Goal: Information Seeking & Learning: Learn about a topic

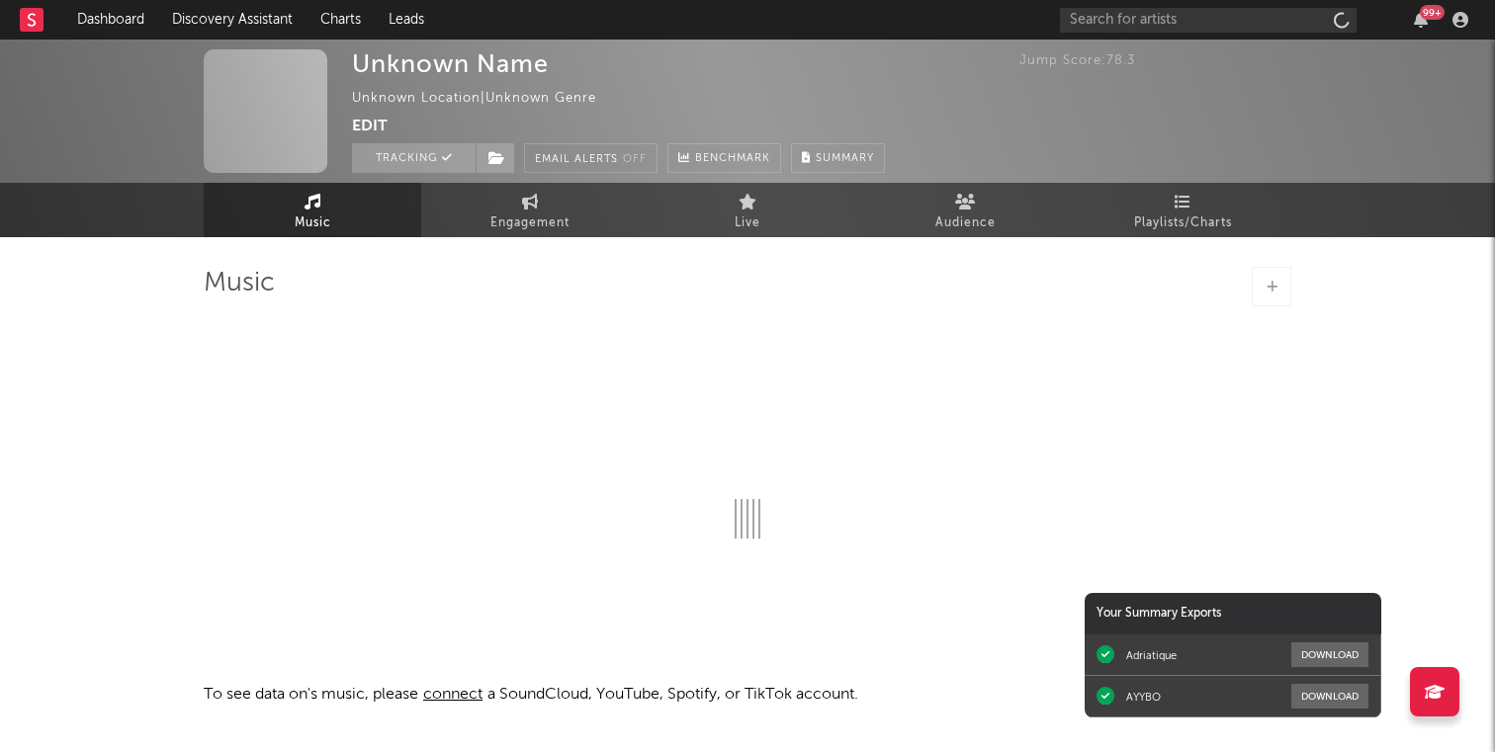
select select "1w"
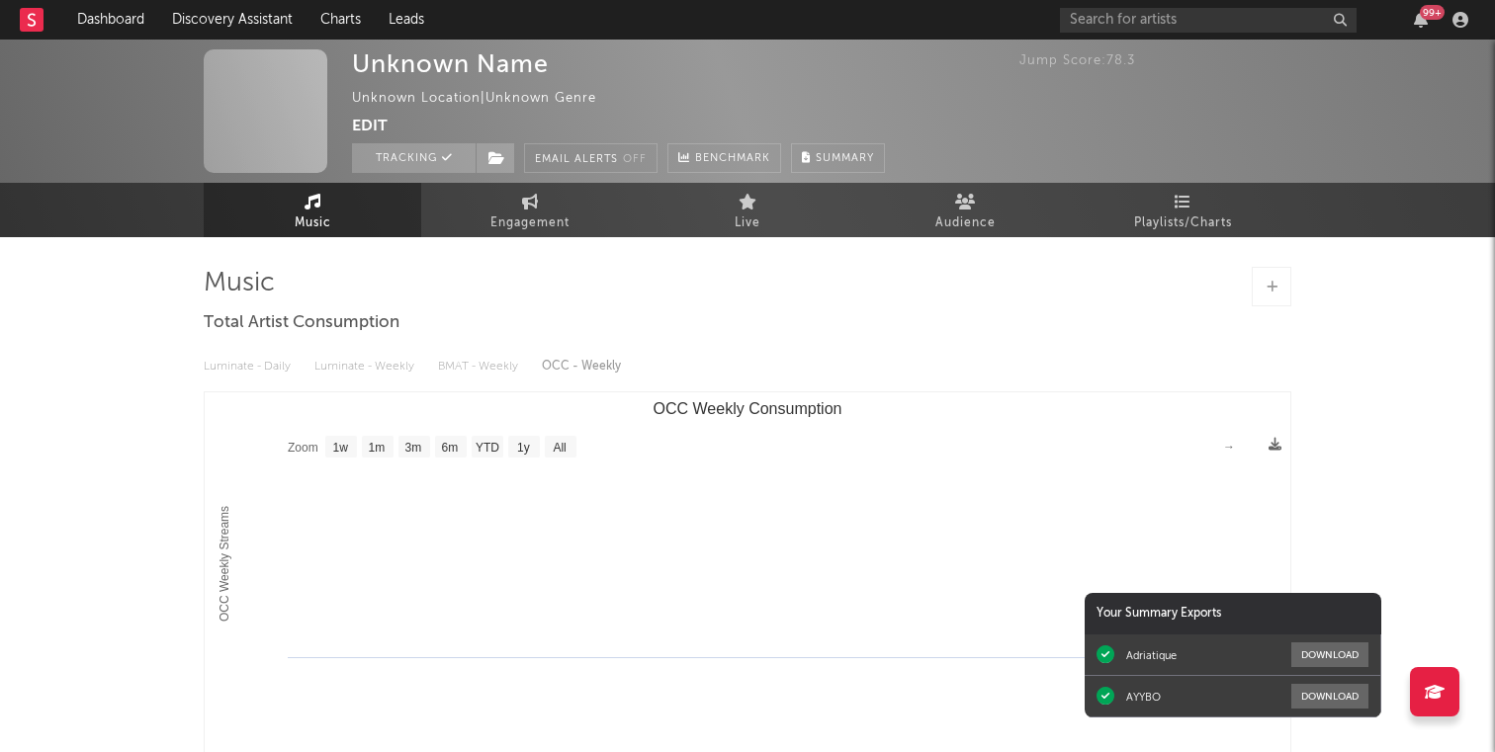
click at [749, 308] on div "Music Total Artist Consumption Luminate - Daily Luminate - Weekly BMAT - Weekly…" at bounding box center [748, 565] width 1088 height 596
click at [127, 27] on link "Dashboard" at bounding box center [110, 20] width 95 height 40
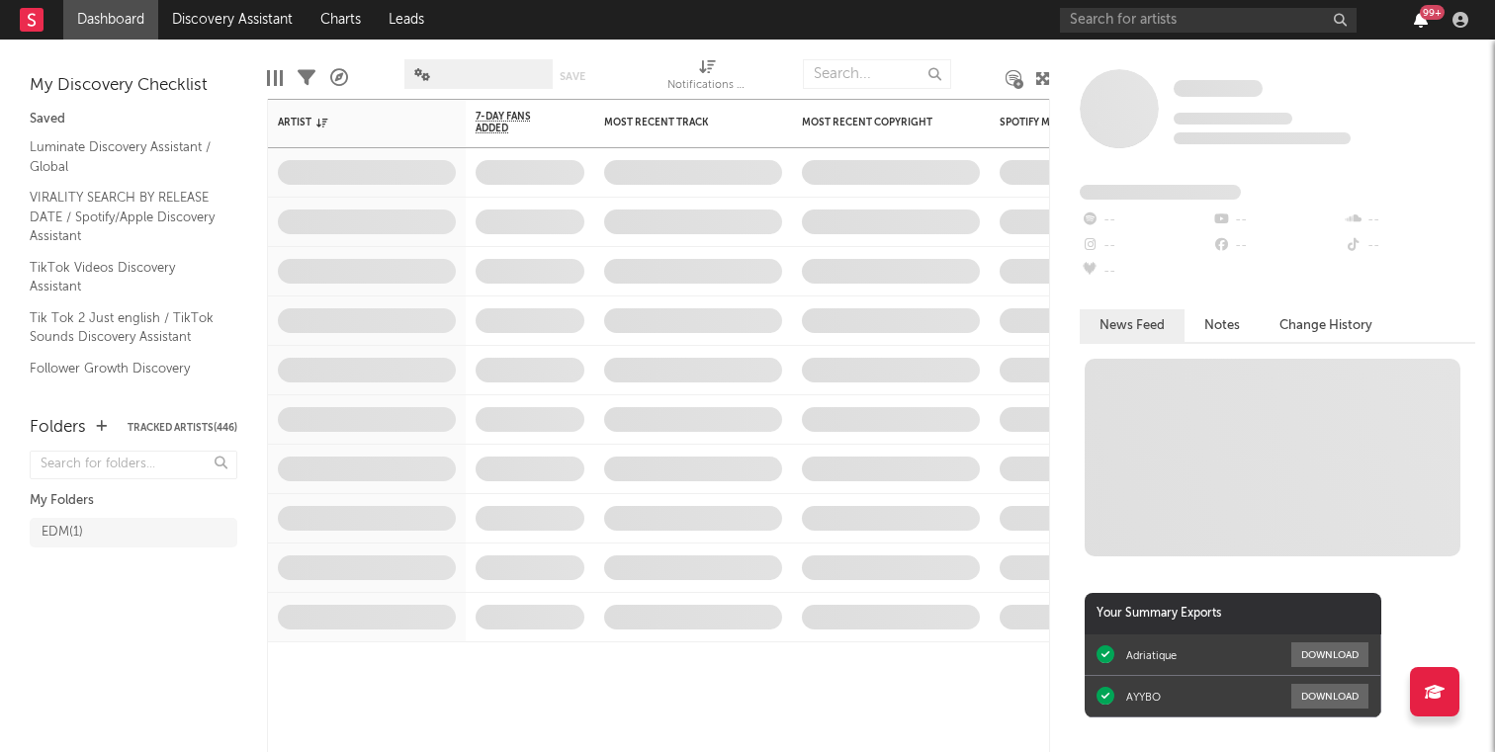
click at [1418, 22] on icon "button" at bounding box center [1421, 20] width 14 height 16
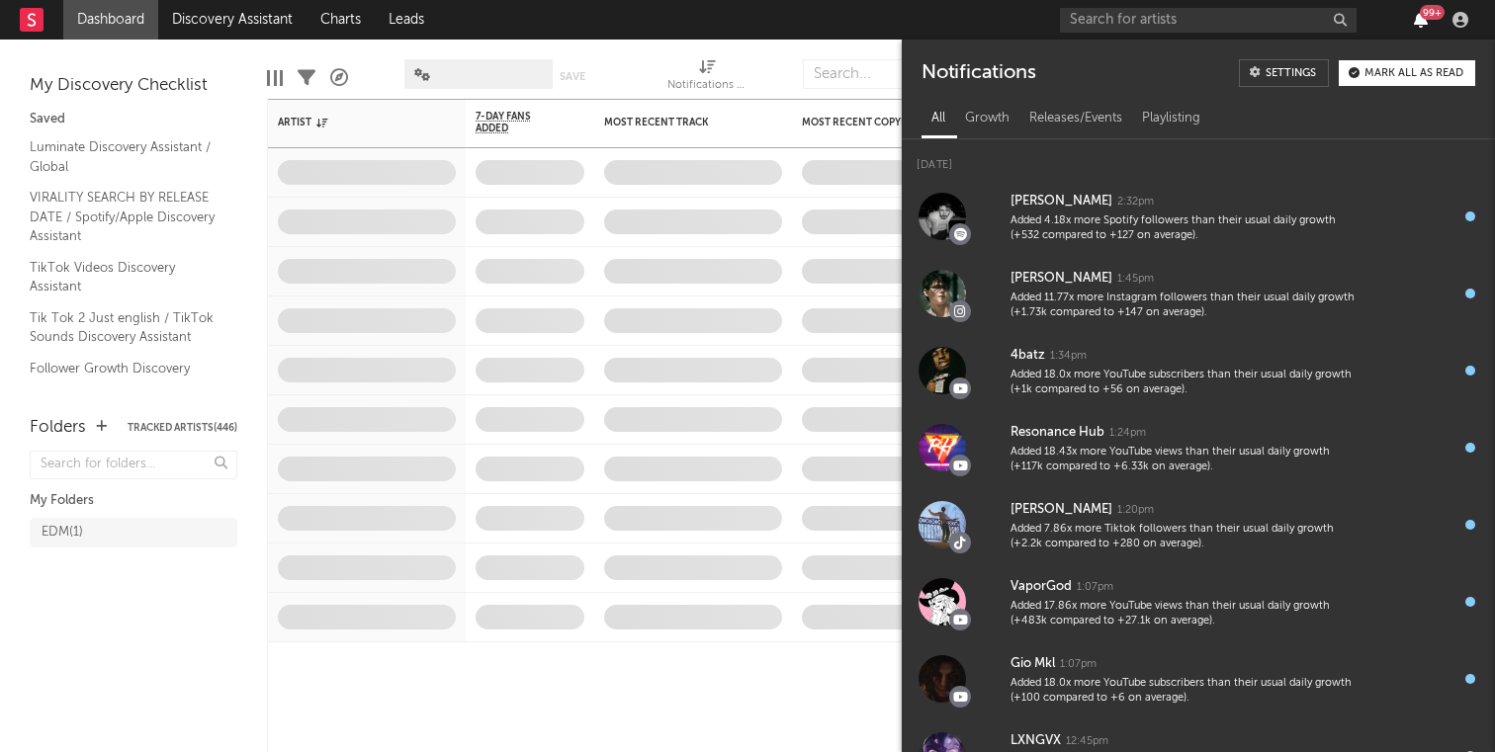
click at [1418, 22] on icon "button" at bounding box center [1421, 20] width 14 height 16
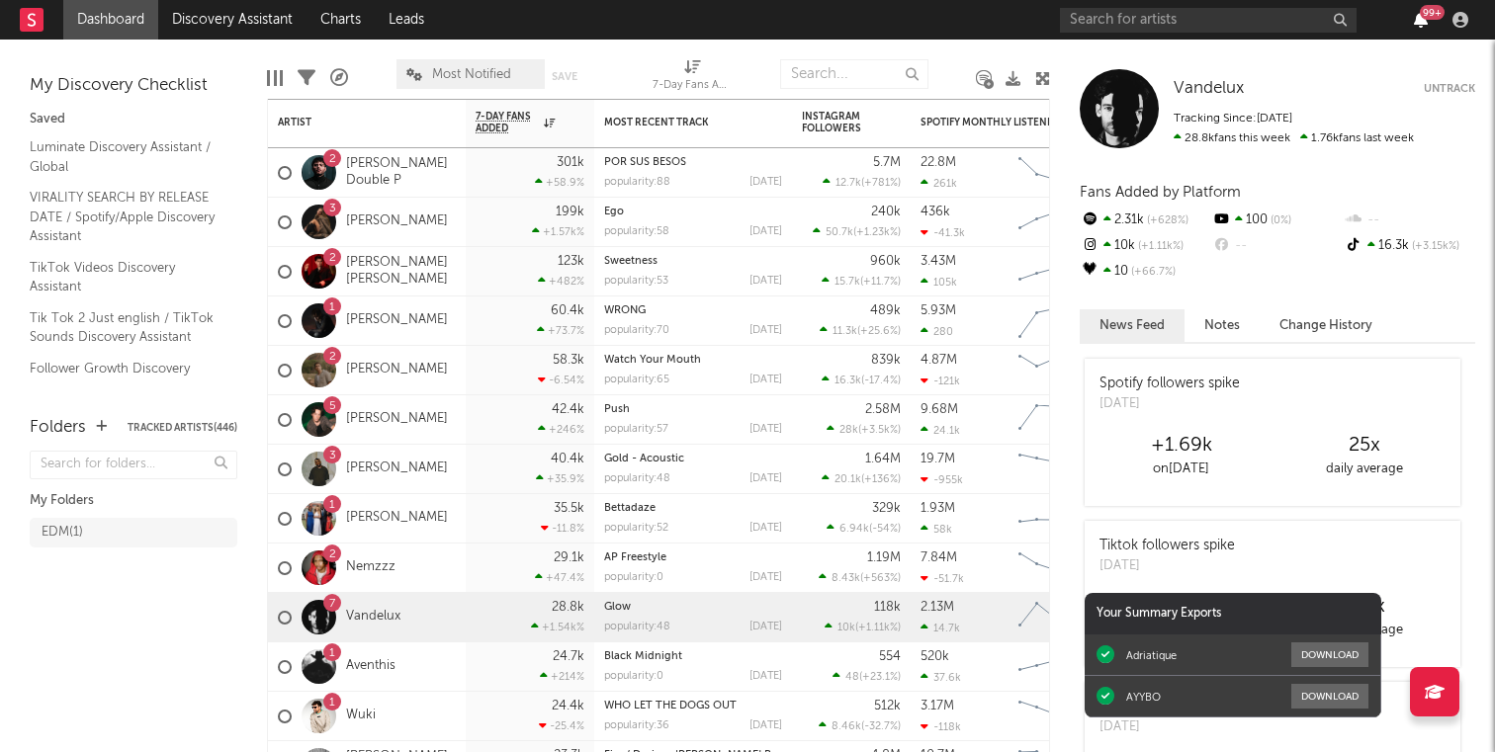
click at [1418, 22] on icon "button" at bounding box center [1421, 20] width 14 height 16
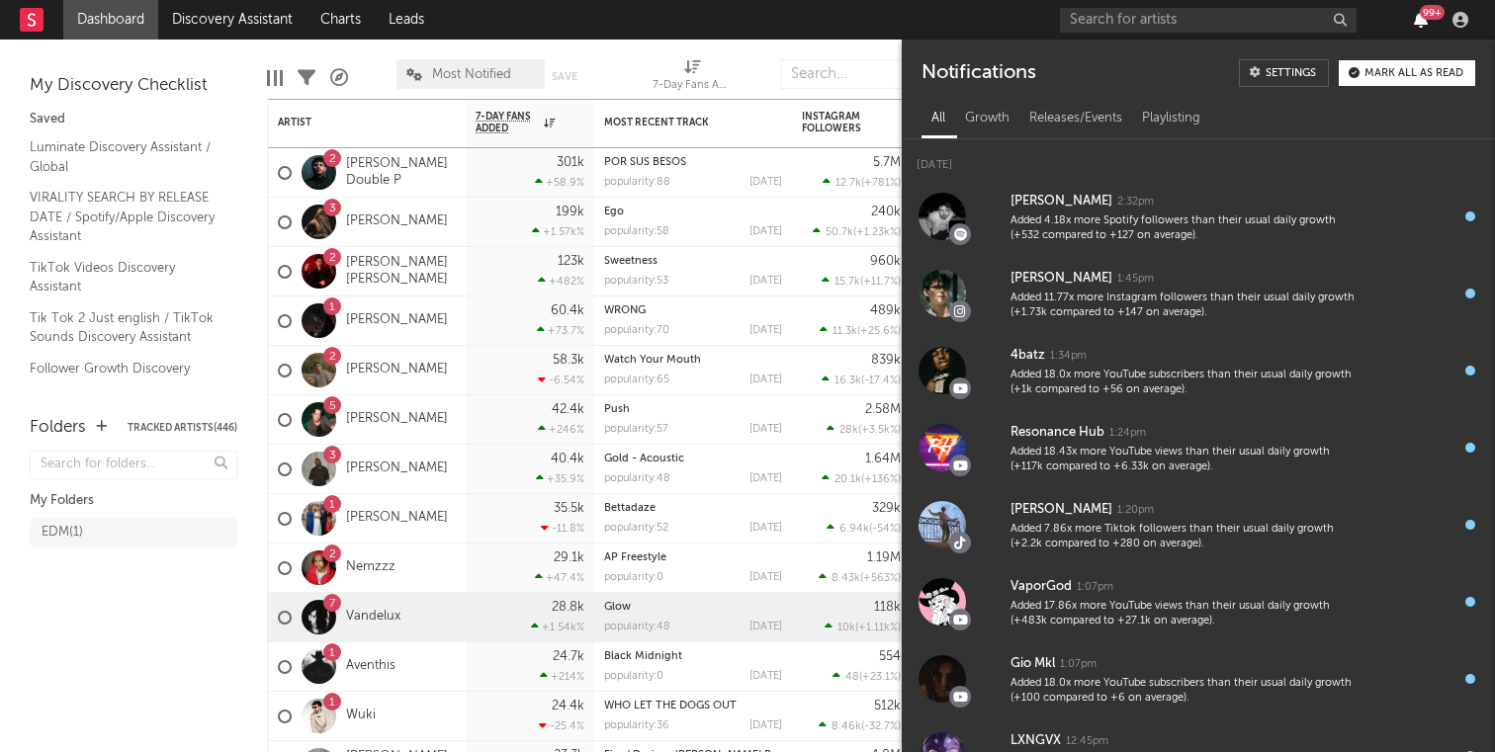
click at [1418, 22] on icon "button" at bounding box center [1421, 20] width 14 height 16
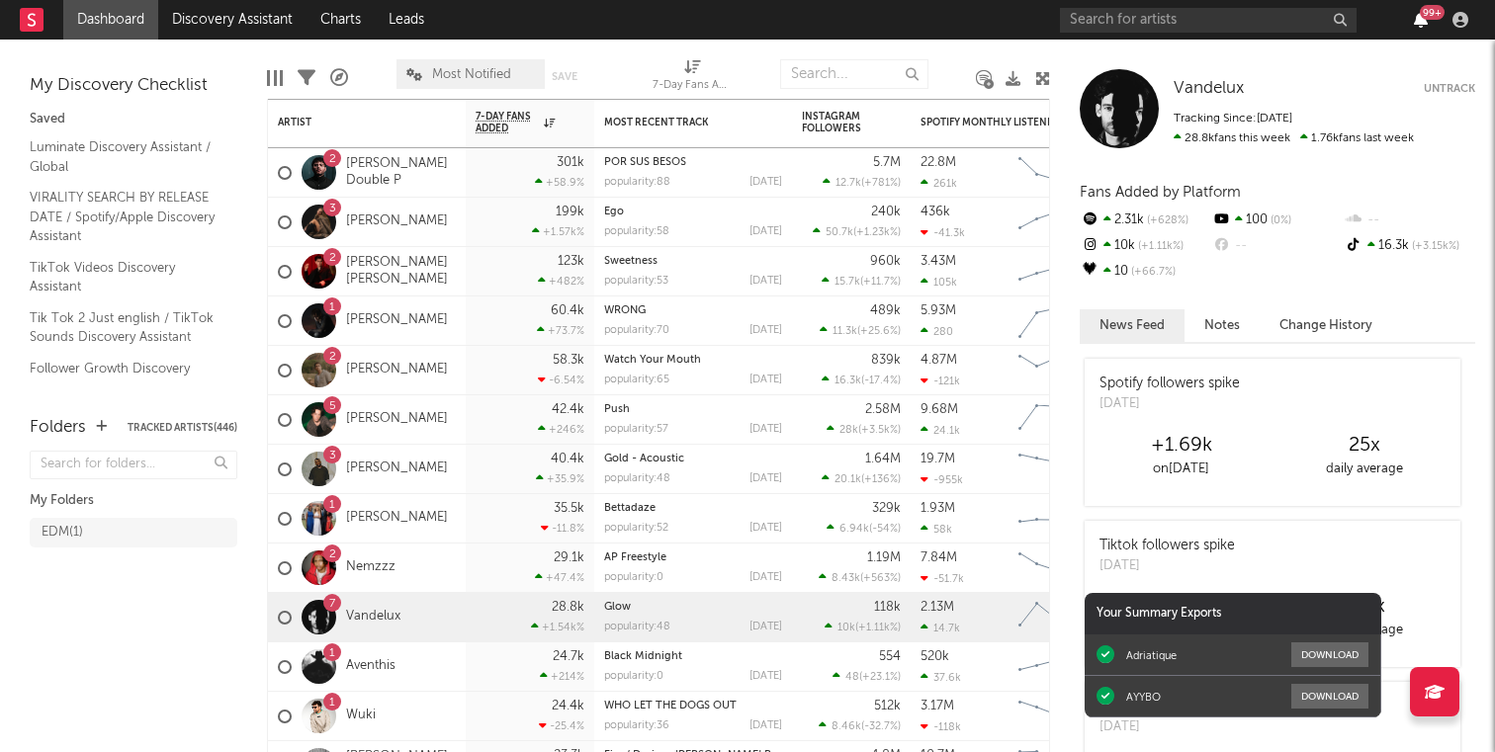
click at [1418, 22] on icon "button" at bounding box center [1421, 20] width 14 height 16
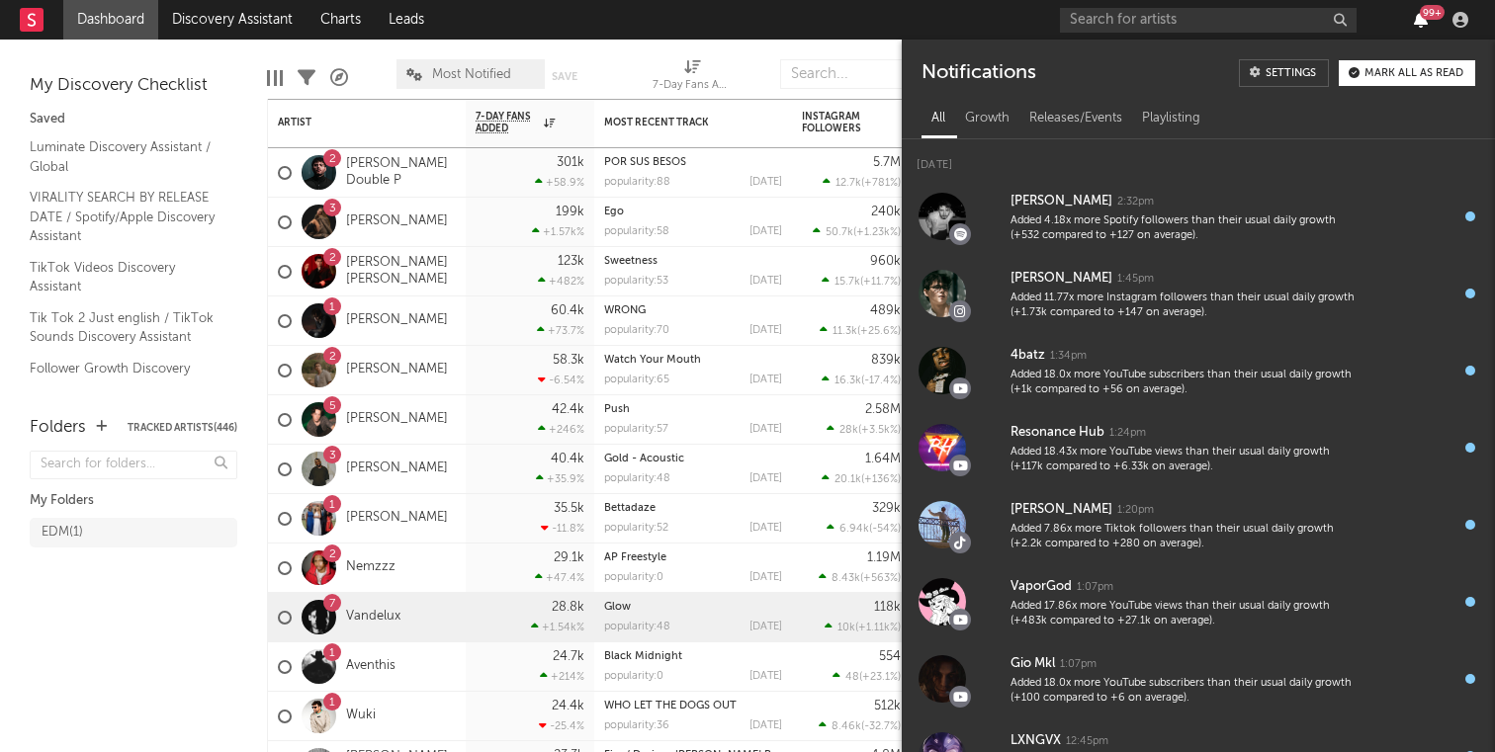
click at [1418, 22] on icon "button" at bounding box center [1421, 20] width 14 height 16
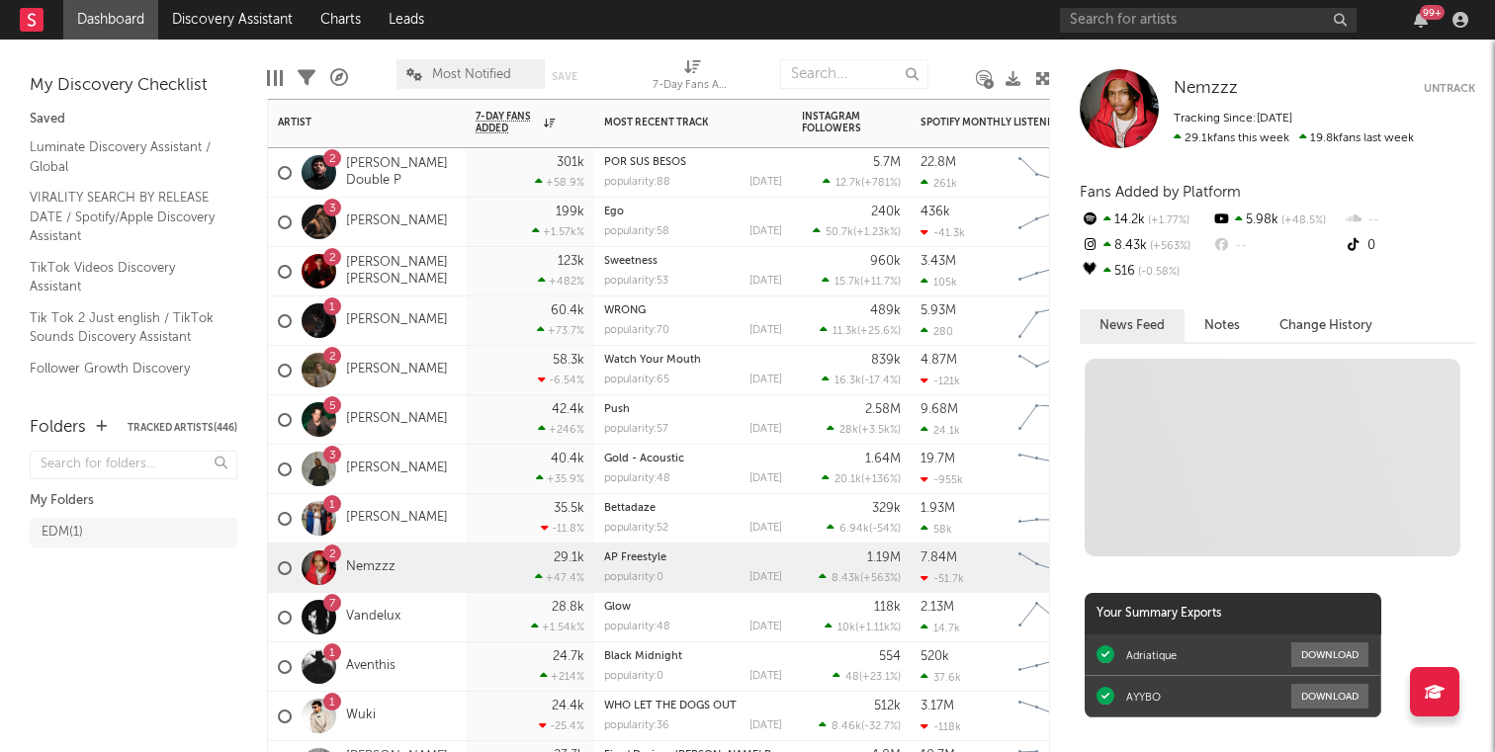
click at [427, 576] on div "2 Nemzzz" at bounding box center [367, 568] width 198 height 49
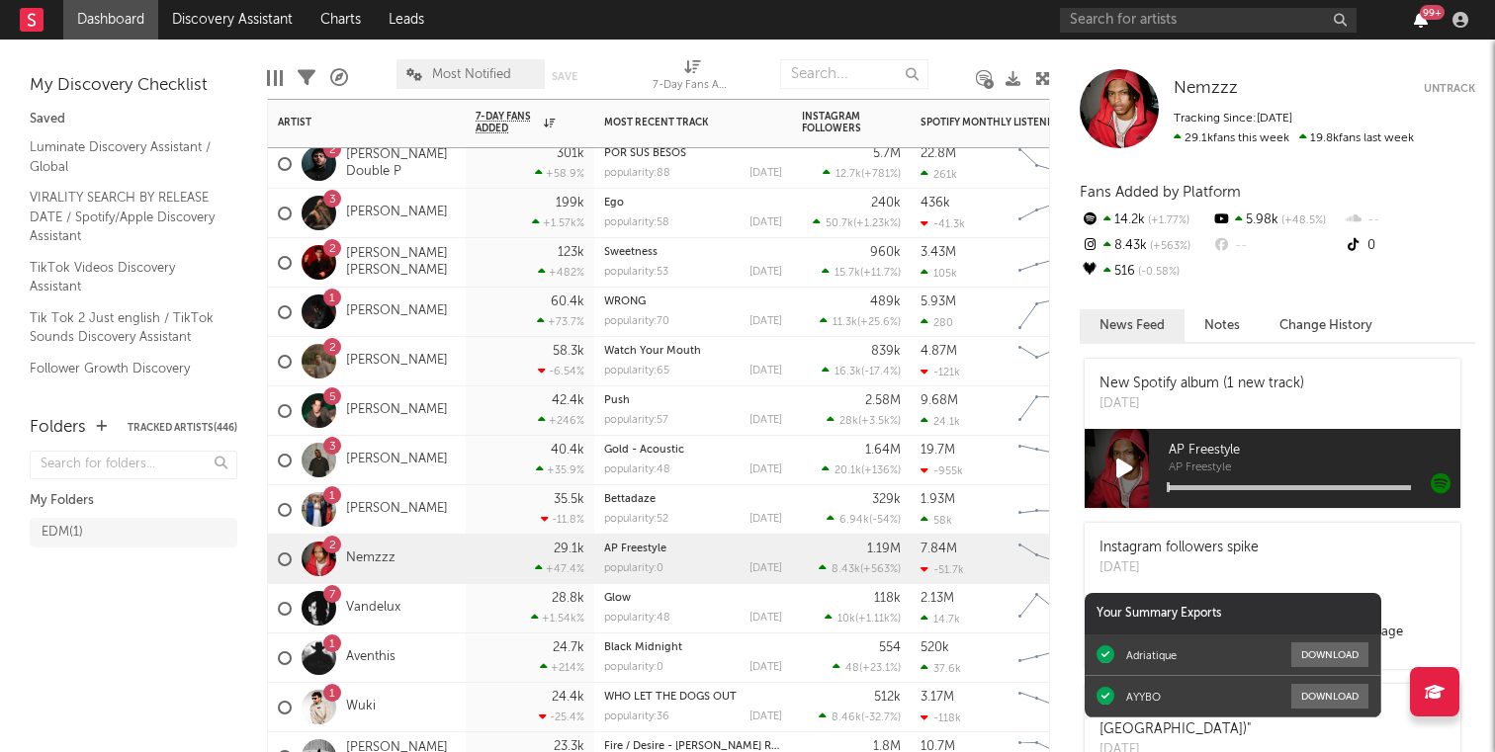
click at [1423, 20] on icon "button" at bounding box center [1421, 20] width 14 height 16
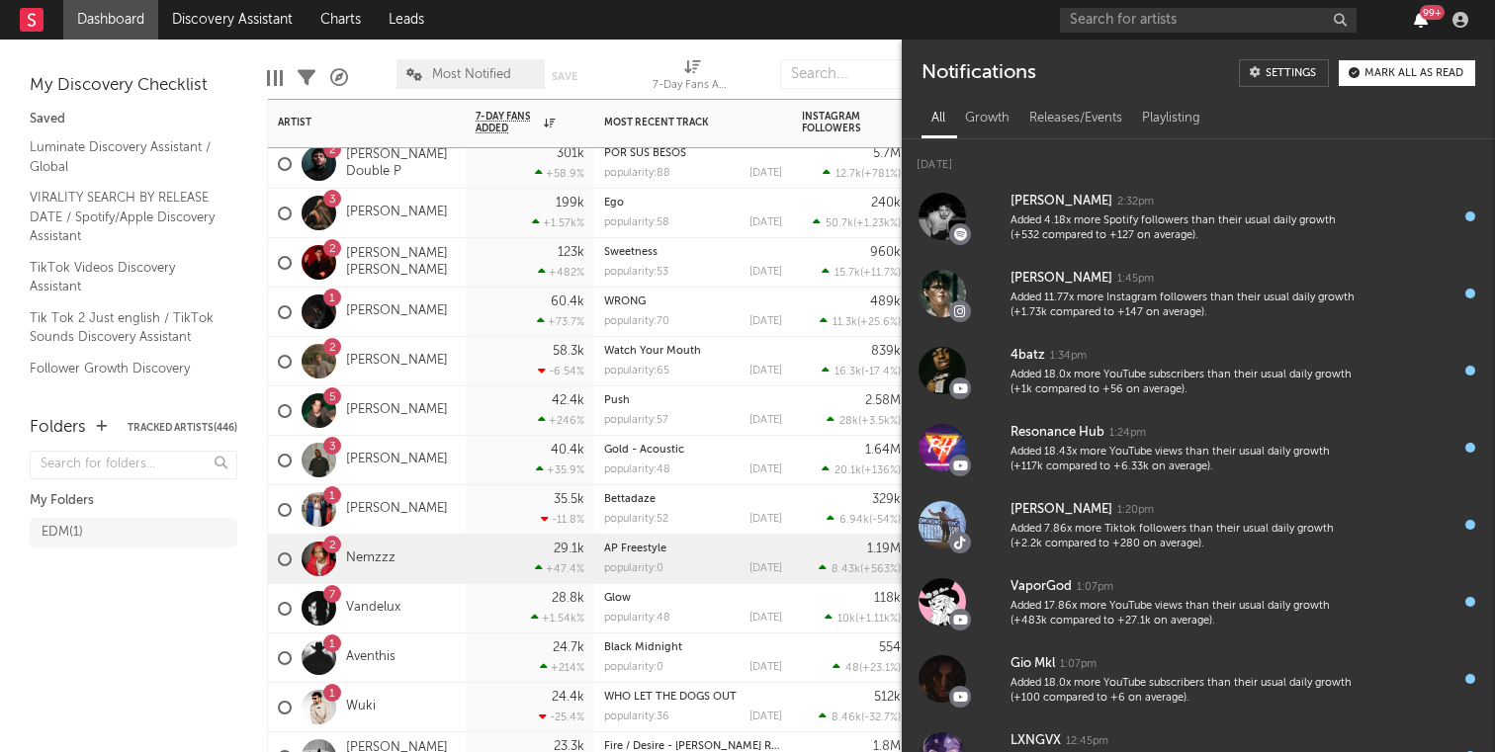
click at [1424, 20] on icon "button" at bounding box center [1421, 20] width 14 height 16
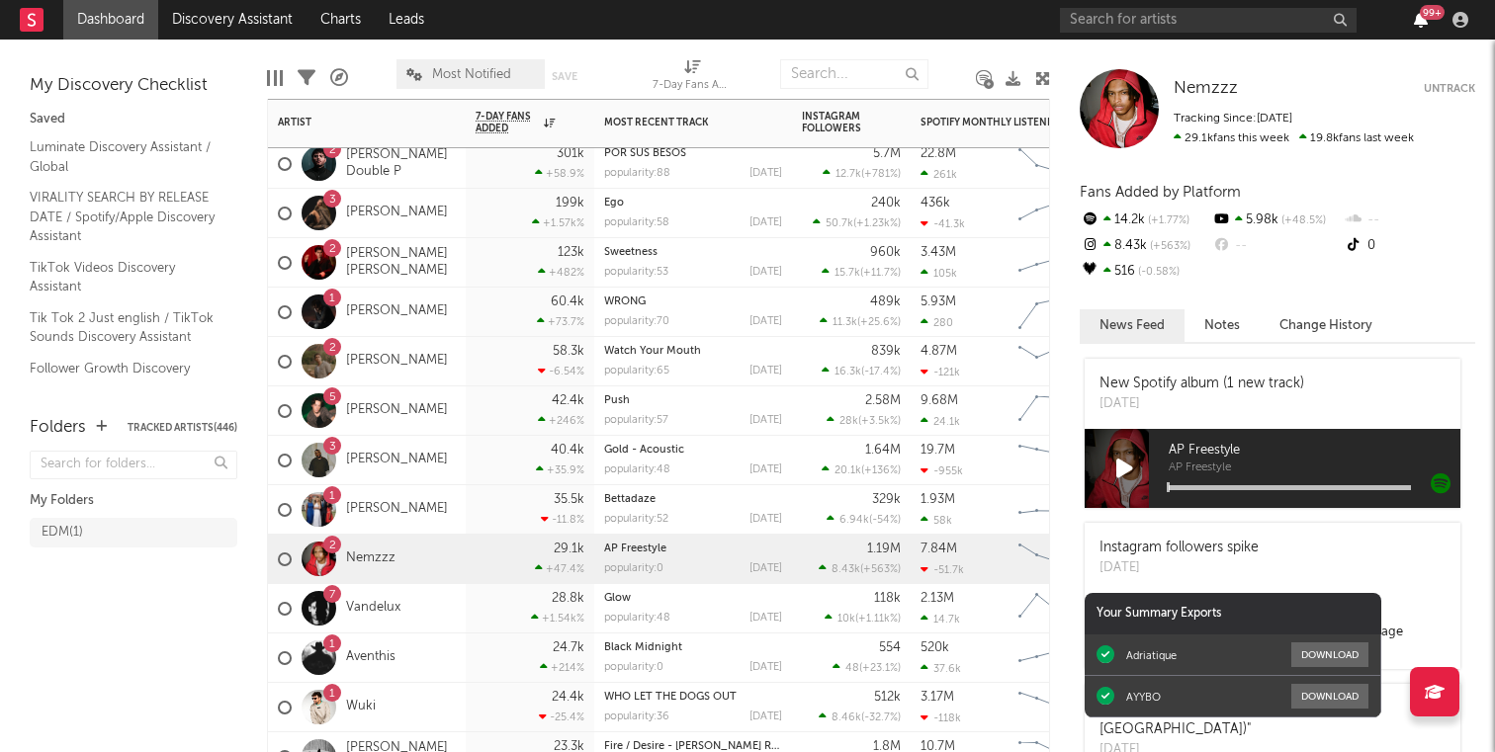
click at [1420, 21] on icon "button" at bounding box center [1421, 20] width 14 height 16
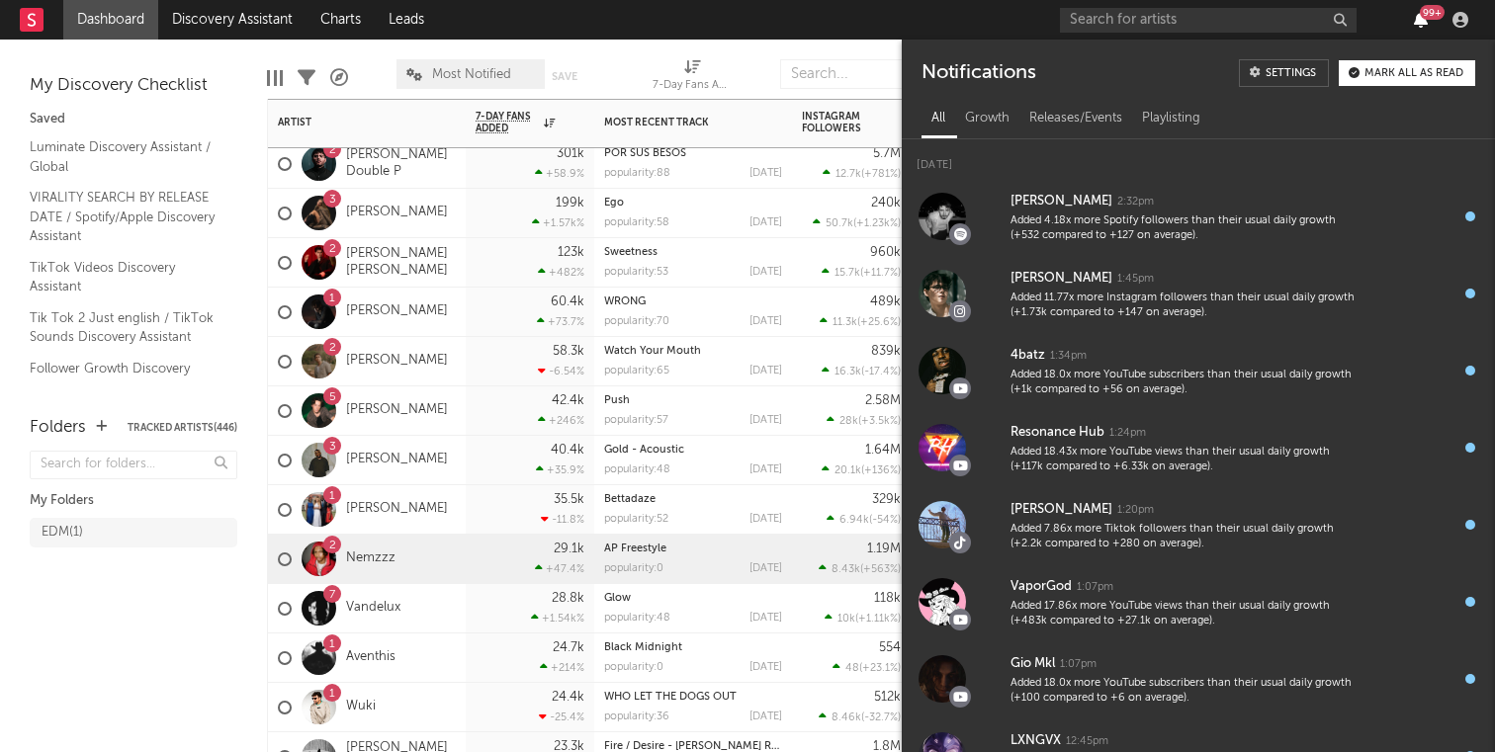
click at [1420, 21] on icon "button" at bounding box center [1421, 20] width 14 height 16
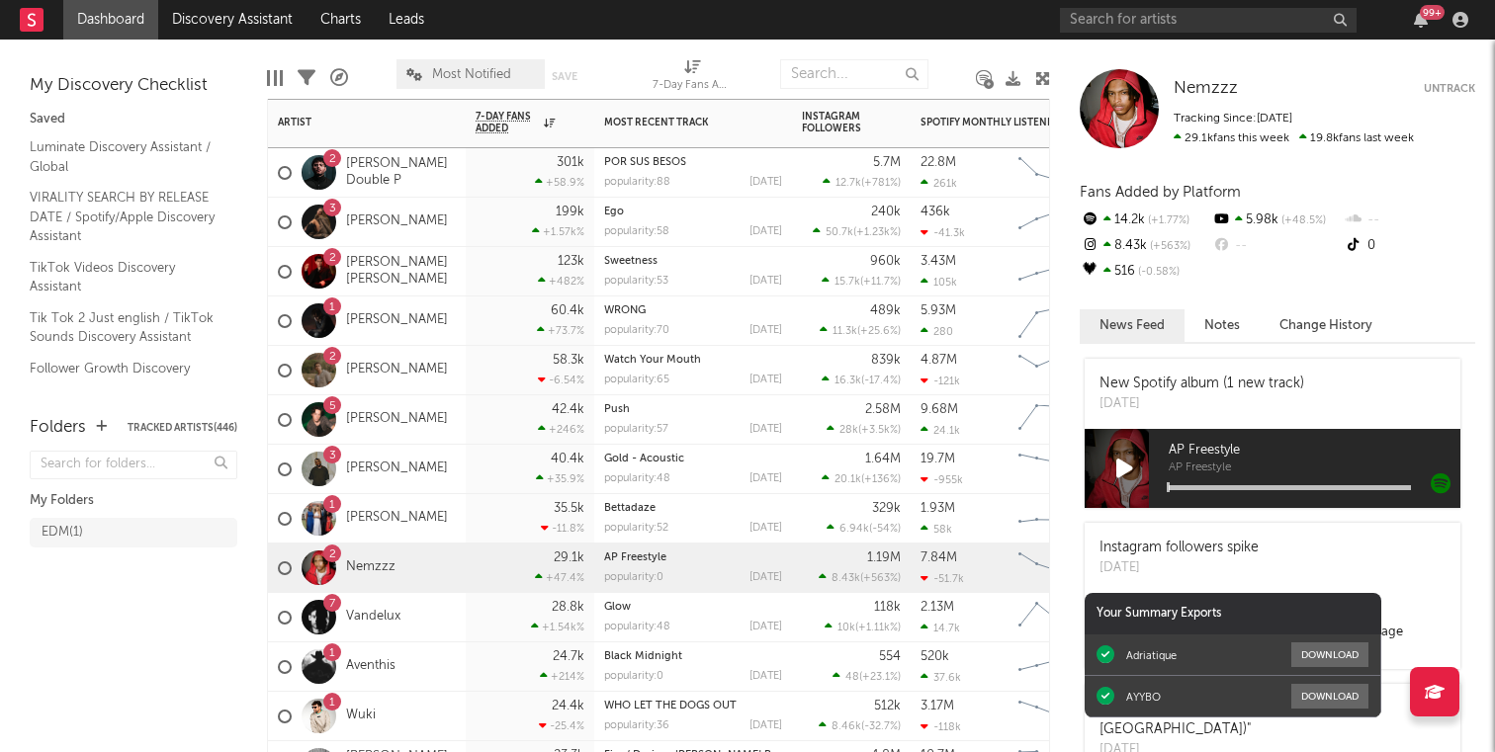
click at [1427, 10] on div "99 +" at bounding box center [1432, 12] width 25 height 15
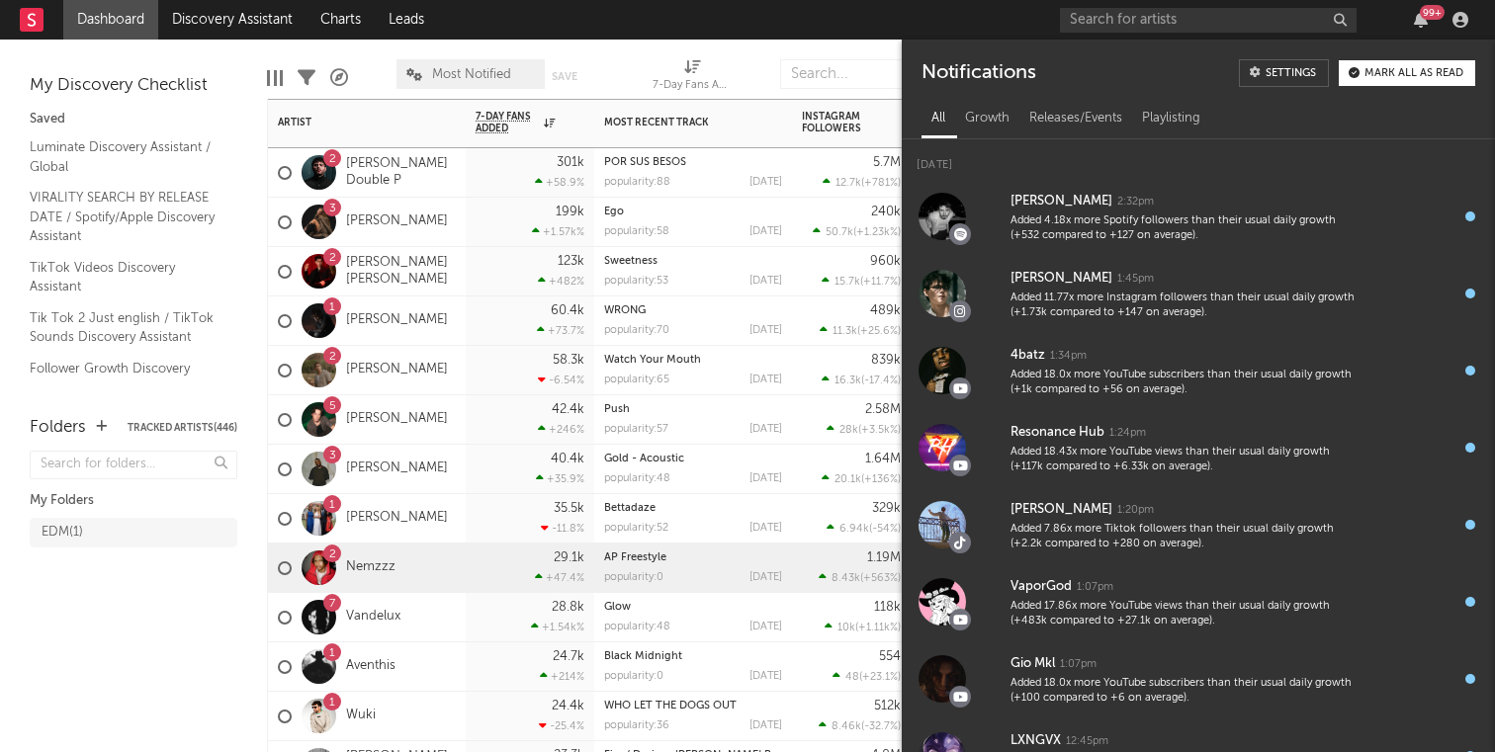
click at [1427, 10] on div "99 +" at bounding box center [1432, 12] width 25 height 15
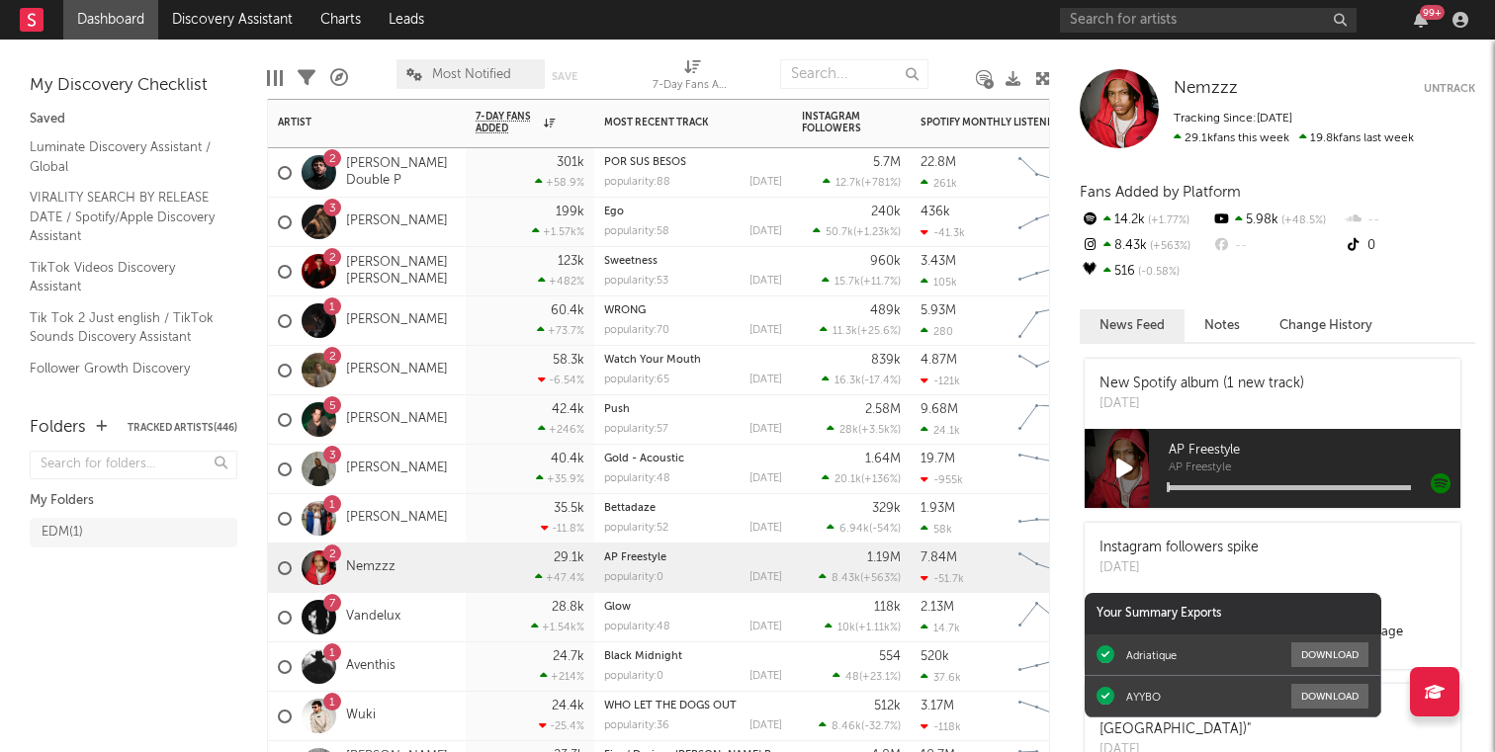
click at [1427, 14] on div "99 +" at bounding box center [1432, 12] width 25 height 15
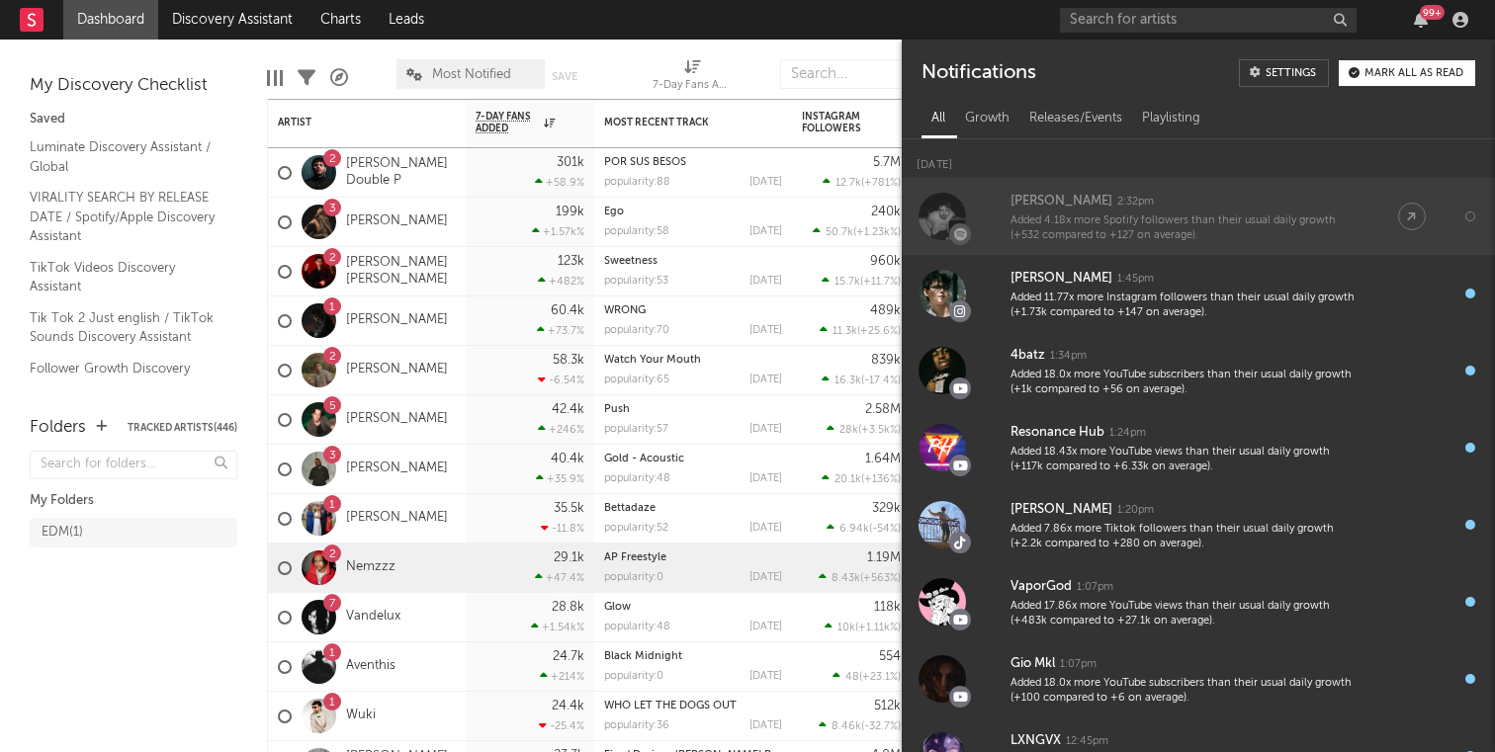
click at [1285, 226] on div "Added 4.18x more Spotify followers than their usual daily growth (+532 compared…" at bounding box center [1184, 229] width 348 height 31
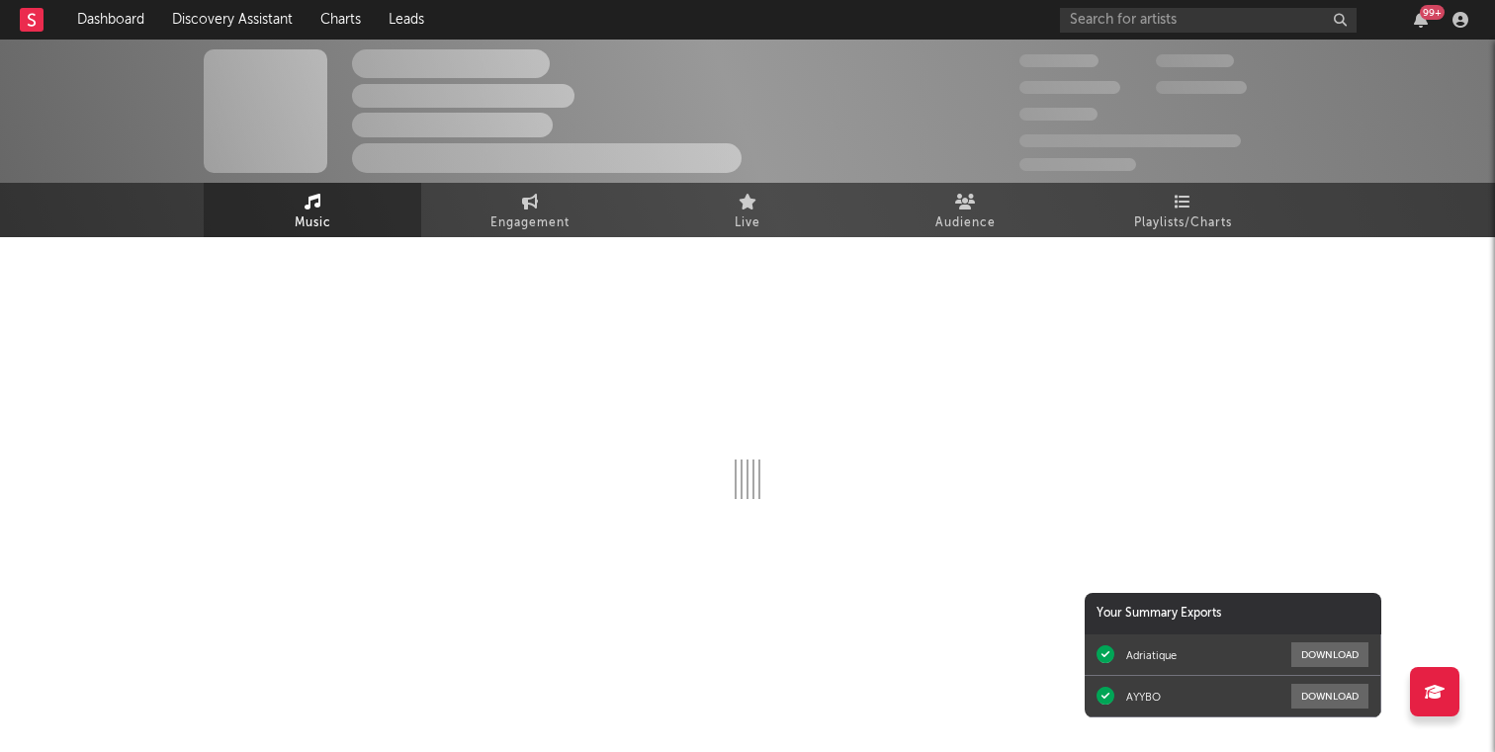
select select "1w"
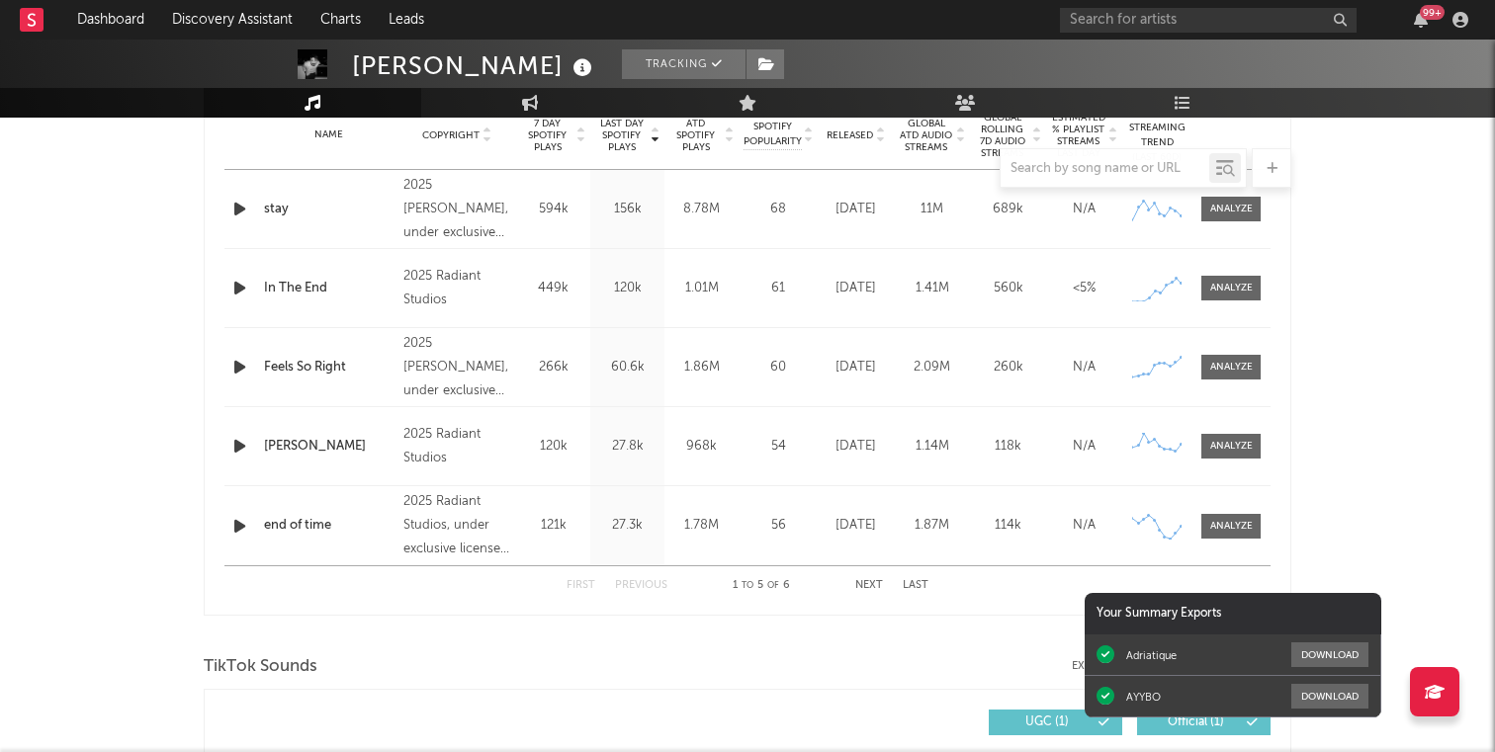
scroll to position [806, 0]
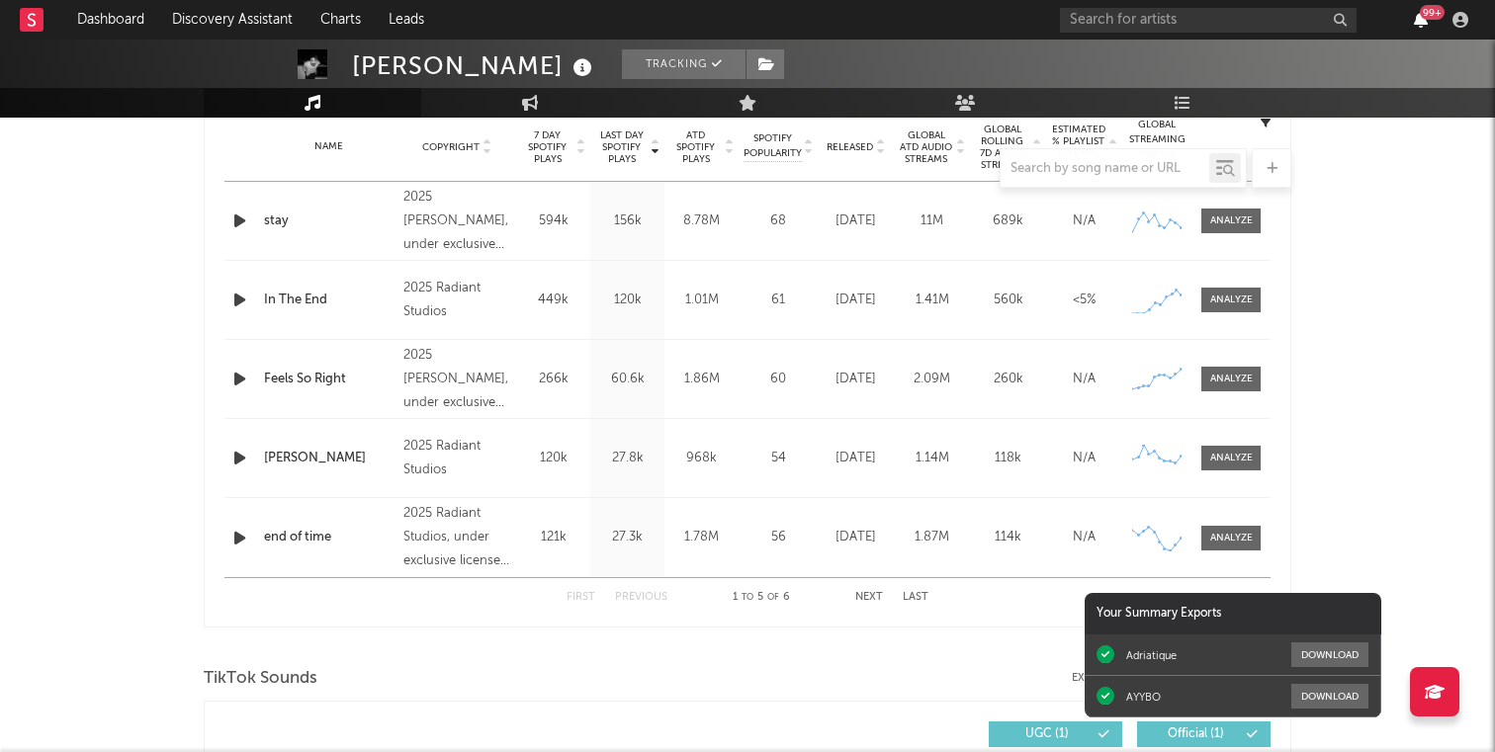
click at [1420, 19] on icon "button" at bounding box center [1421, 20] width 14 height 16
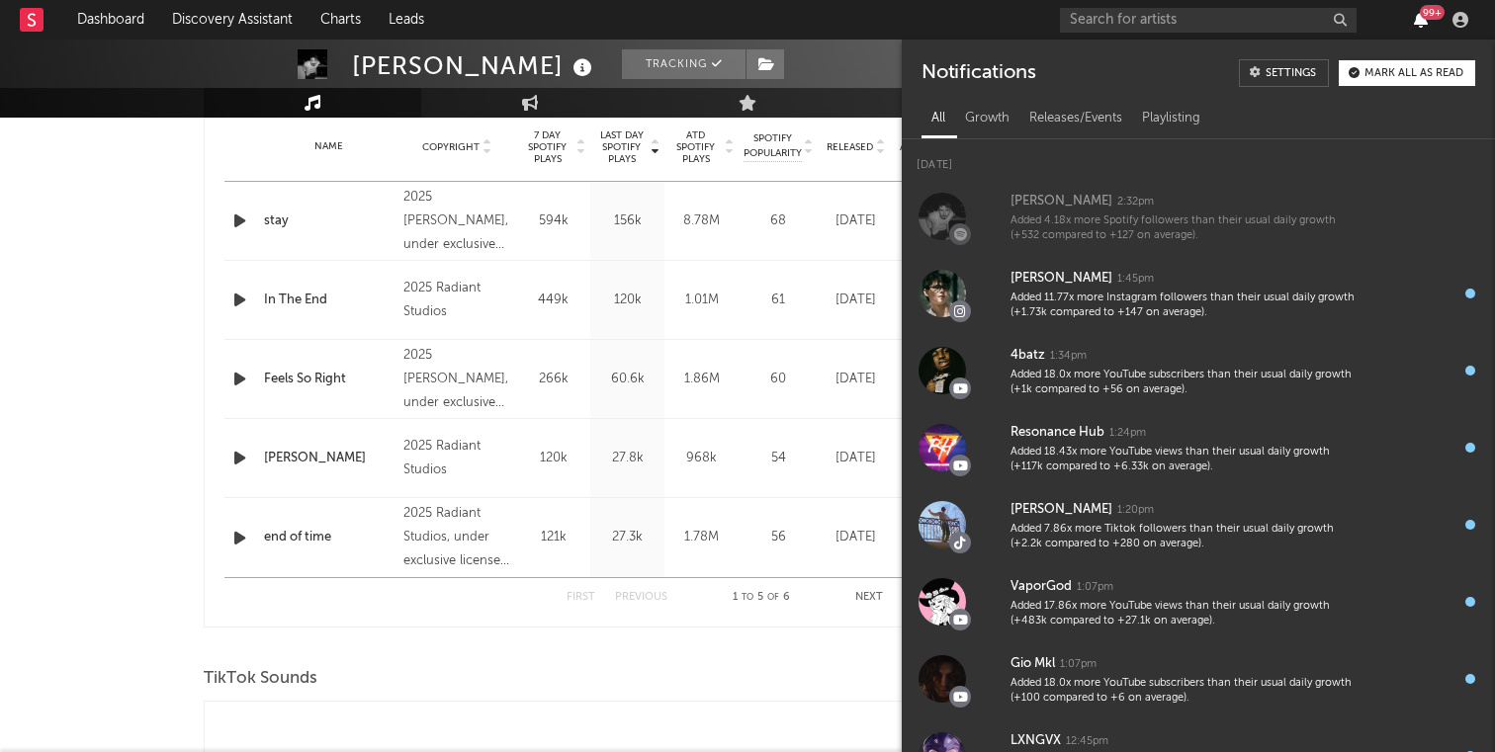
click at [1417, 19] on icon "button" at bounding box center [1421, 20] width 14 height 16
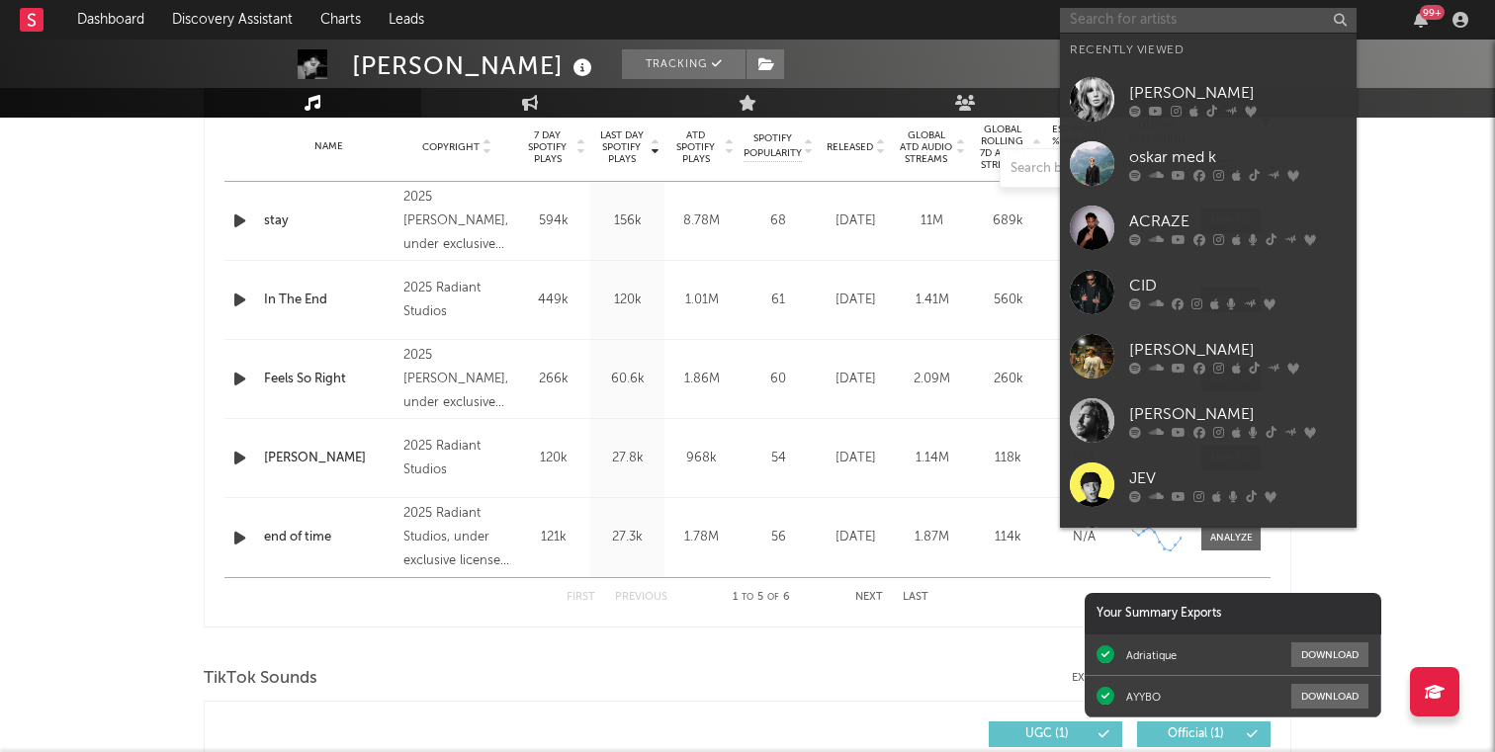
click at [1145, 24] on input "text" at bounding box center [1208, 20] width 297 height 25
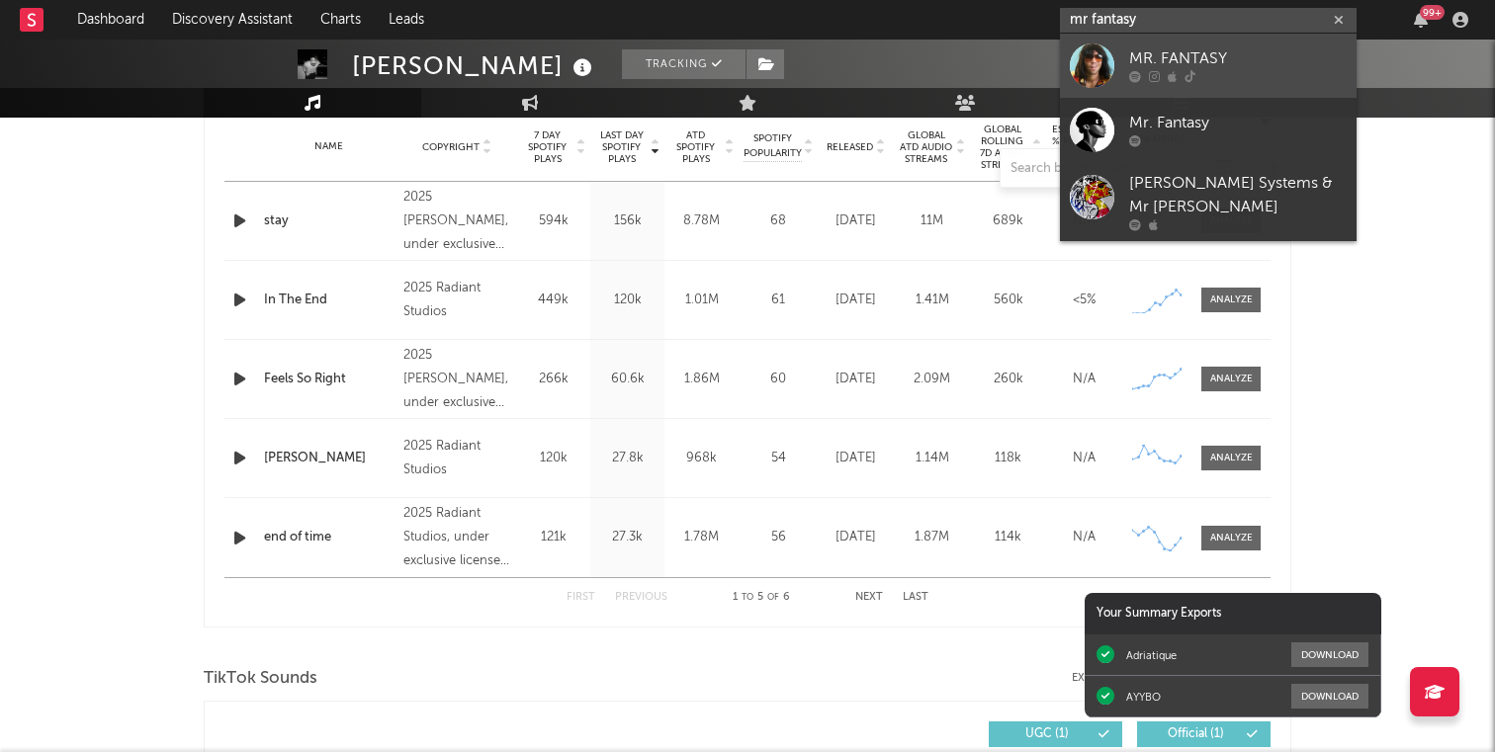
type input "mr fantasy"
click at [1300, 62] on div "MR. FANTASY" at bounding box center [1238, 59] width 218 height 24
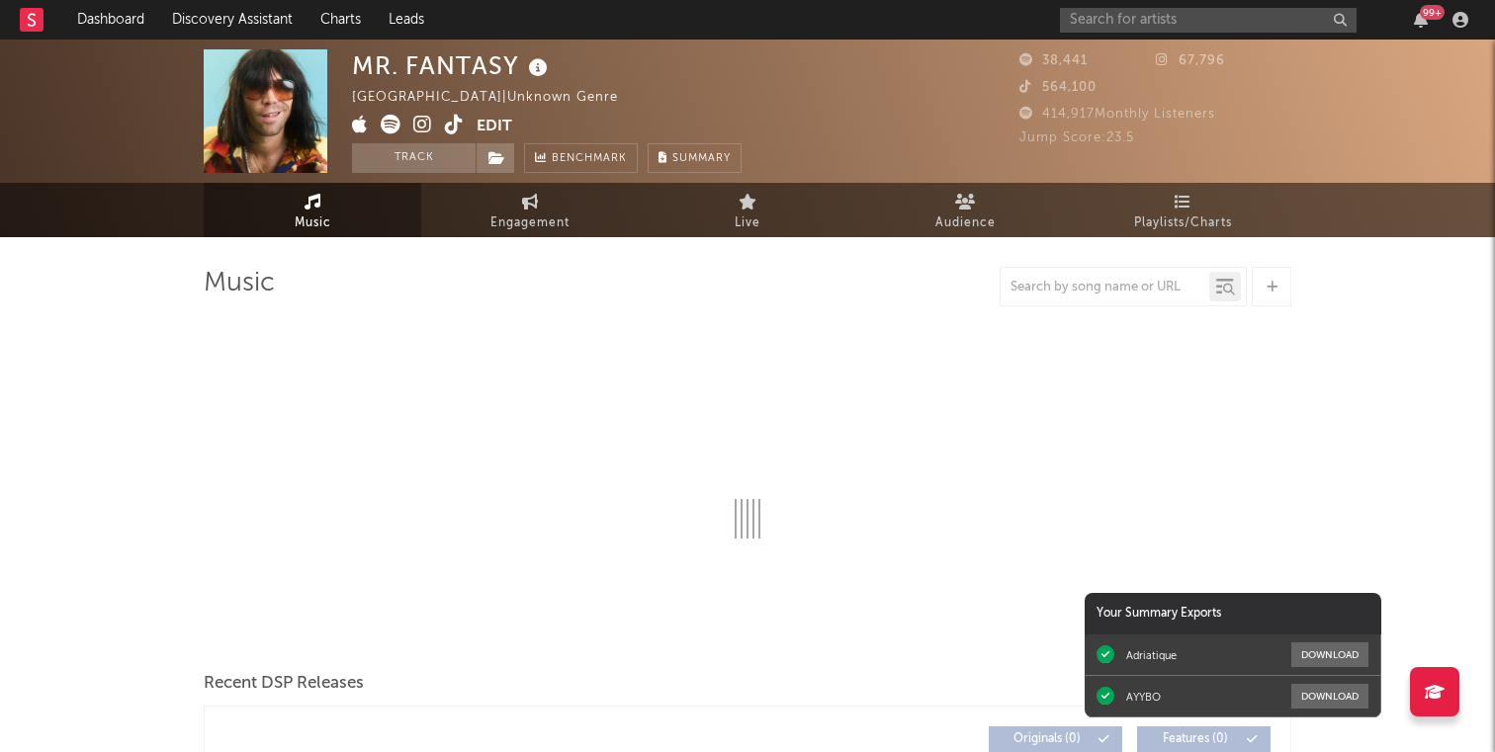
select select "1w"
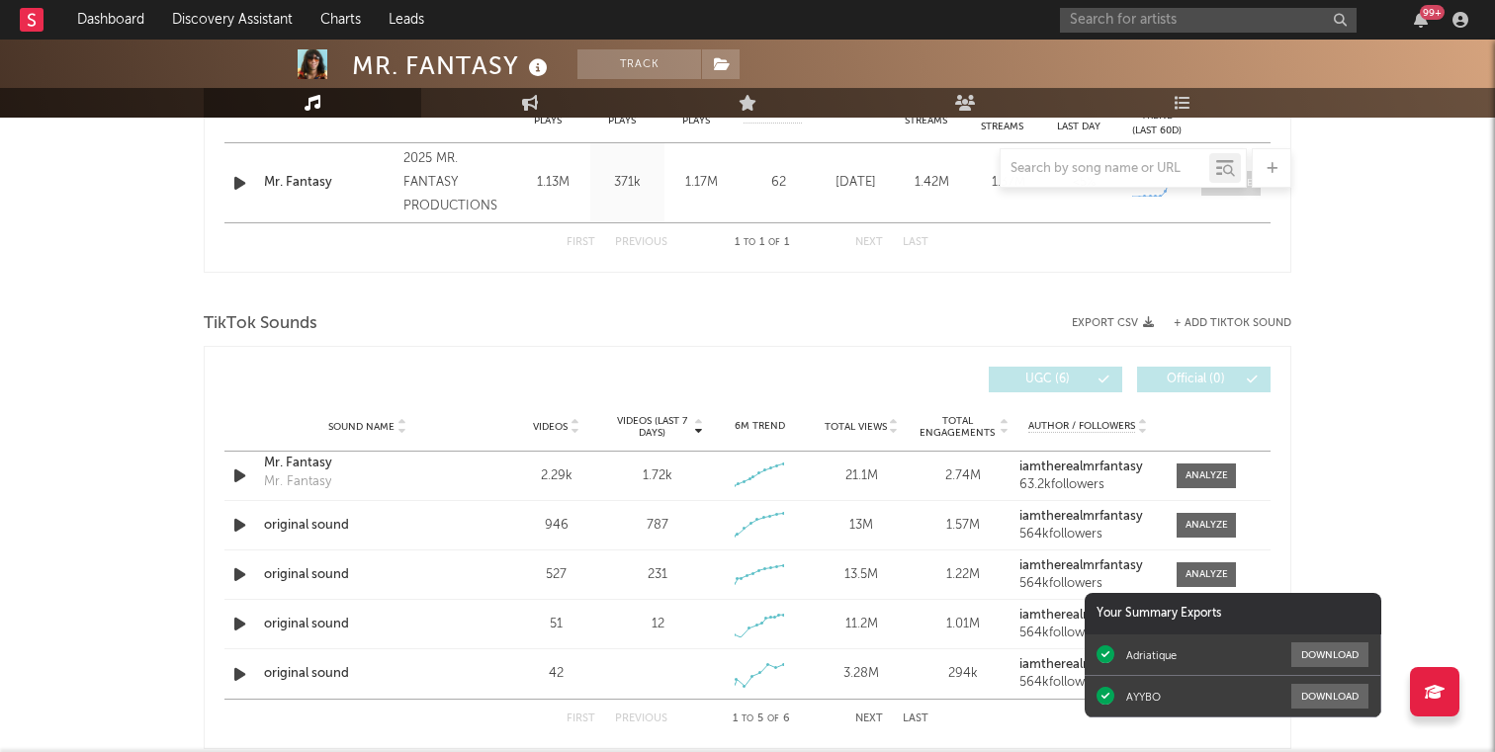
scroll to position [858, 0]
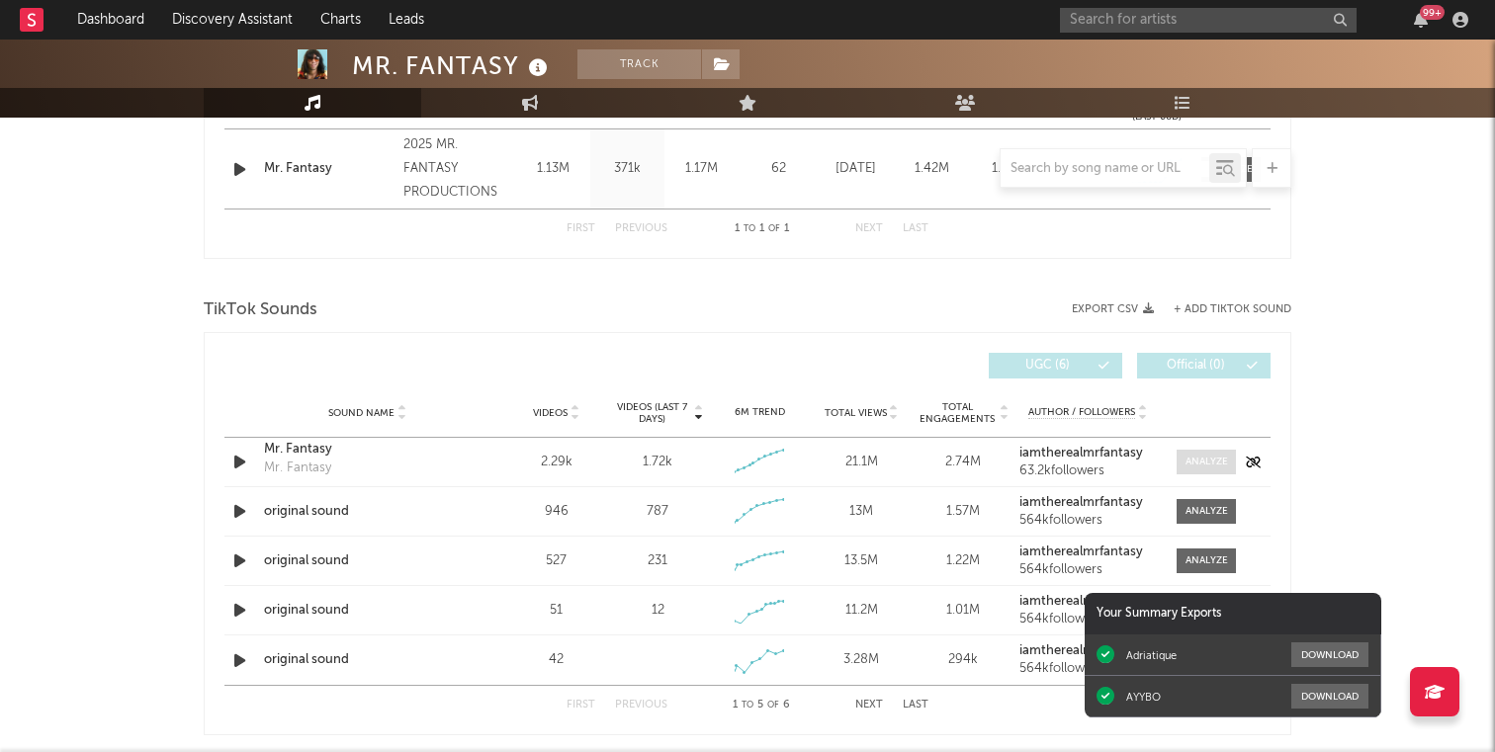
click at [1204, 464] on div at bounding box center [1206, 462] width 43 height 15
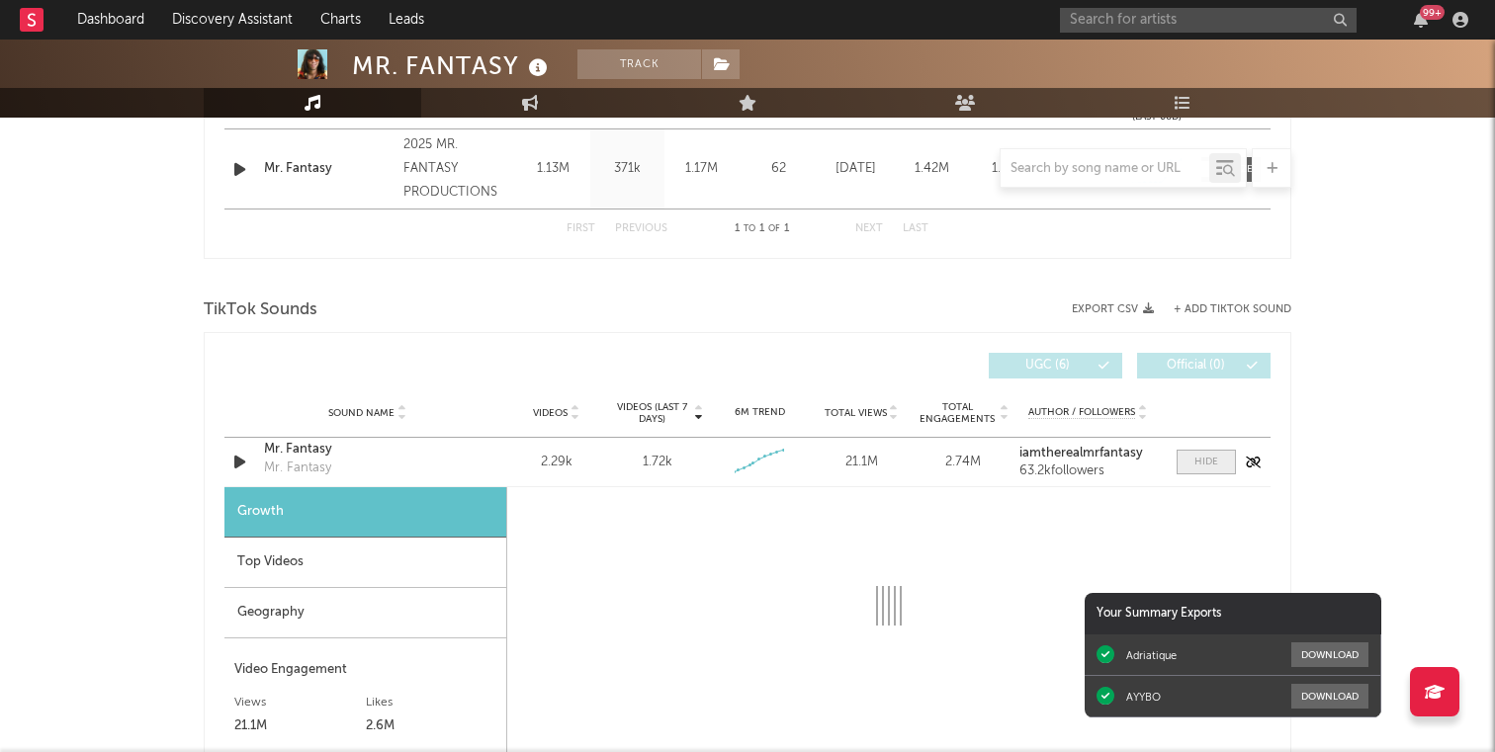
select select "1w"
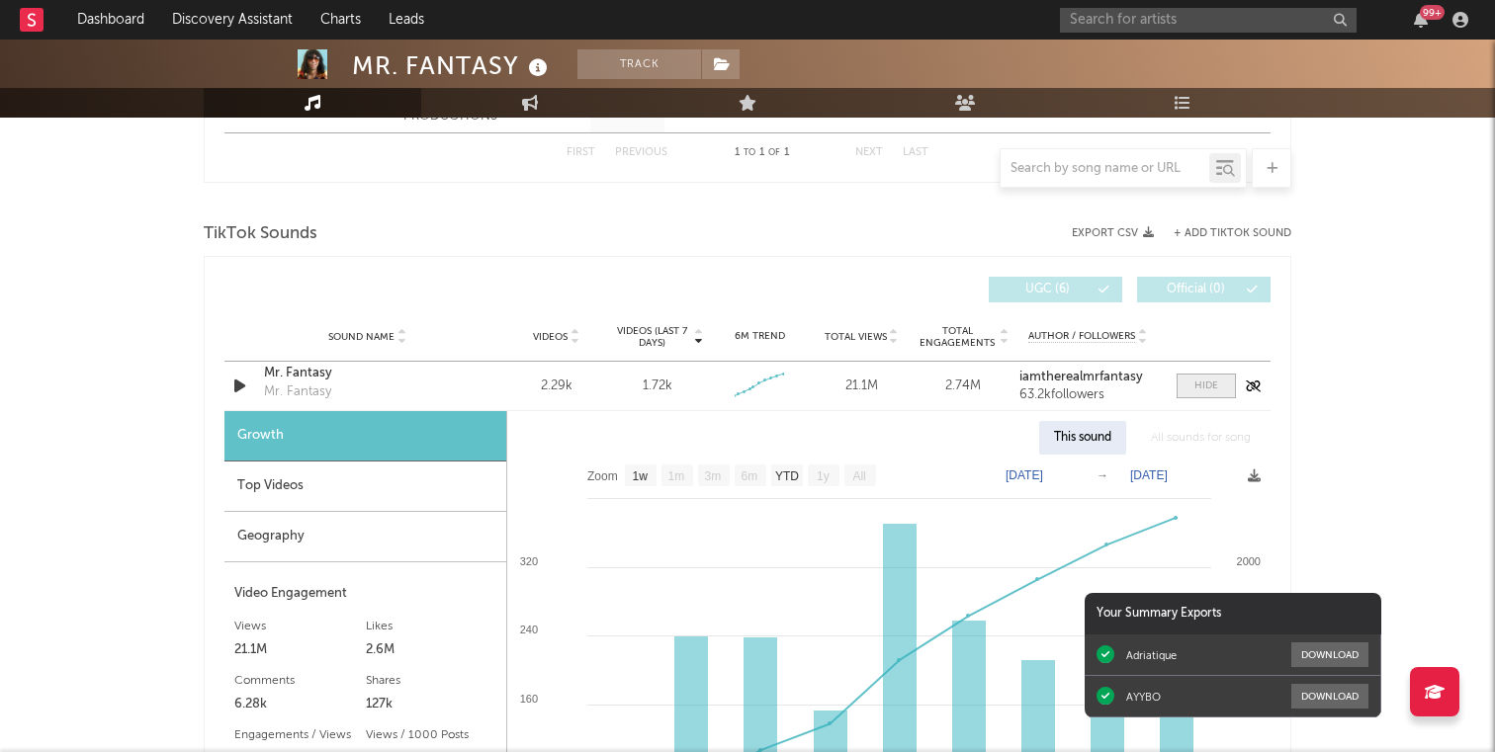
scroll to position [949, 0]
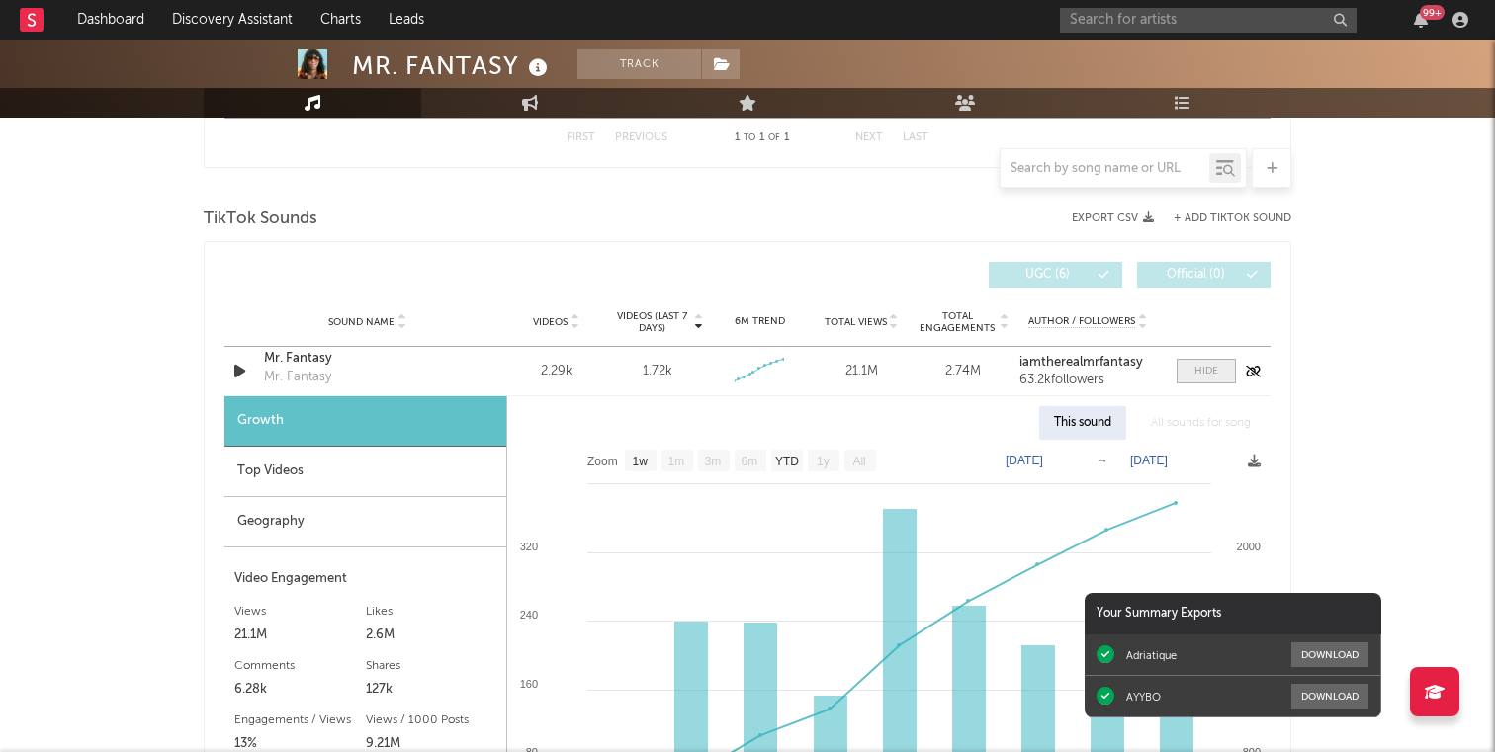
click at [1202, 378] on div at bounding box center [1206, 371] width 24 height 15
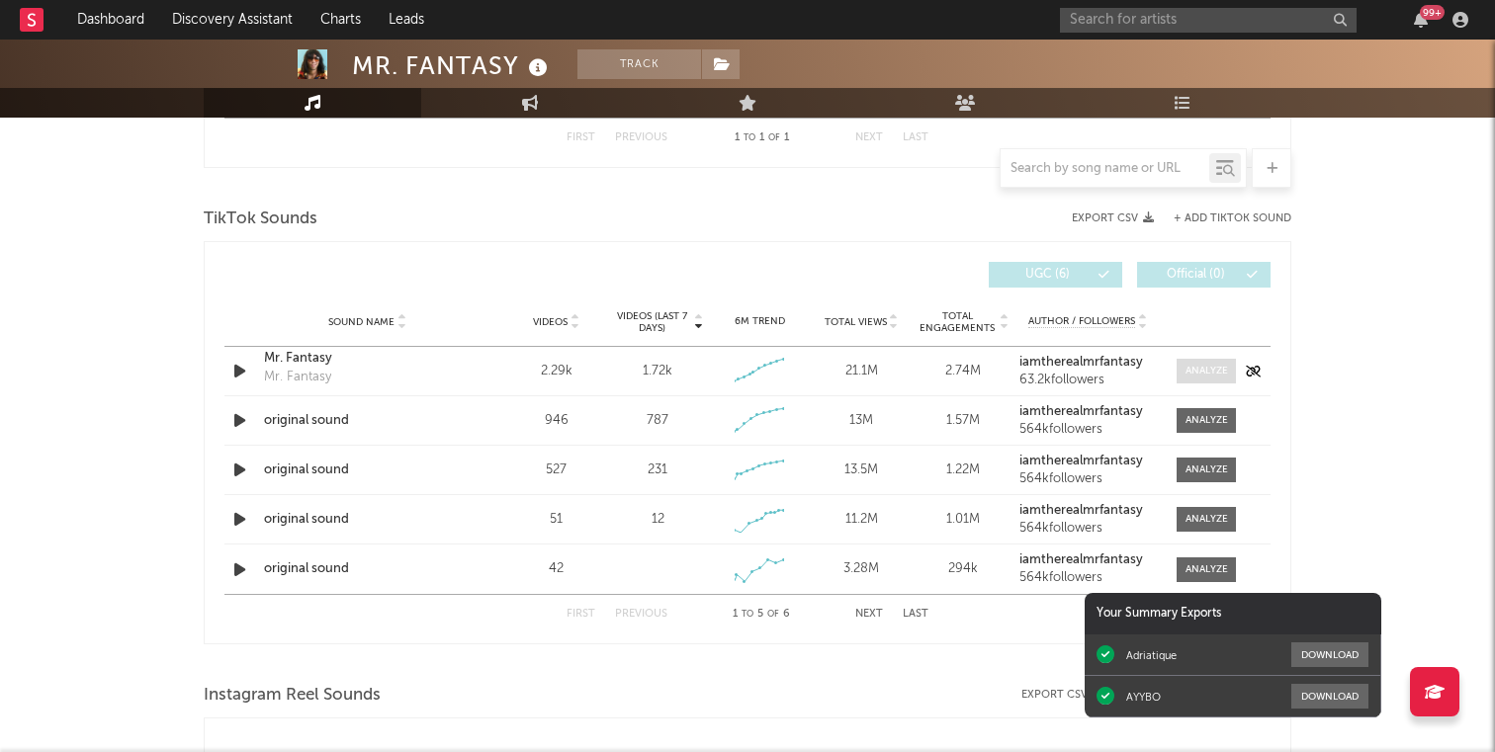
click at [1202, 378] on div at bounding box center [1206, 371] width 43 height 15
select select "1w"
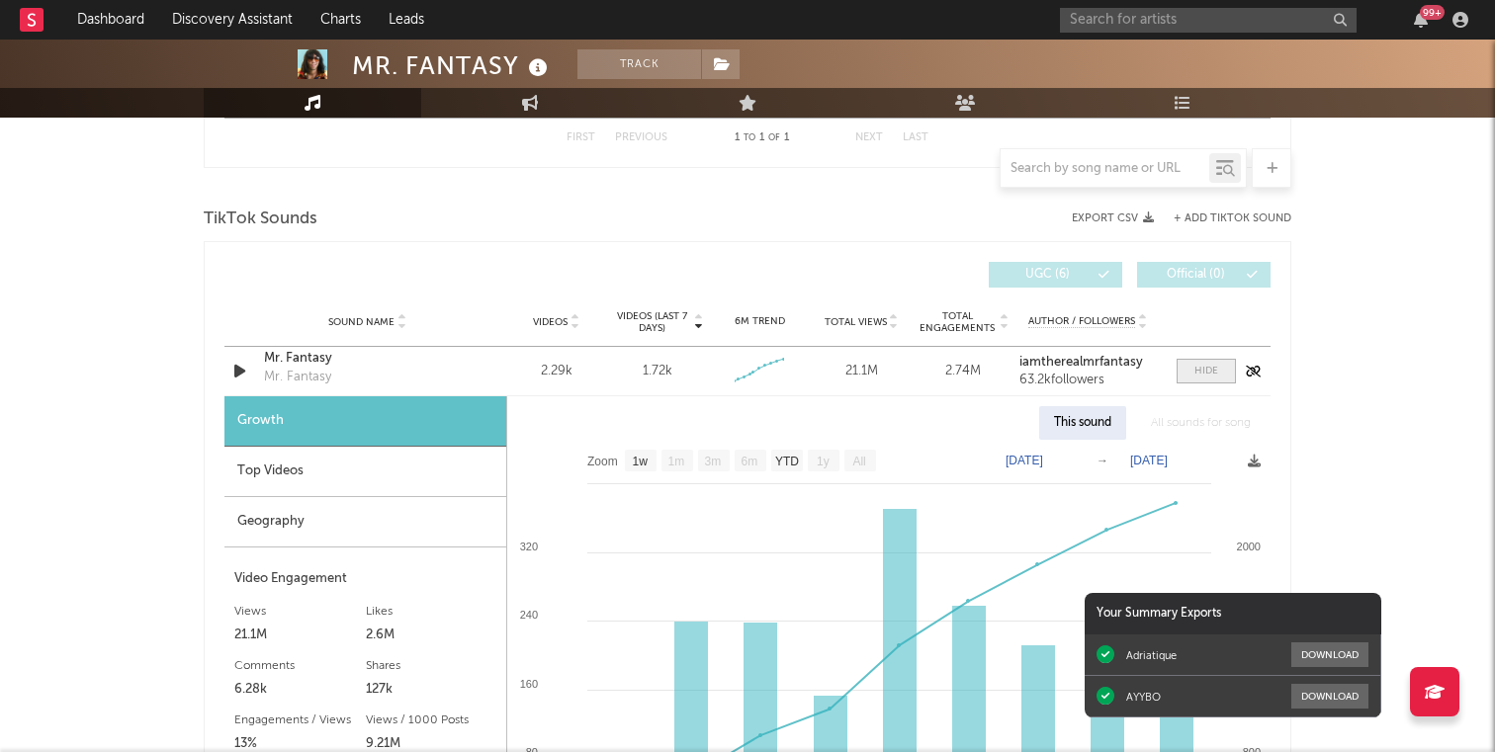
click at [1202, 378] on div at bounding box center [1206, 371] width 24 height 15
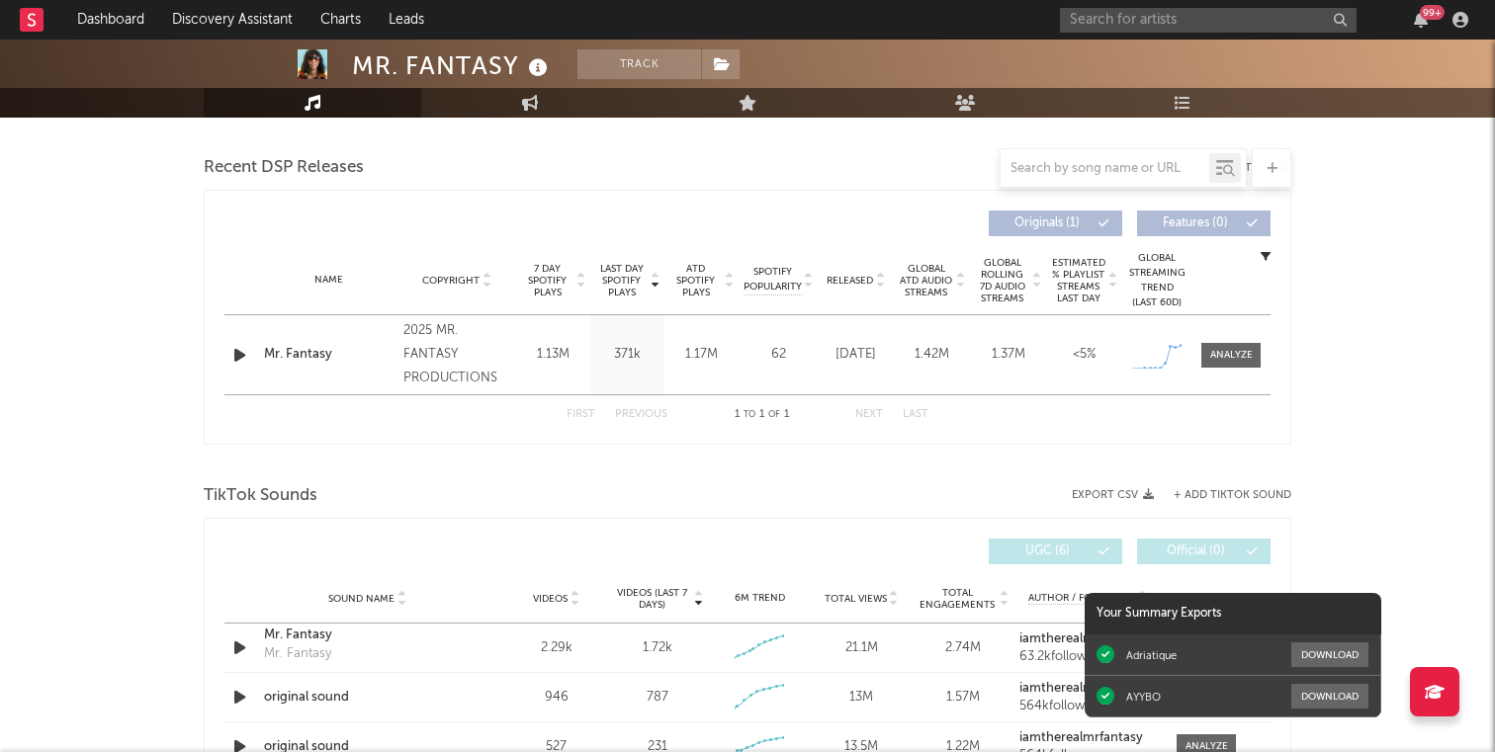
scroll to position [0, 0]
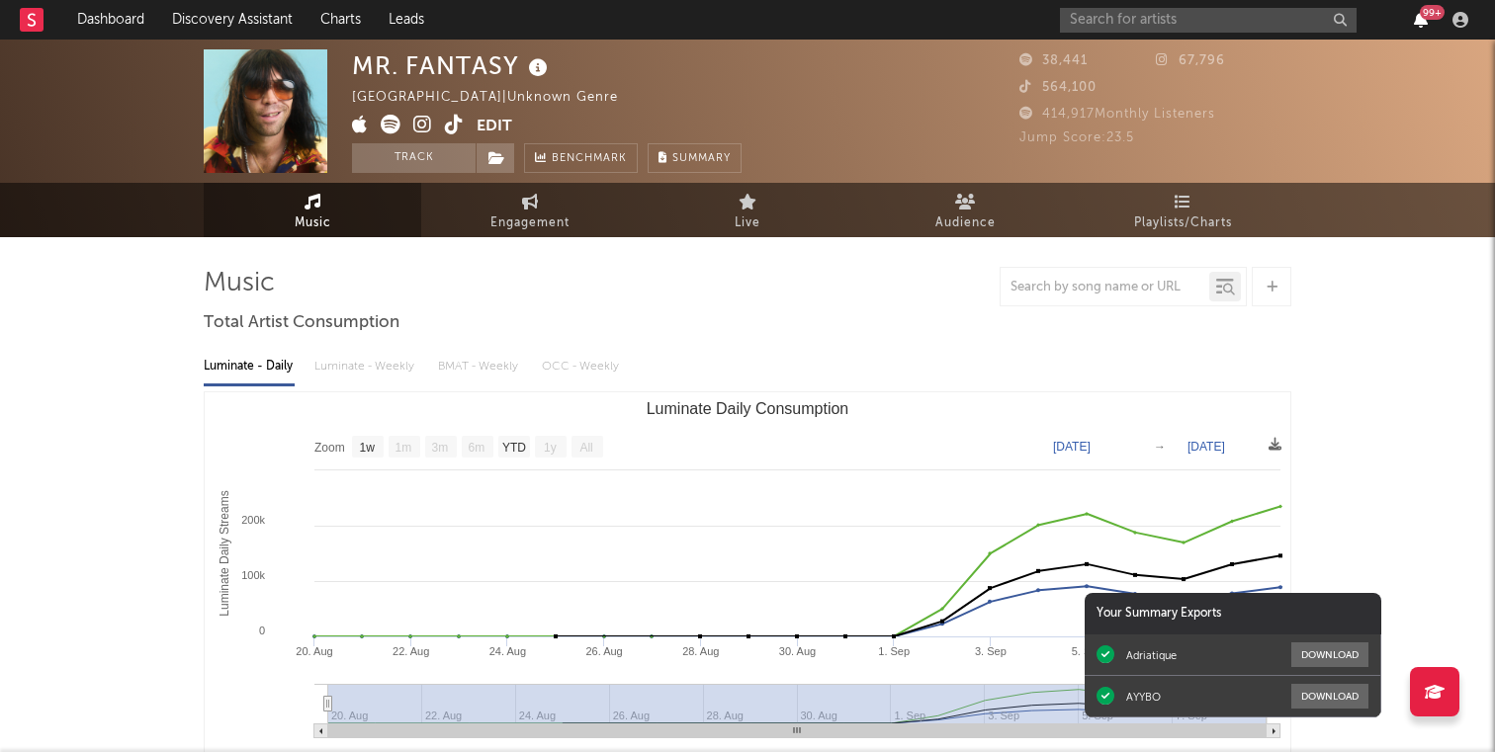
click at [1418, 20] on icon "button" at bounding box center [1421, 20] width 14 height 16
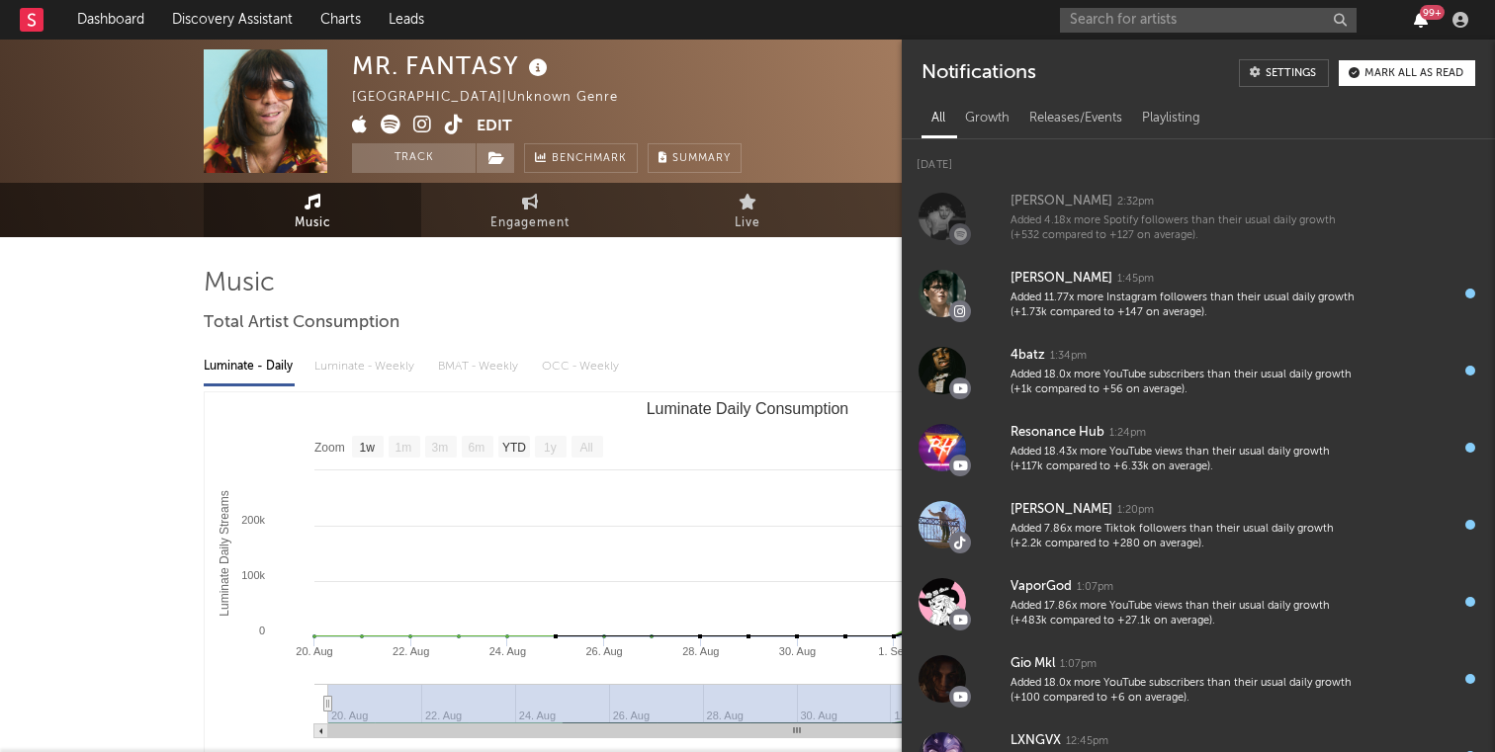
click at [1418, 20] on icon "button" at bounding box center [1421, 20] width 14 height 16
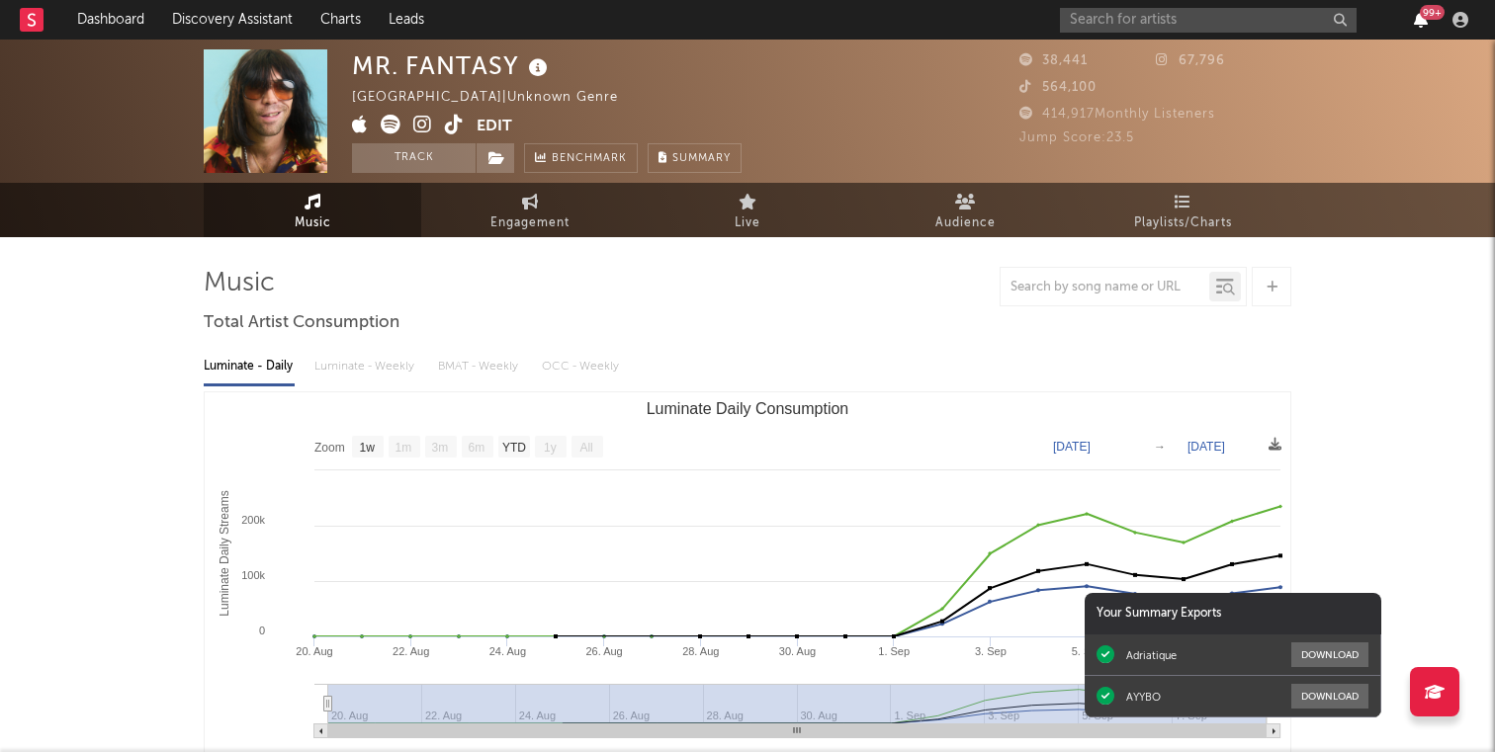
click at [1418, 20] on icon "button" at bounding box center [1421, 20] width 14 height 16
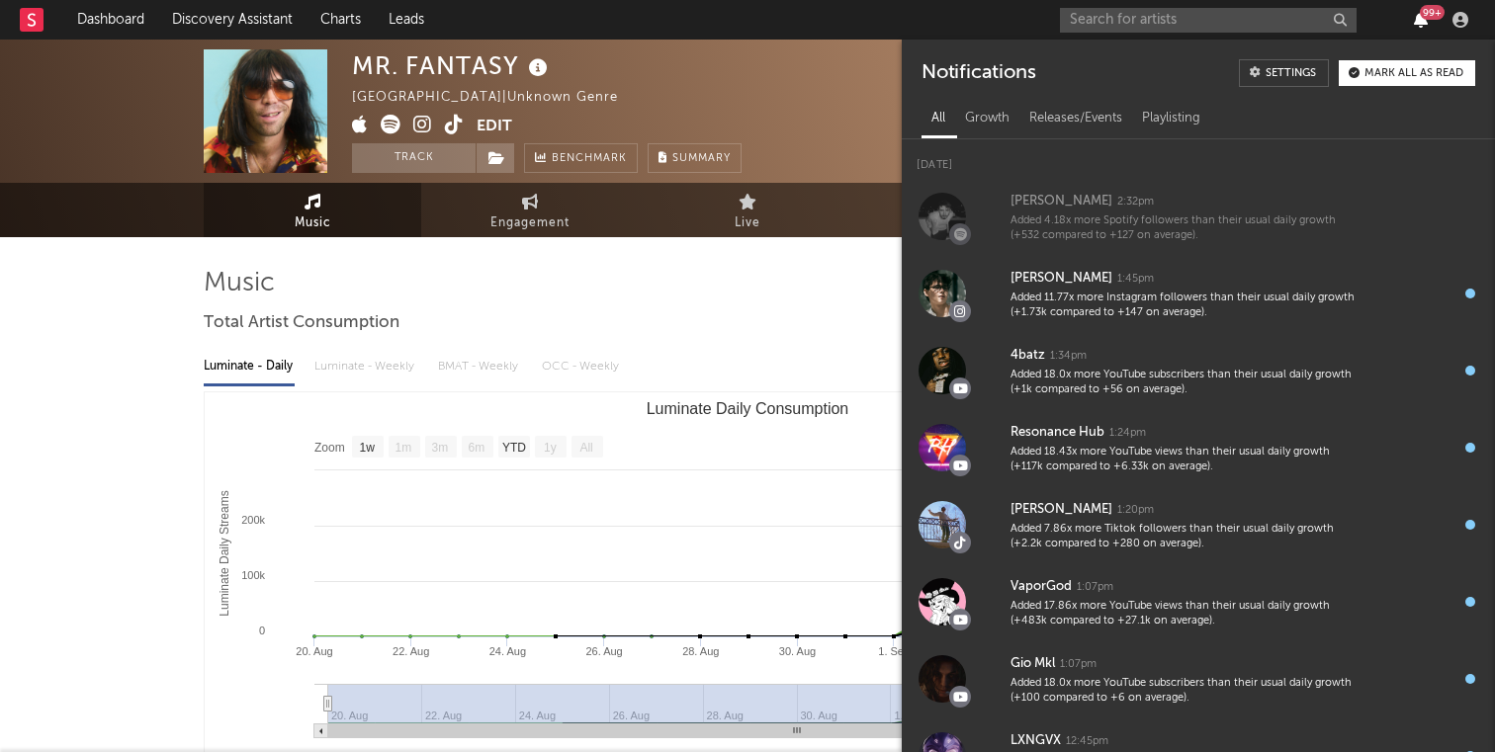
click at [1418, 20] on icon "button" at bounding box center [1421, 20] width 14 height 16
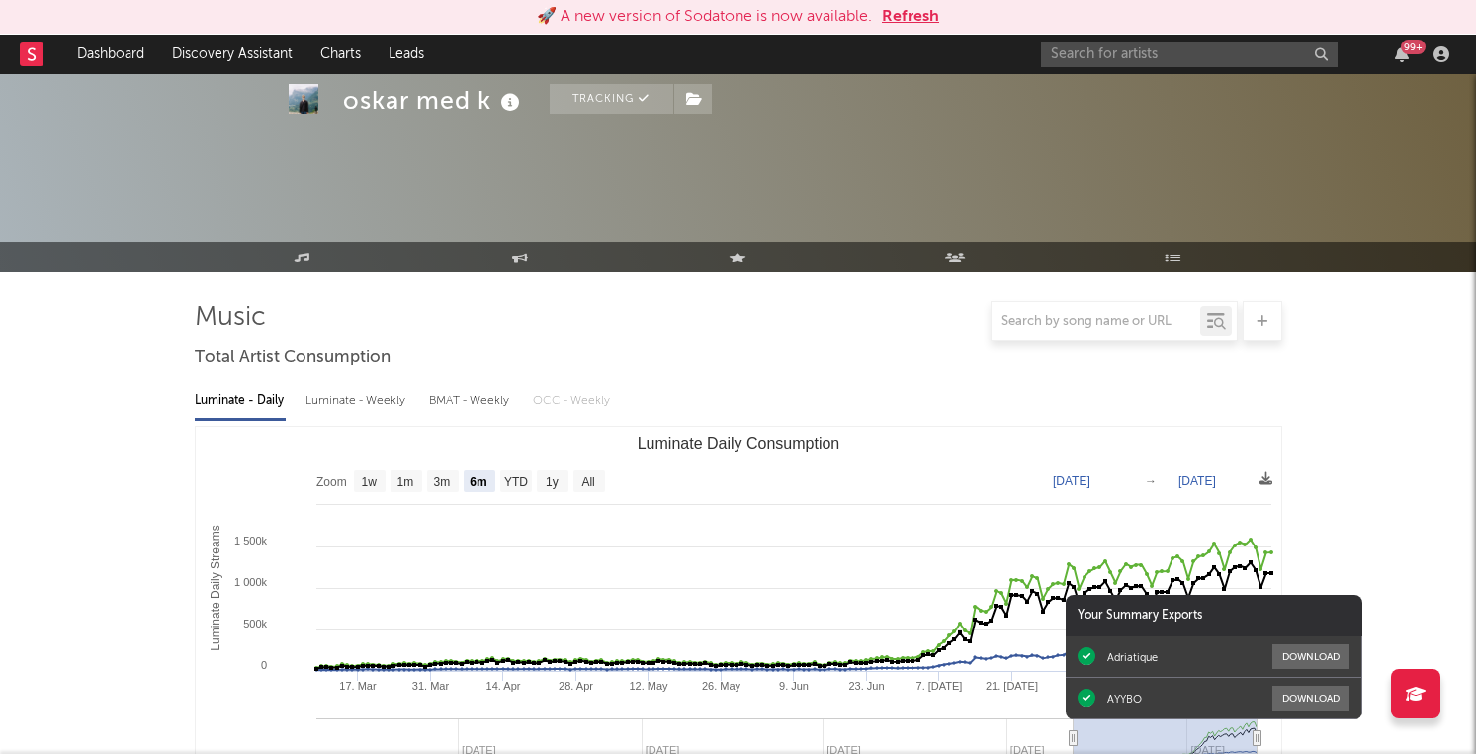
select select "6m"
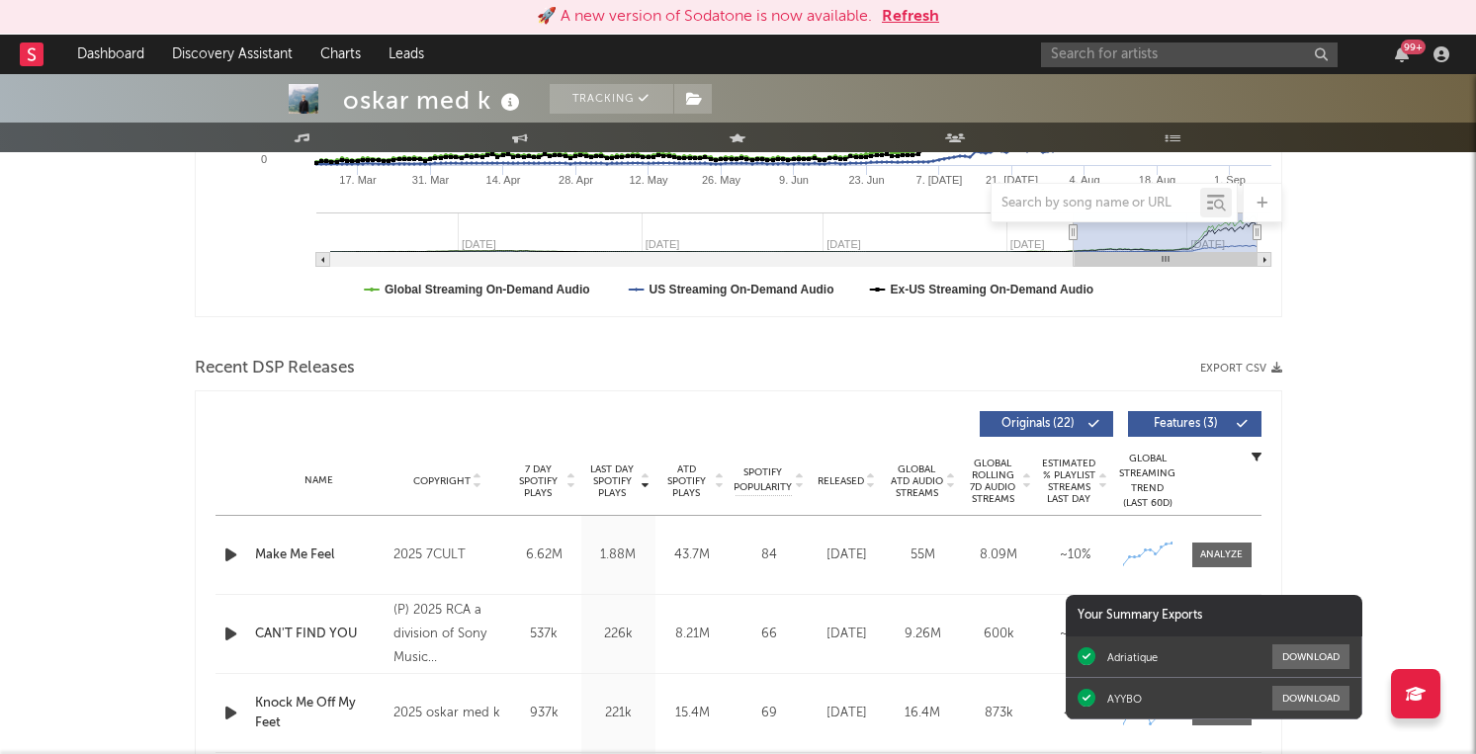
click at [902, 14] on button "Refresh" at bounding box center [910, 17] width 57 height 24
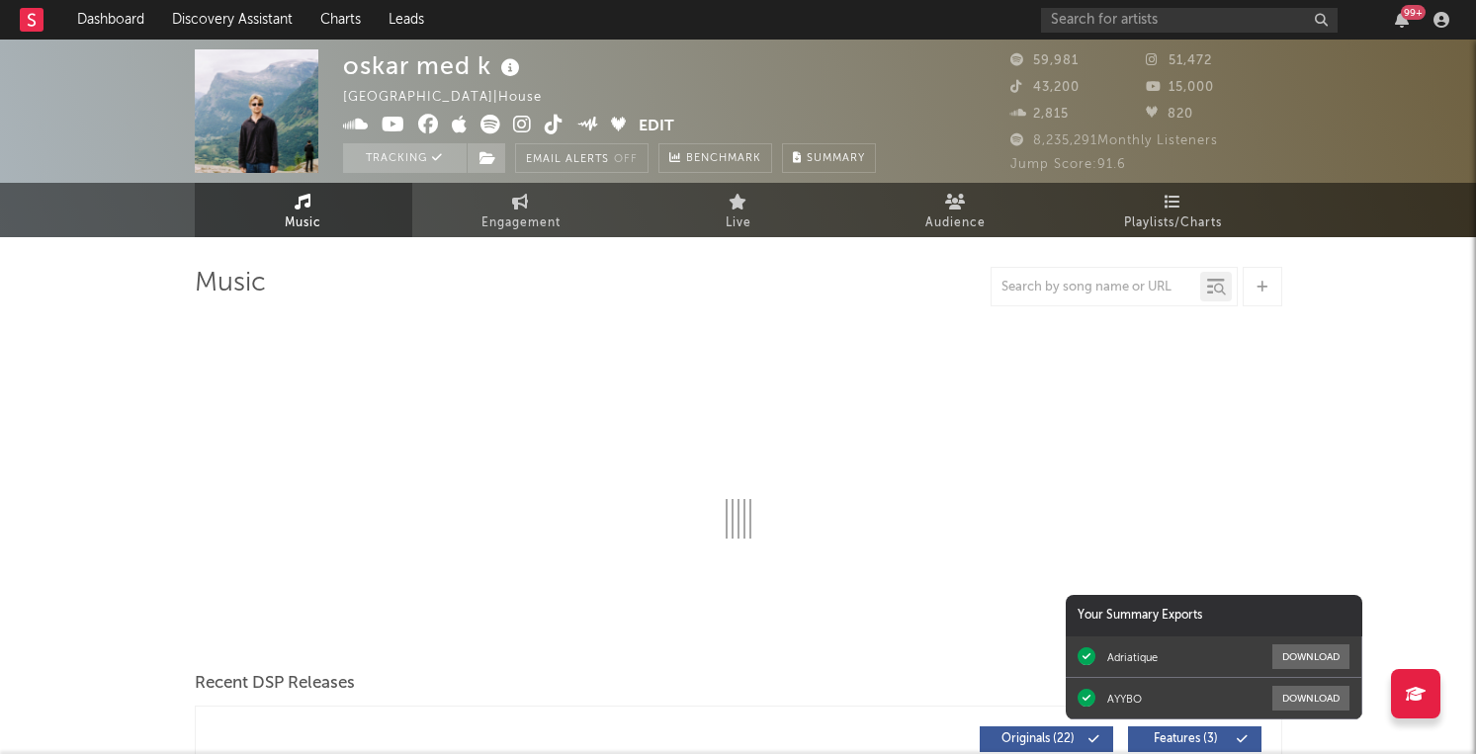
select select "6m"
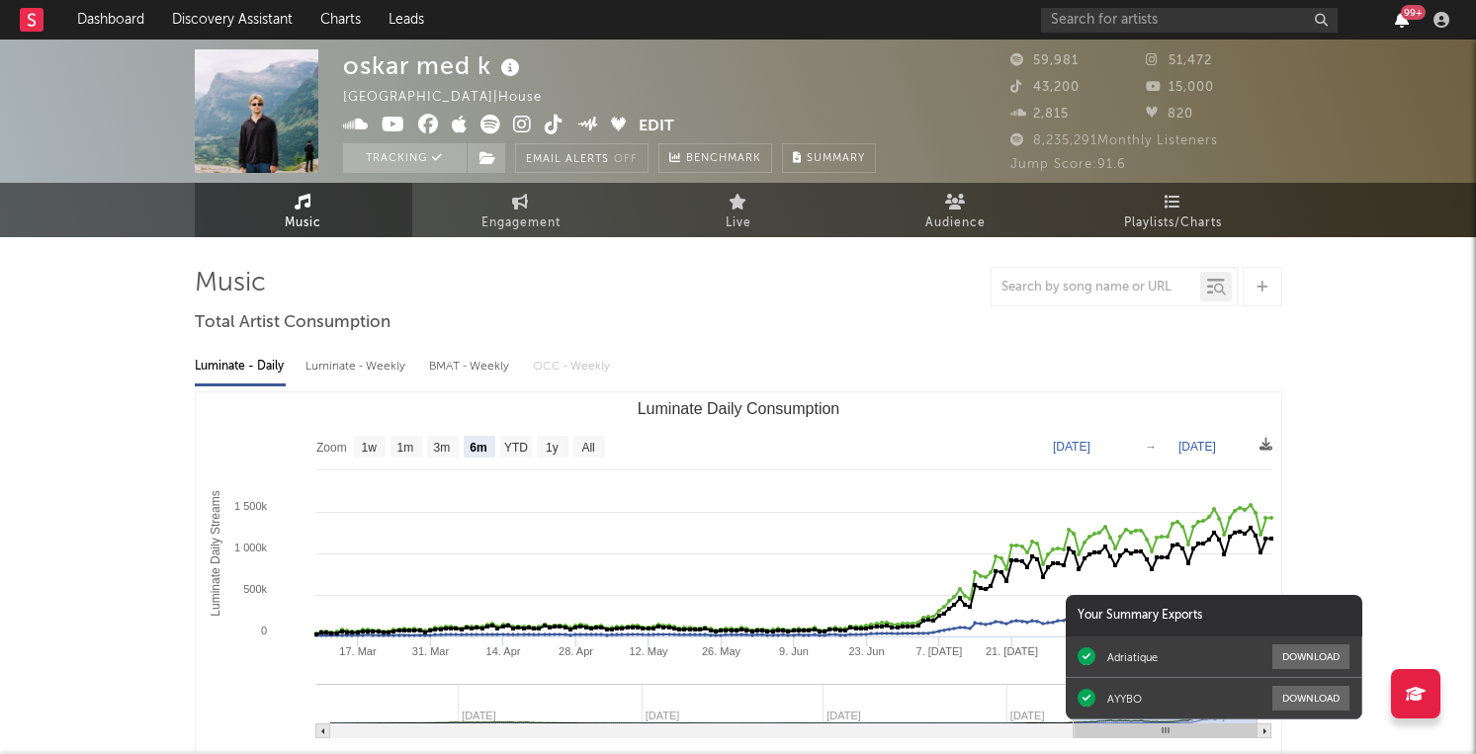
click at [1402, 22] on icon "button" at bounding box center [1402, 20] width 14 height 16
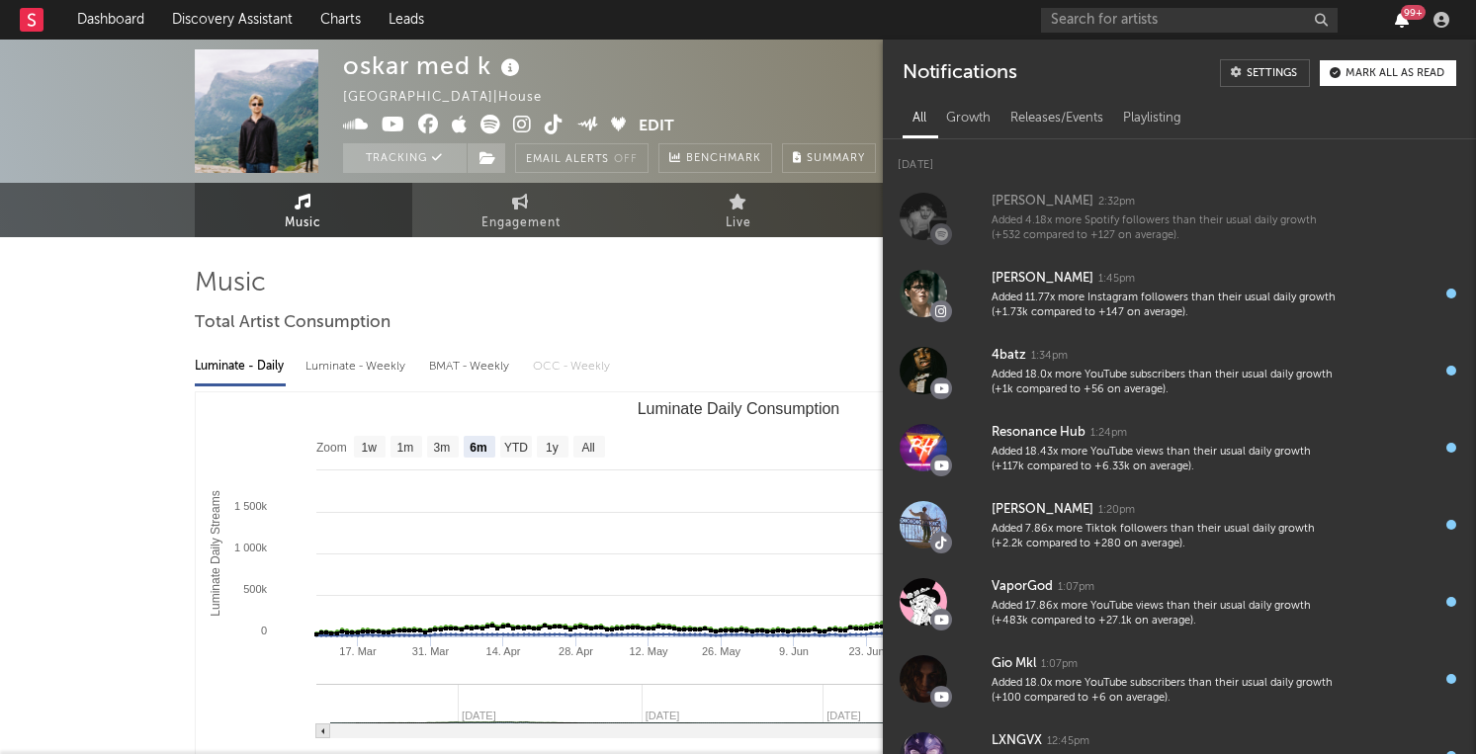
click at [1402, 22] on icon "button" at bounding box center [1402, 20] width 14 height 16
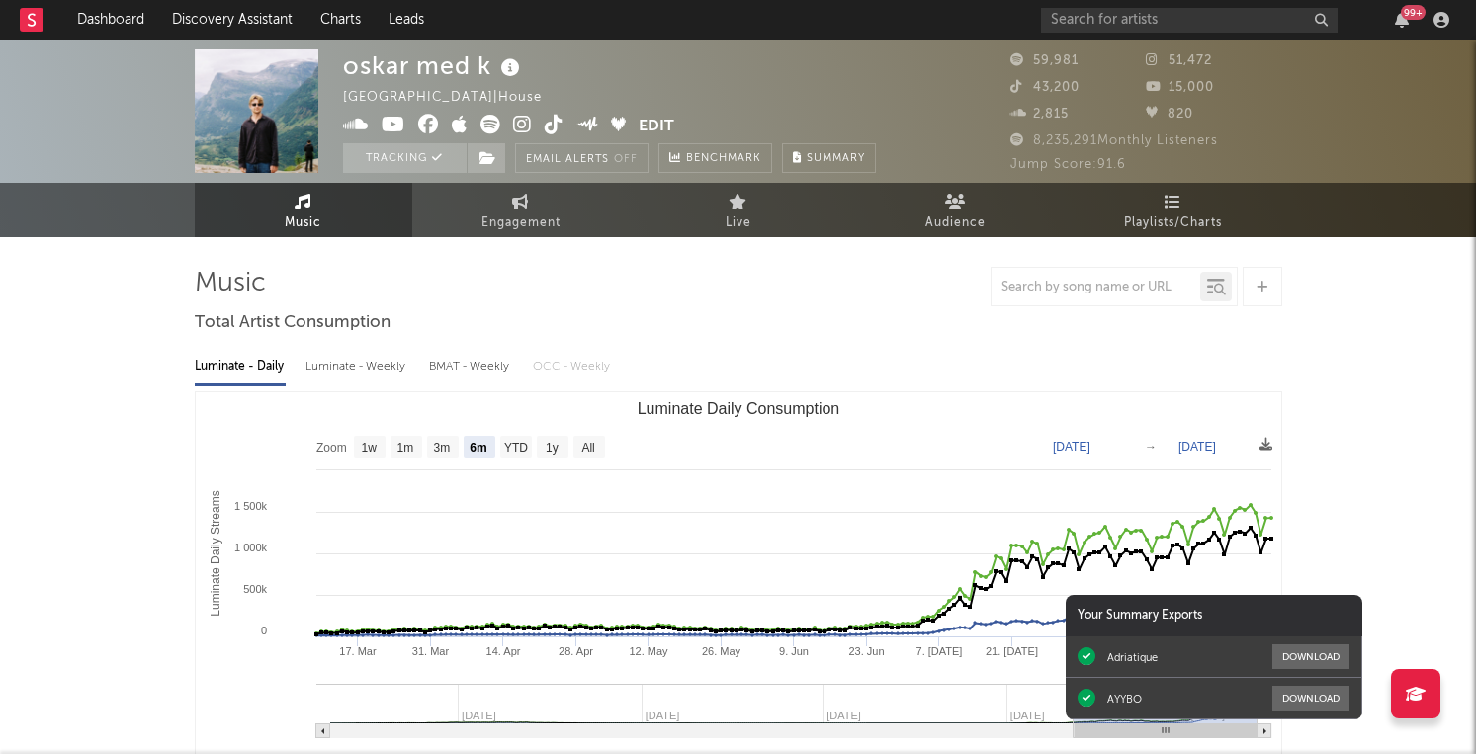
click at [326, 218] on link "Music" at bounding box center [304, 210] width 218 height 54
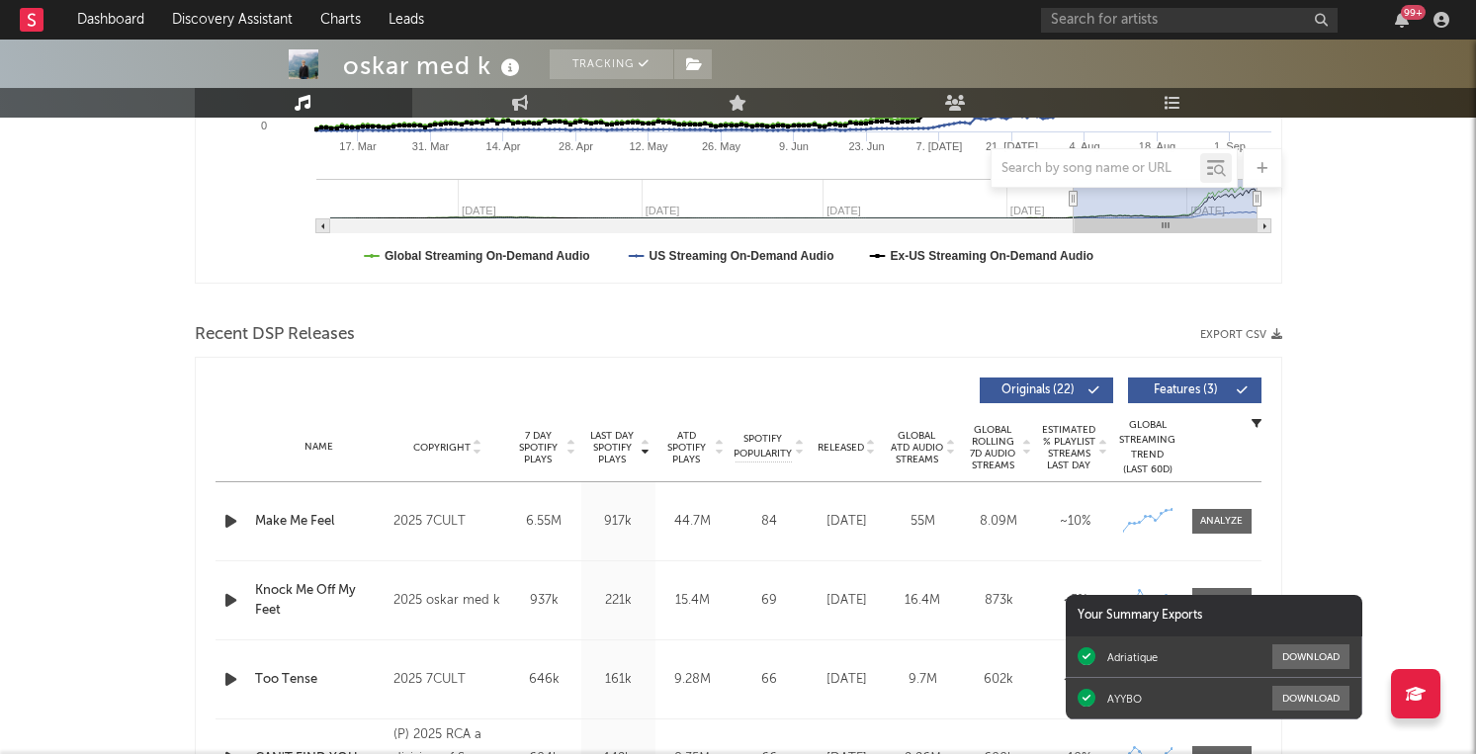
scroll to position [541, 0]
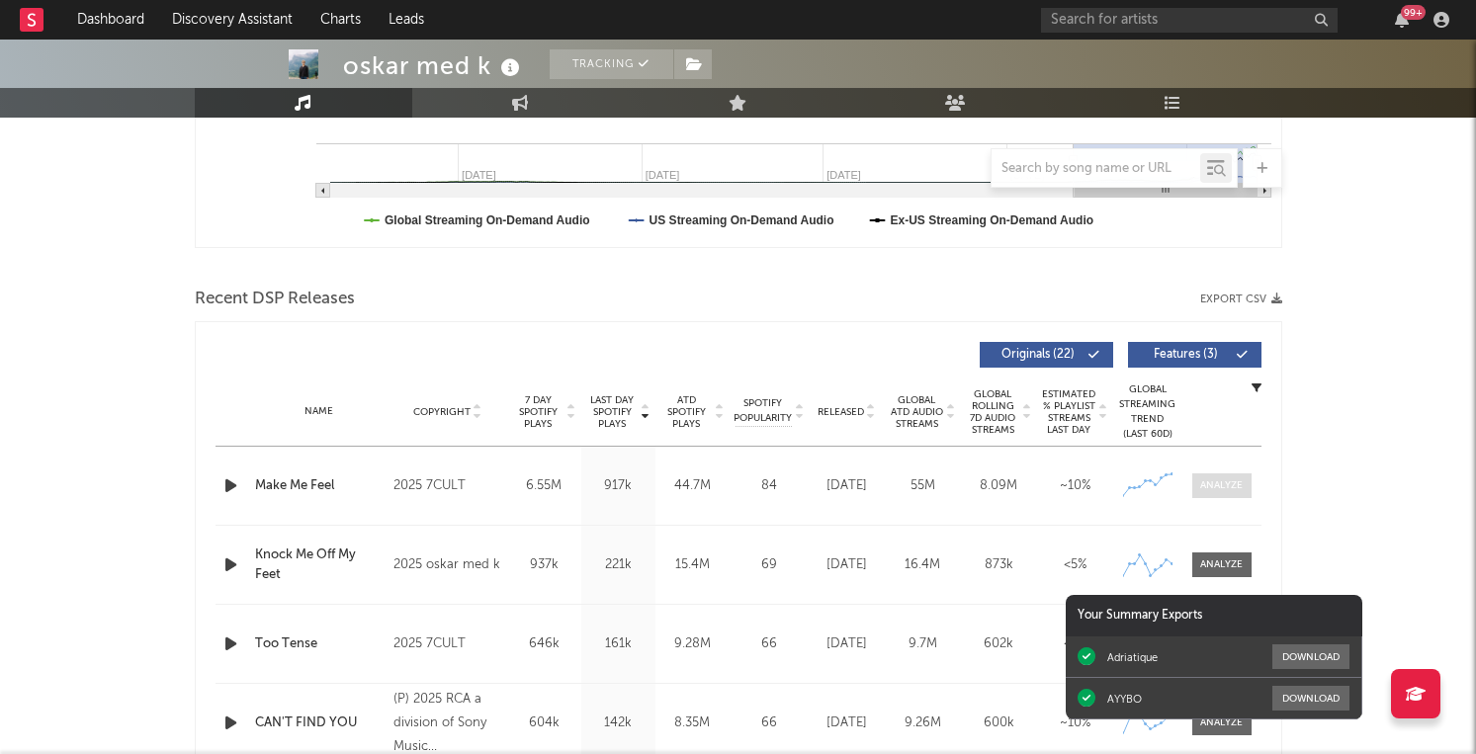
click at [1222, 494] on span at bounding box center [1221, 486] width 59 height 25
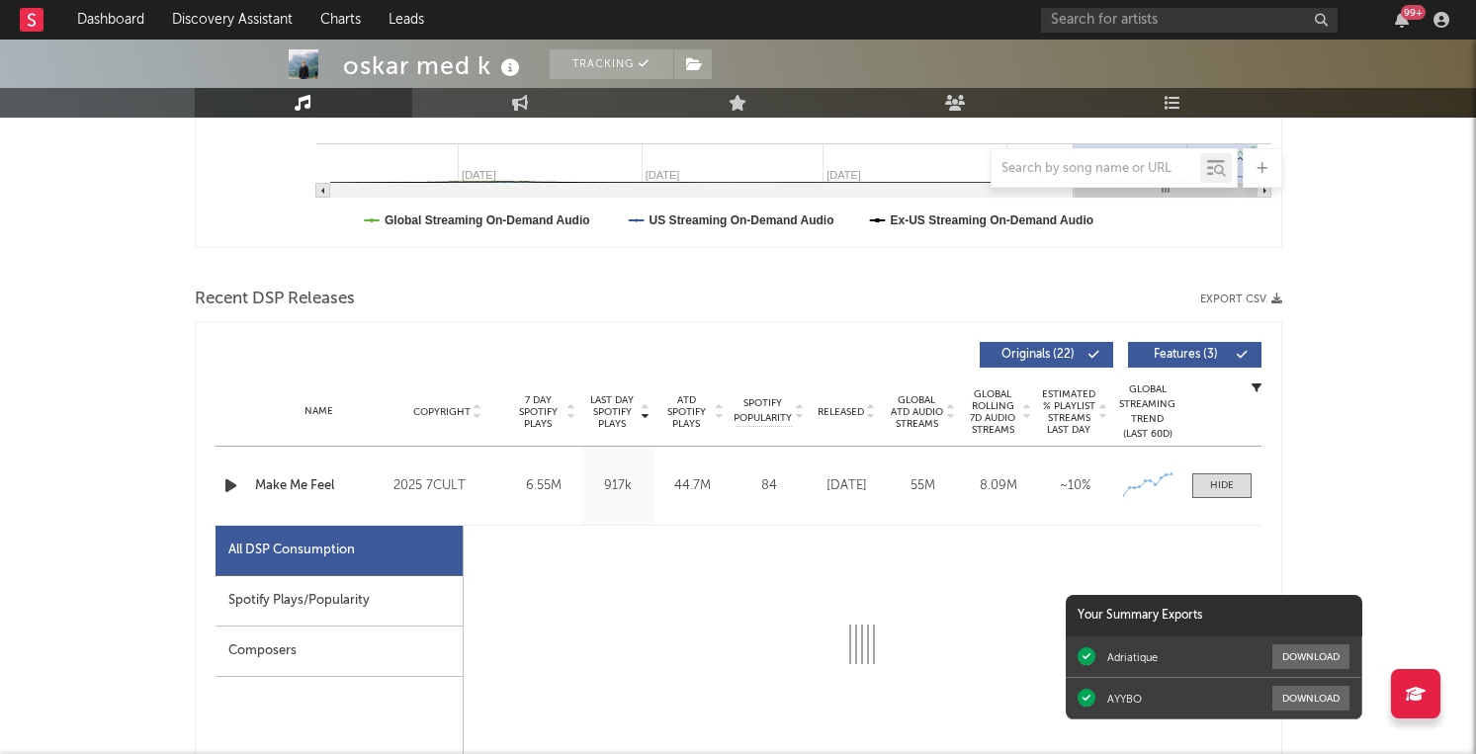
select select "1w"
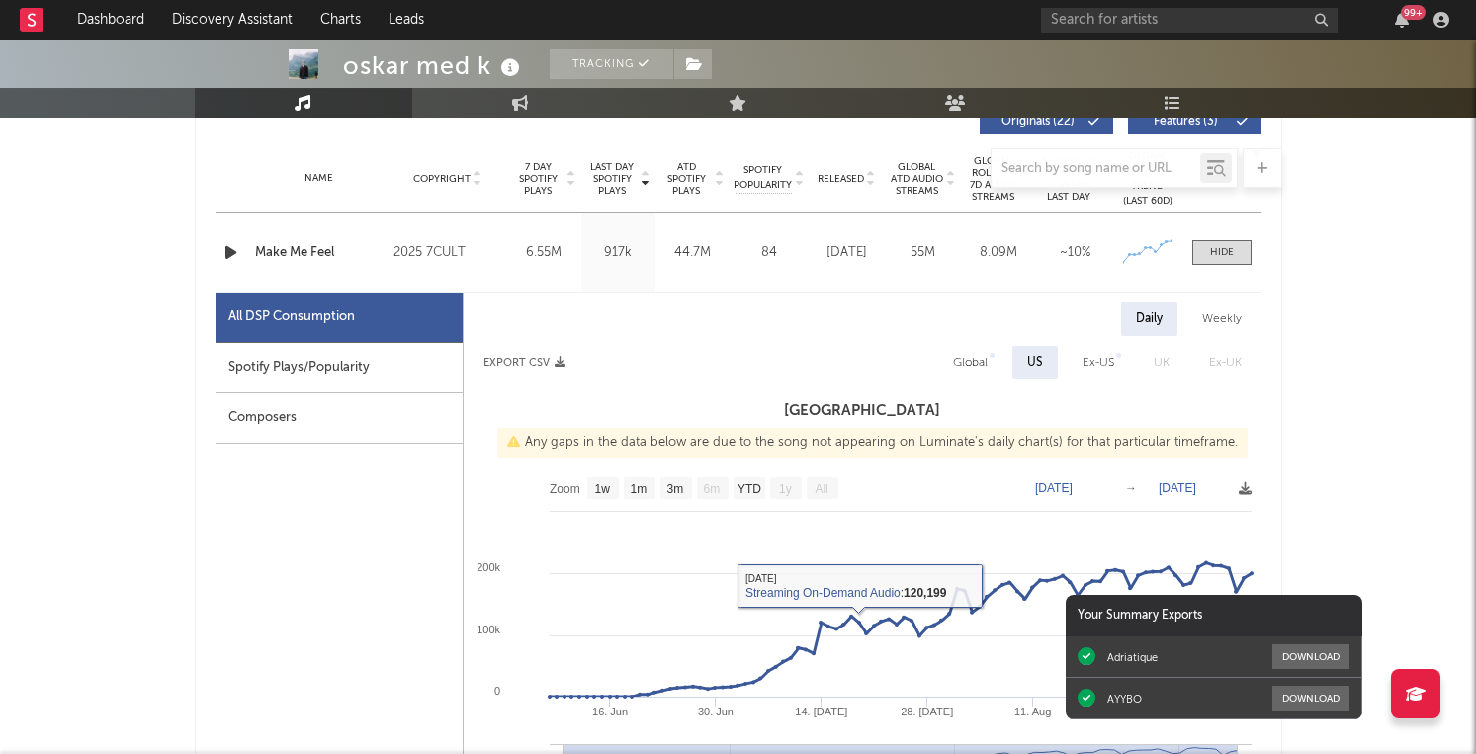
scroll to position [759, 0]
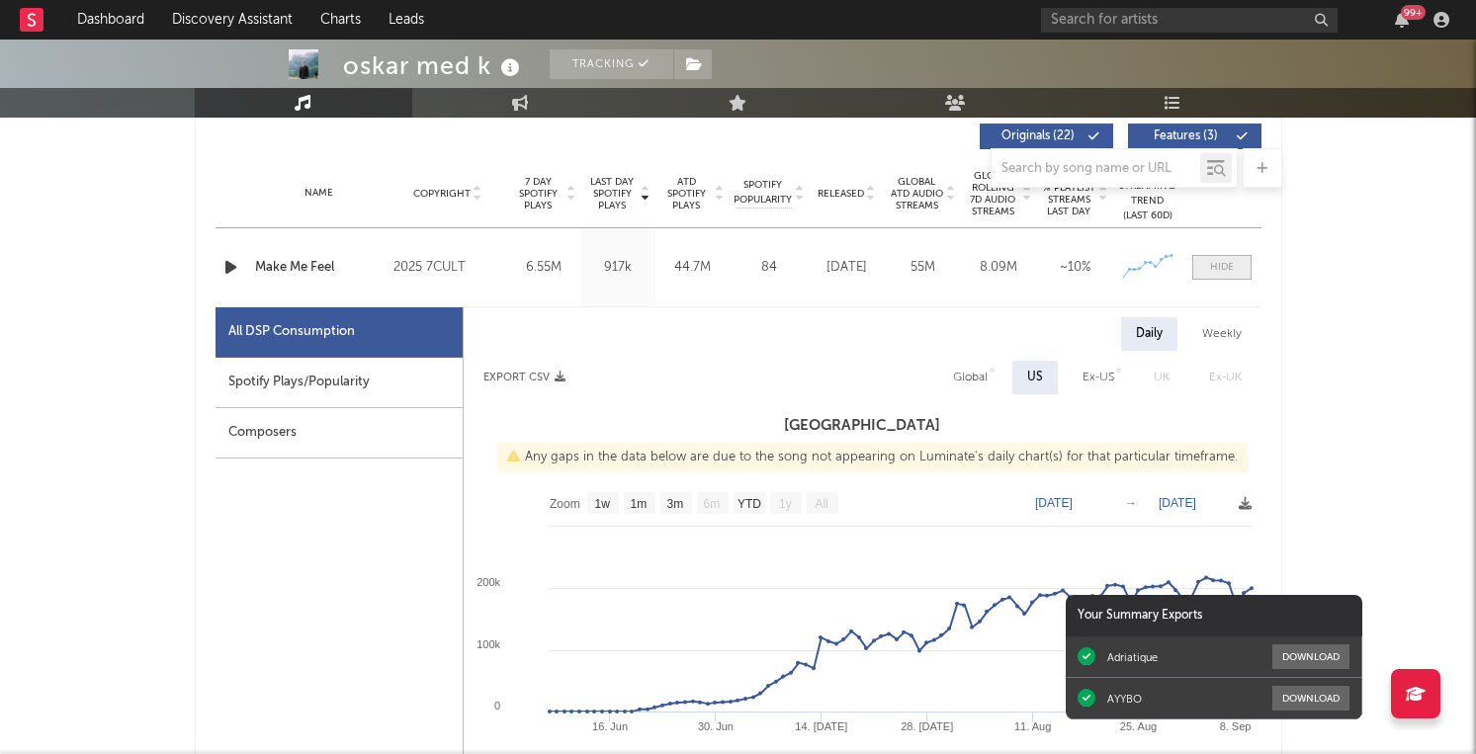
click at [1226, 262] on div at bounding box center [1222, 267] width 24 height 15
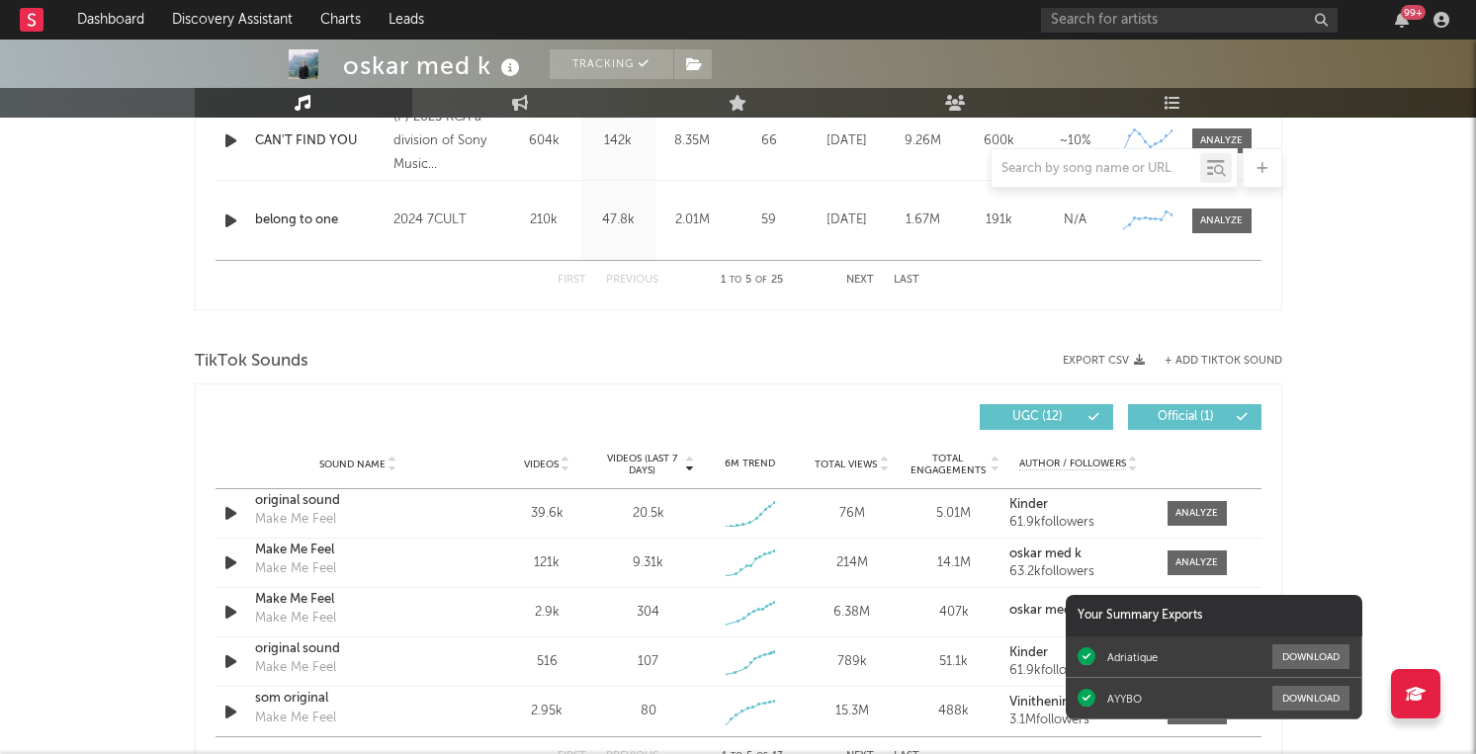
scroll to position [1207, 0]
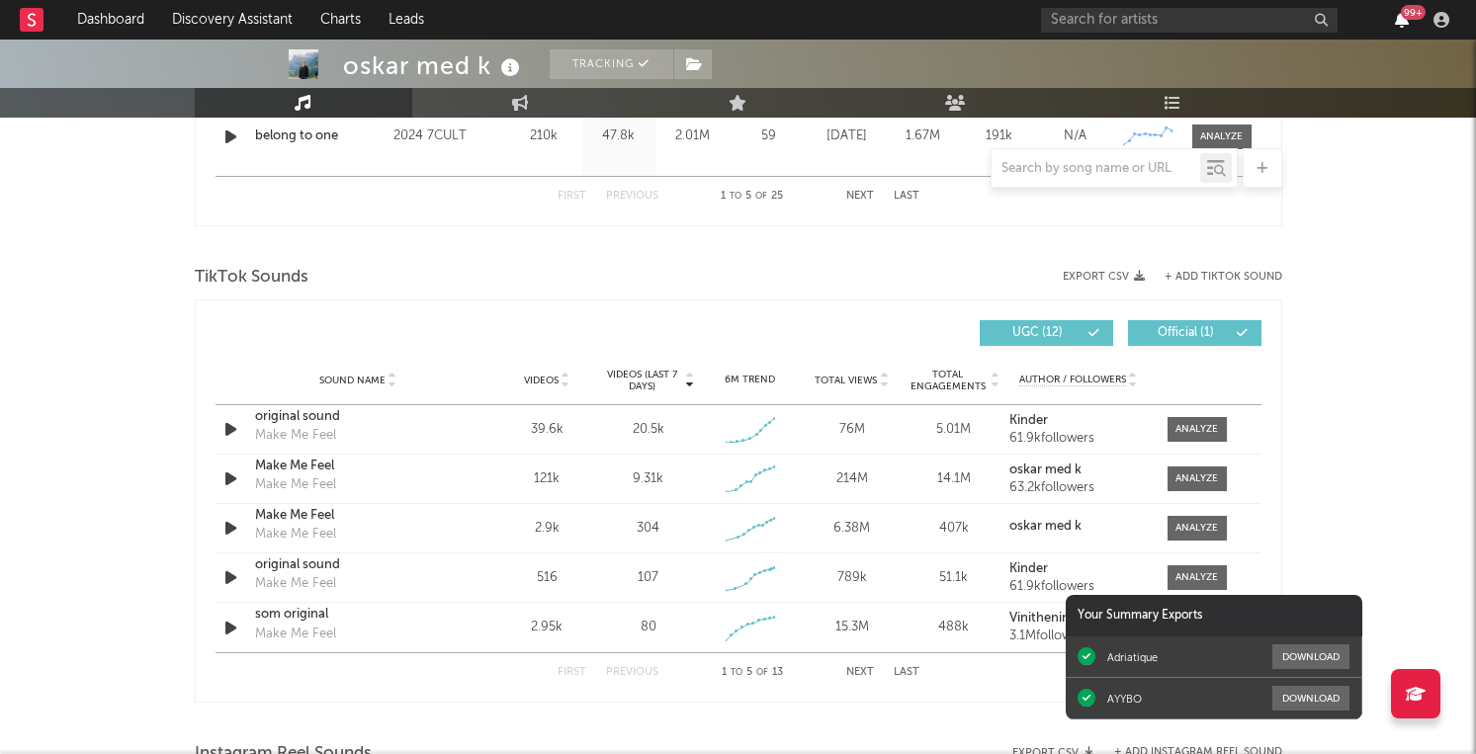
click at [1400, 11] on div "99 +" at bounding box center [1248, 20] width 415 height 40
click at [1402, 25] on icon "button" at bounding box center [1402, 20] width 14 height 16
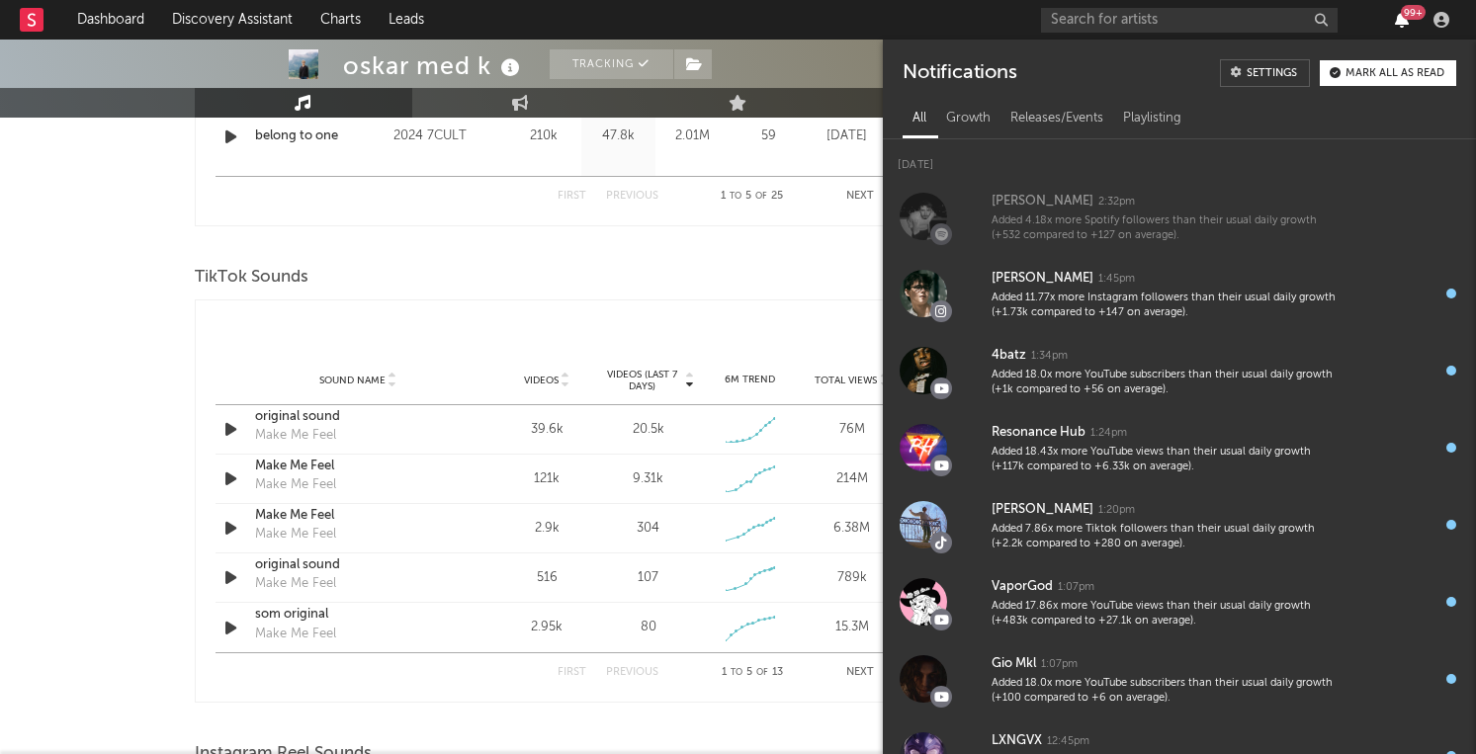
click at [1402, 26] on icon "button" at bounding box center [1402, 20] width 14 height 16
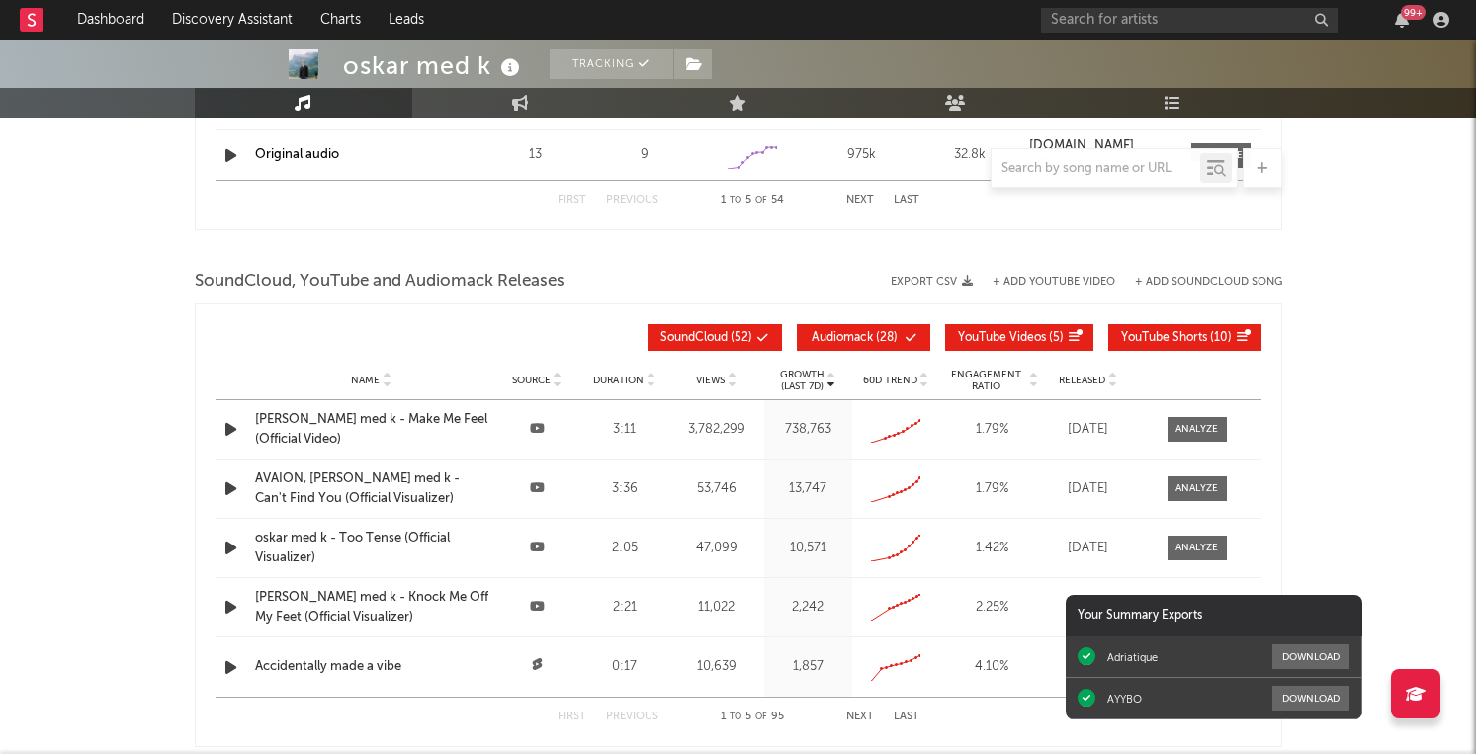
scroll to position [2213, 0]
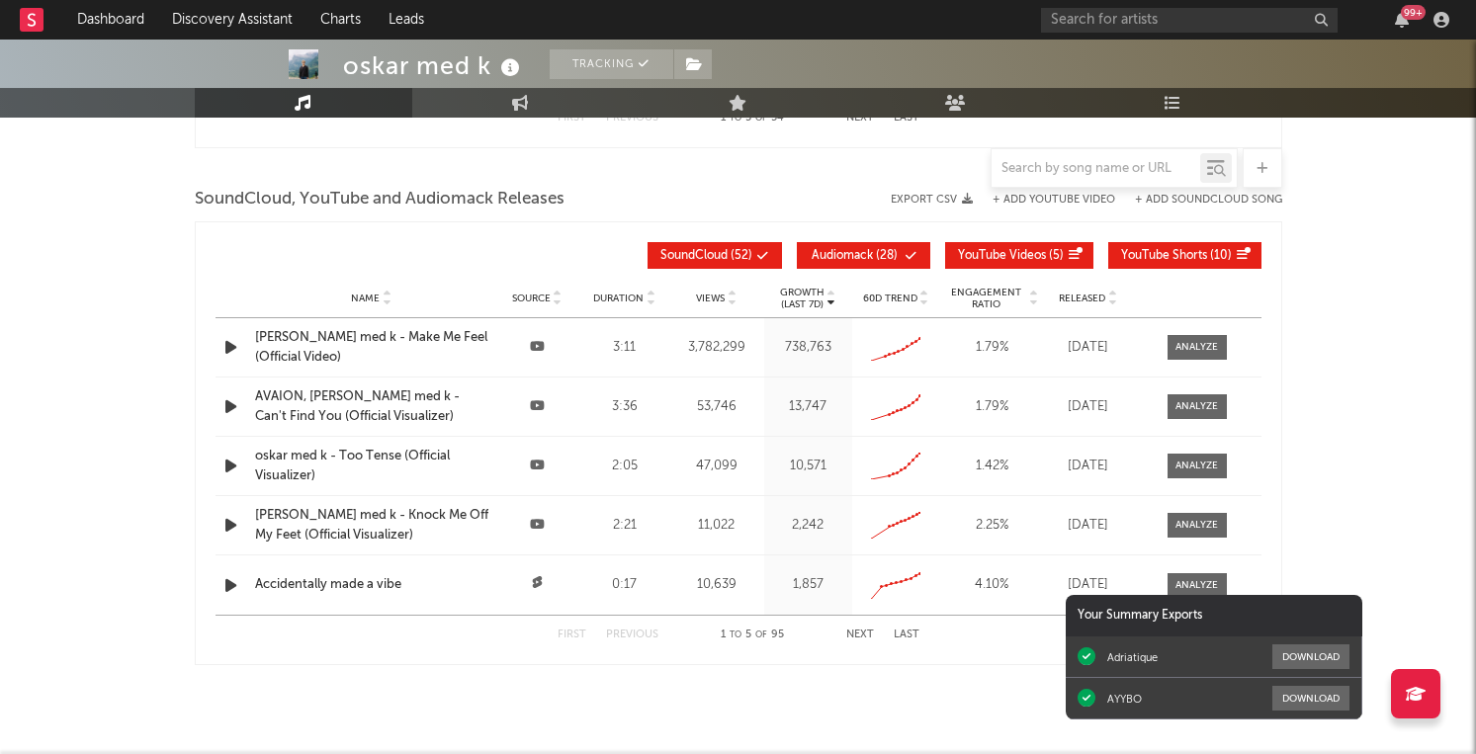
click at [1395, 2] on div "99 +" at bounding box center [1248, 20] width 415 height 40
click at [1395, 3] on div "99 +" at bounding box center [1248, 20] width 415 height 40
click at [1405, 26] on icon "button" at bounding box center [1402, 20] width 14 height 16
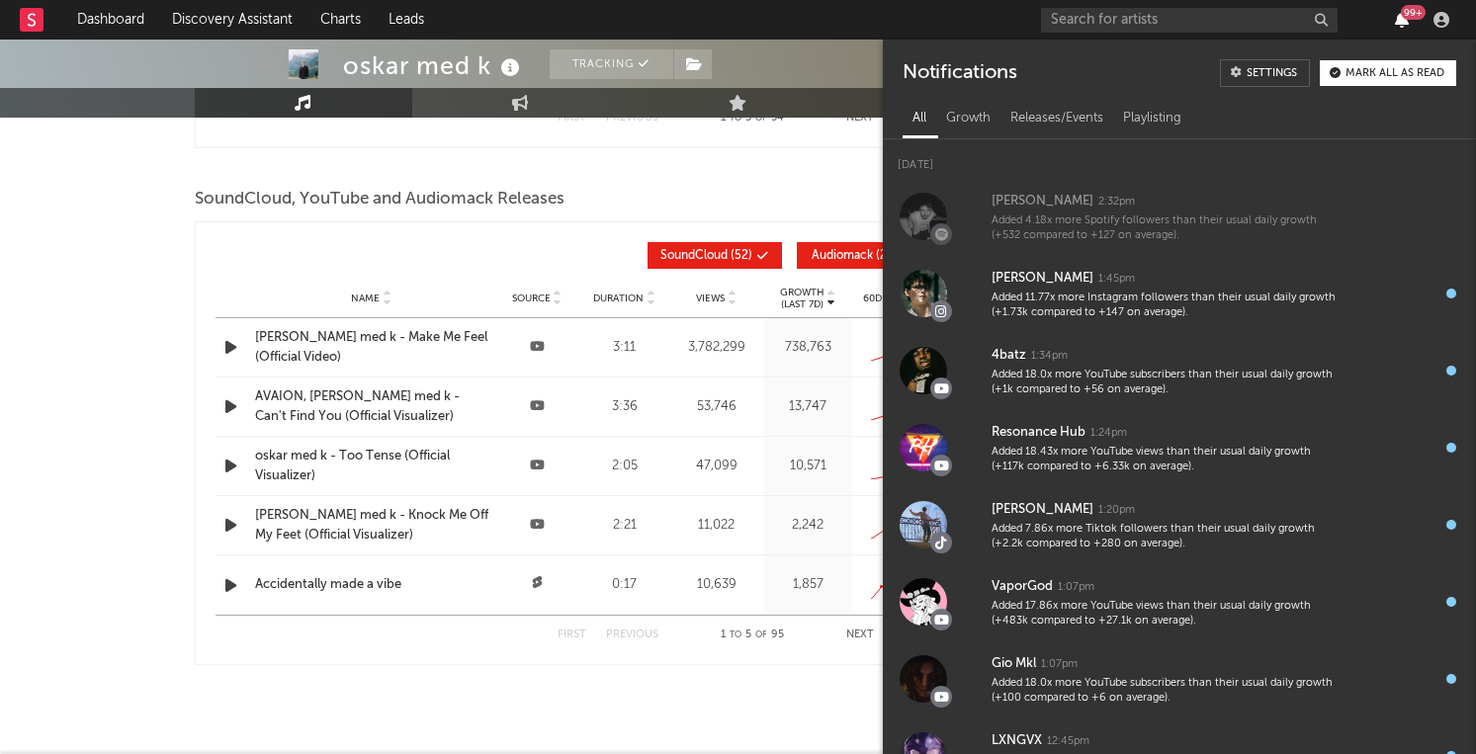
click at [1405, 26] on icon "button" at bounding box center [1402, 20] width 14 height 16
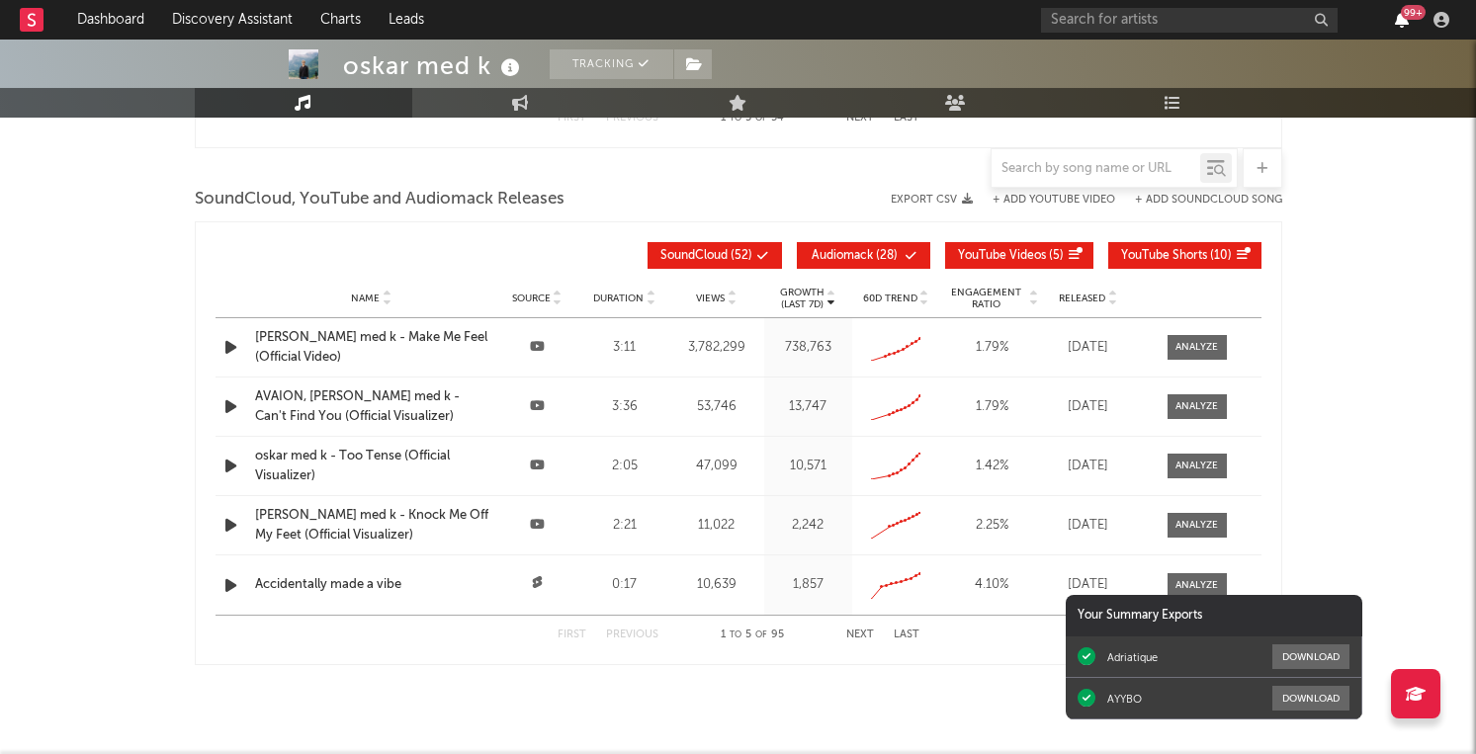
click at [1405, 26] on icon "button" at bounding box center [1402, 20] width 14 height 16
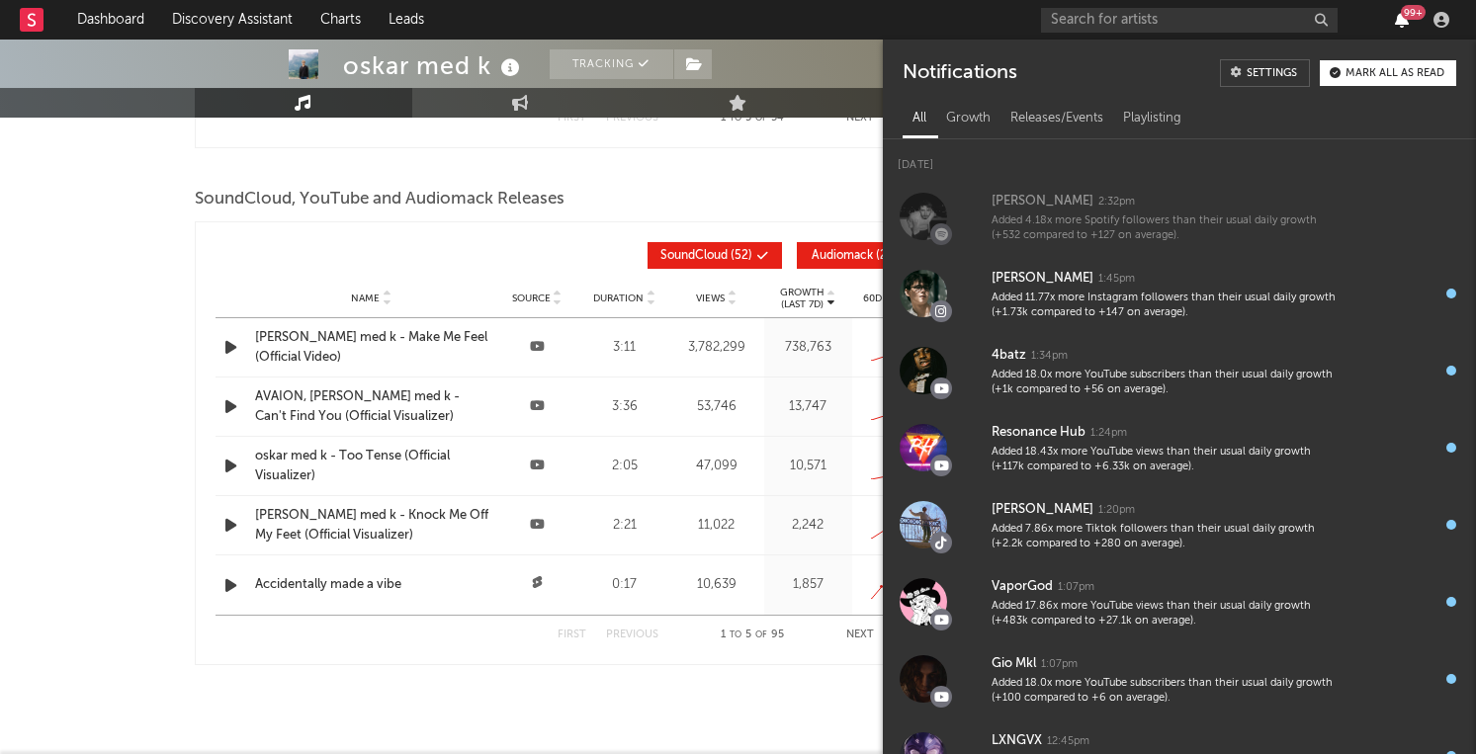
click at [1405, 26] on icon "button" at bounding box center [1402, 20] width 14 height 16
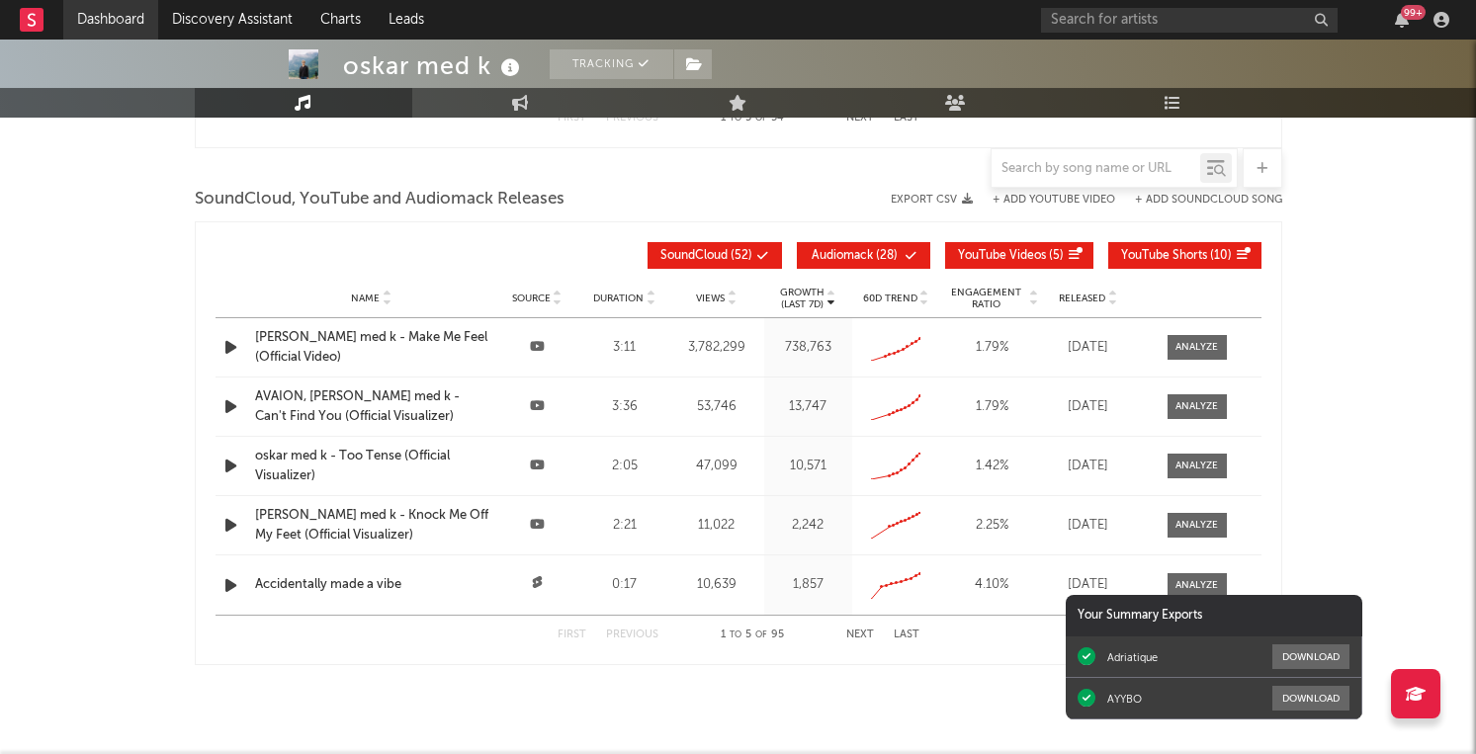
click at [97, 26] on link "Dashboard" at bounding box center [110, 20] width 95 height 40
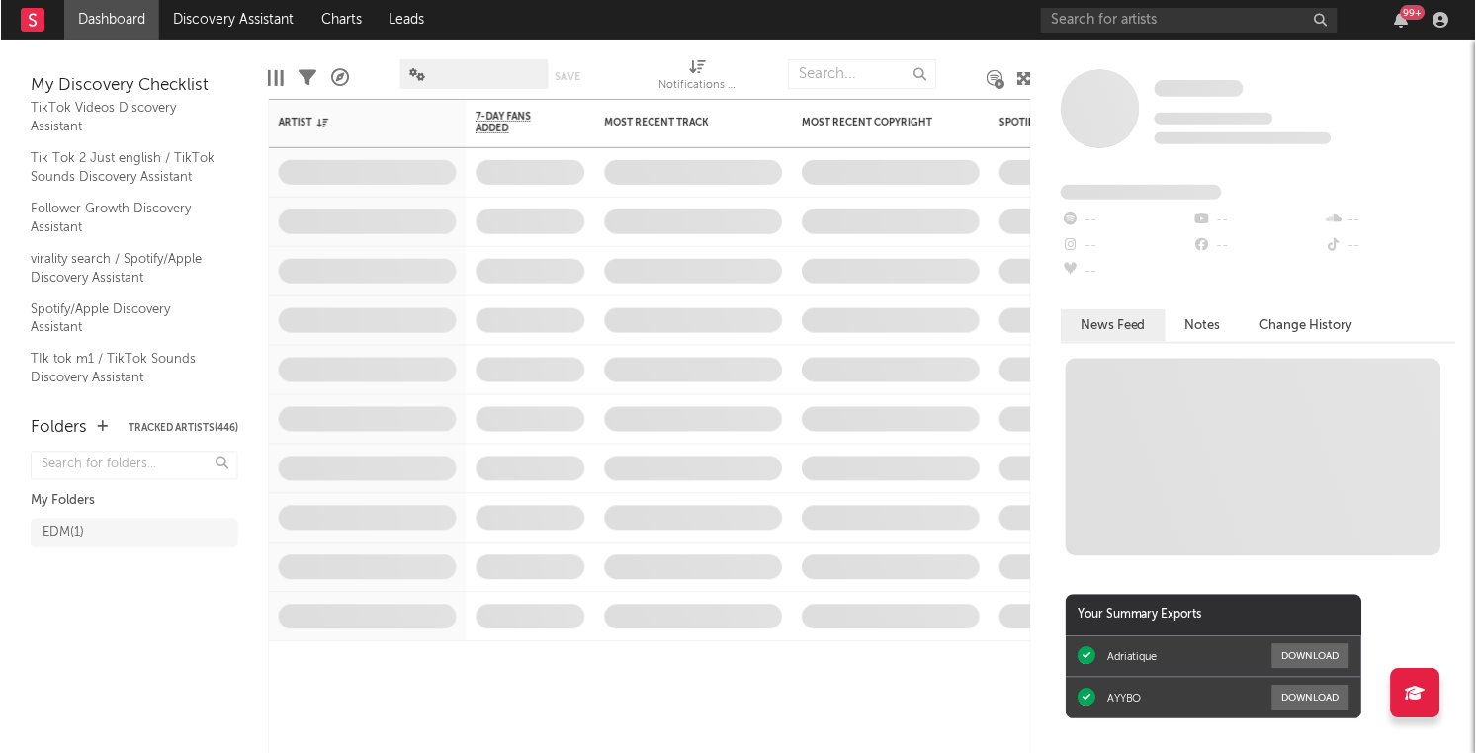
scroll to position [349, 0]
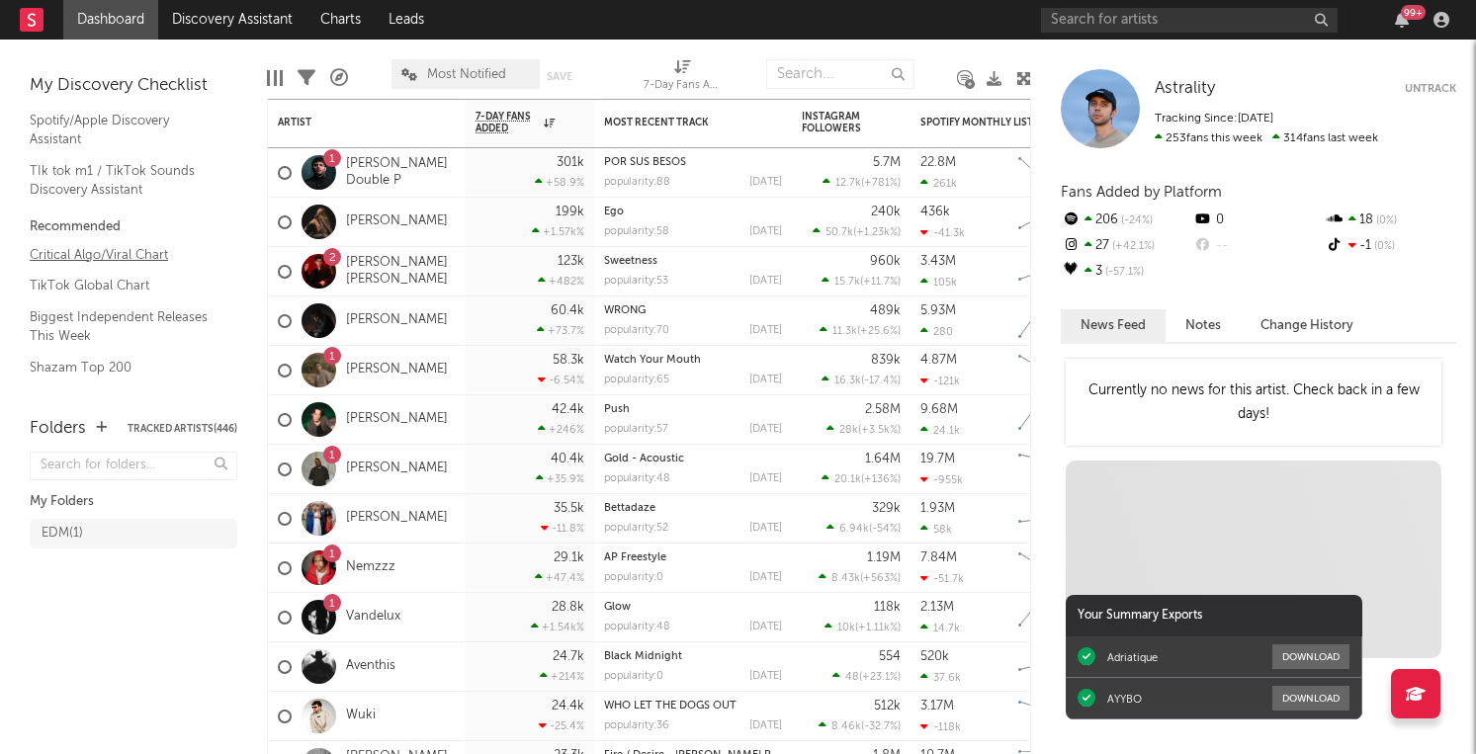
click at [146, 246] on link "Critical Algo/Viral Chart" at bounding box center [124, 255] width 188 height 22
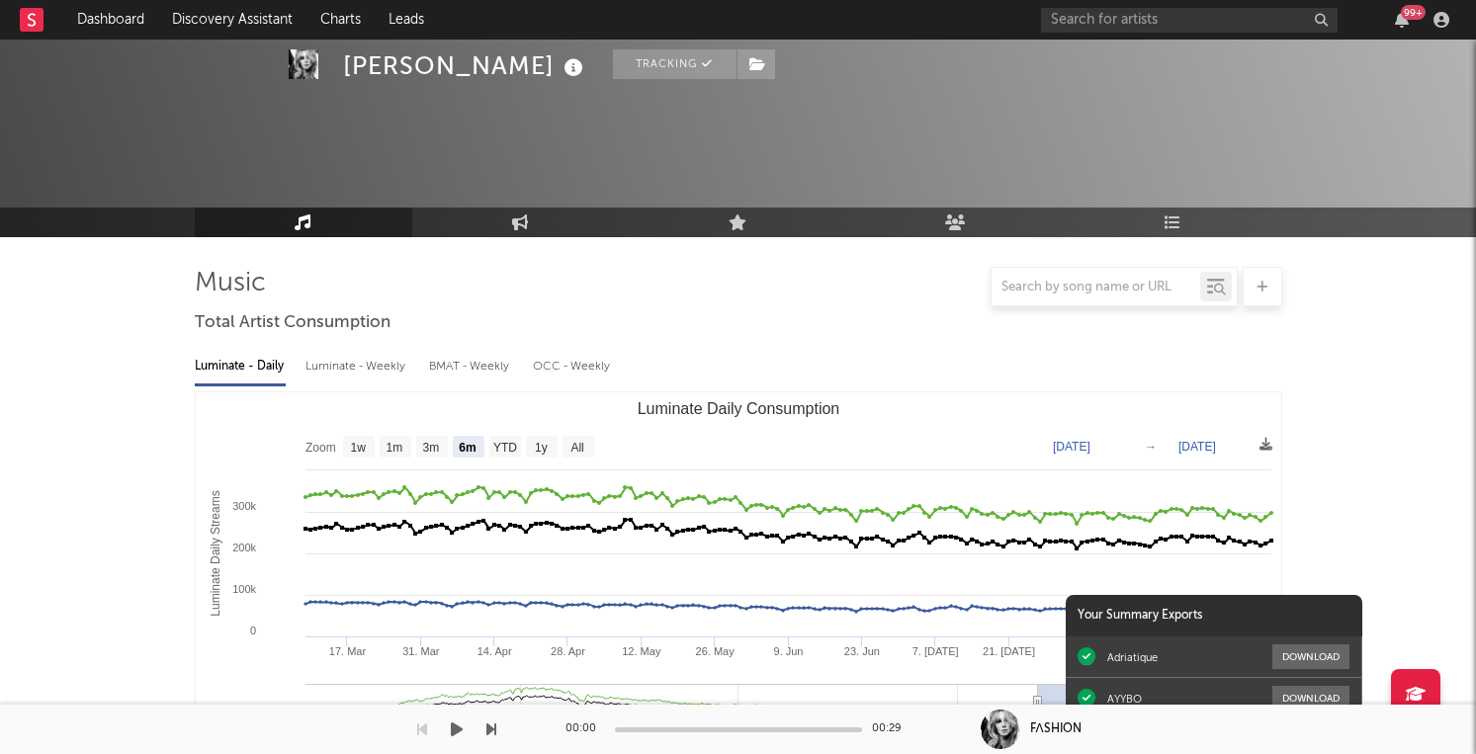
select select "6m"
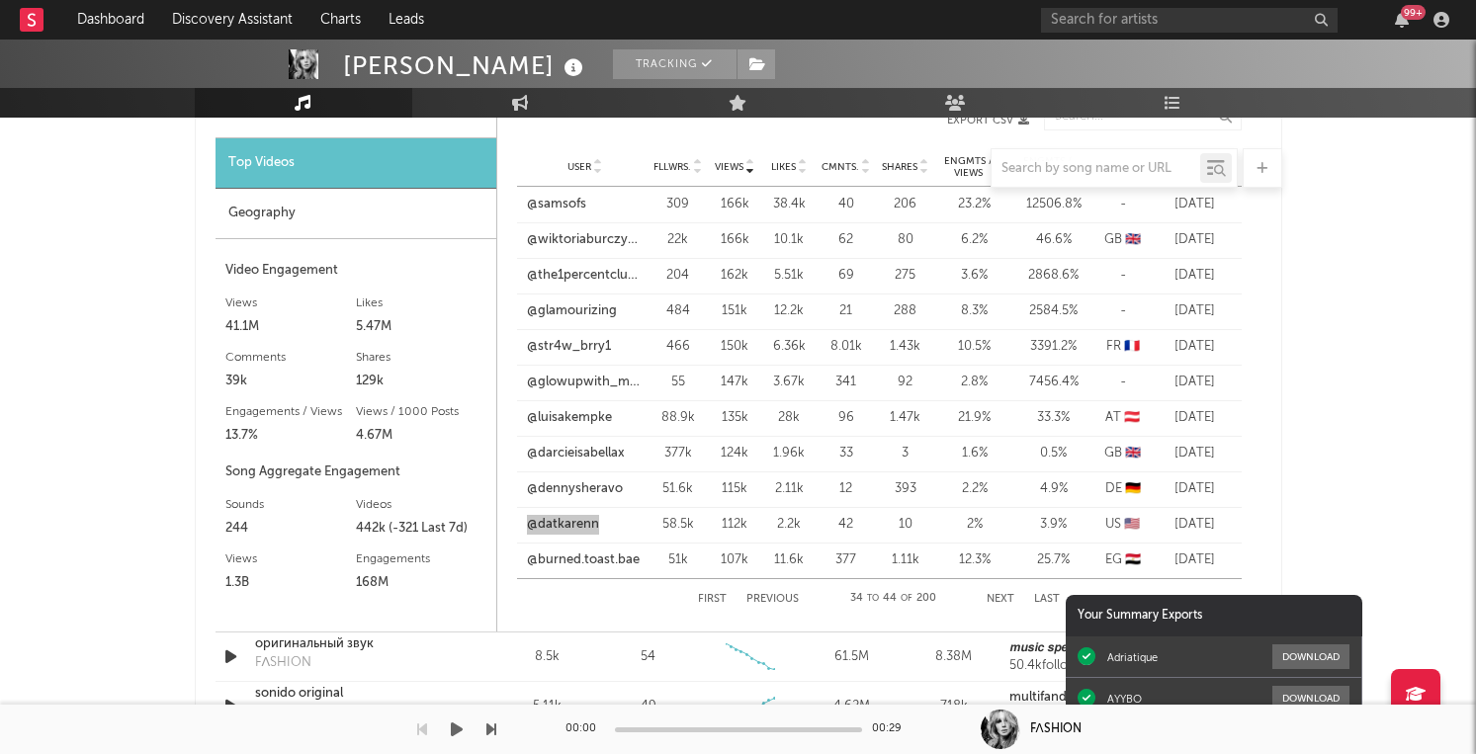
scroll to position [1574, 0]
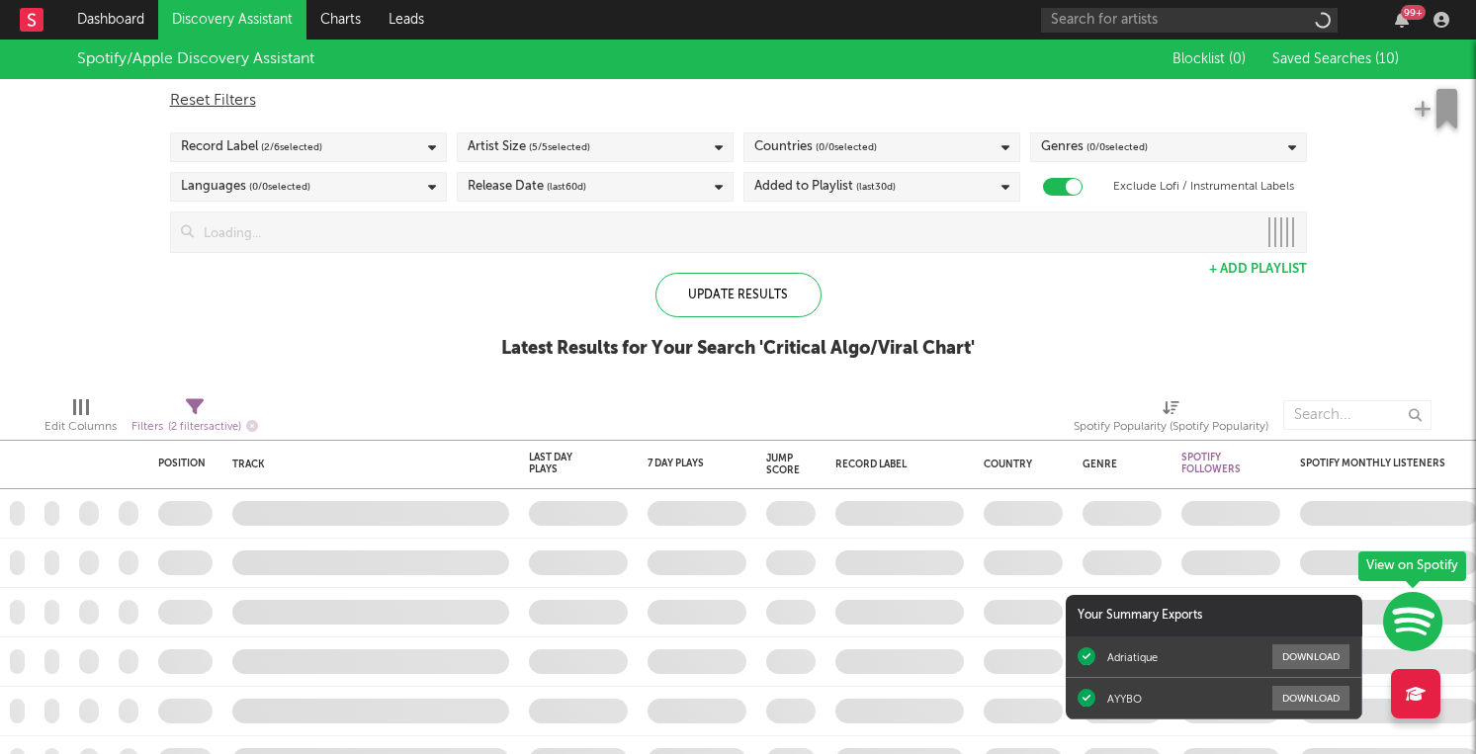
click at [1354, 60] on span "Saved Searches ( 10 )" at bounding box center [1335, 59] width 127 height 14
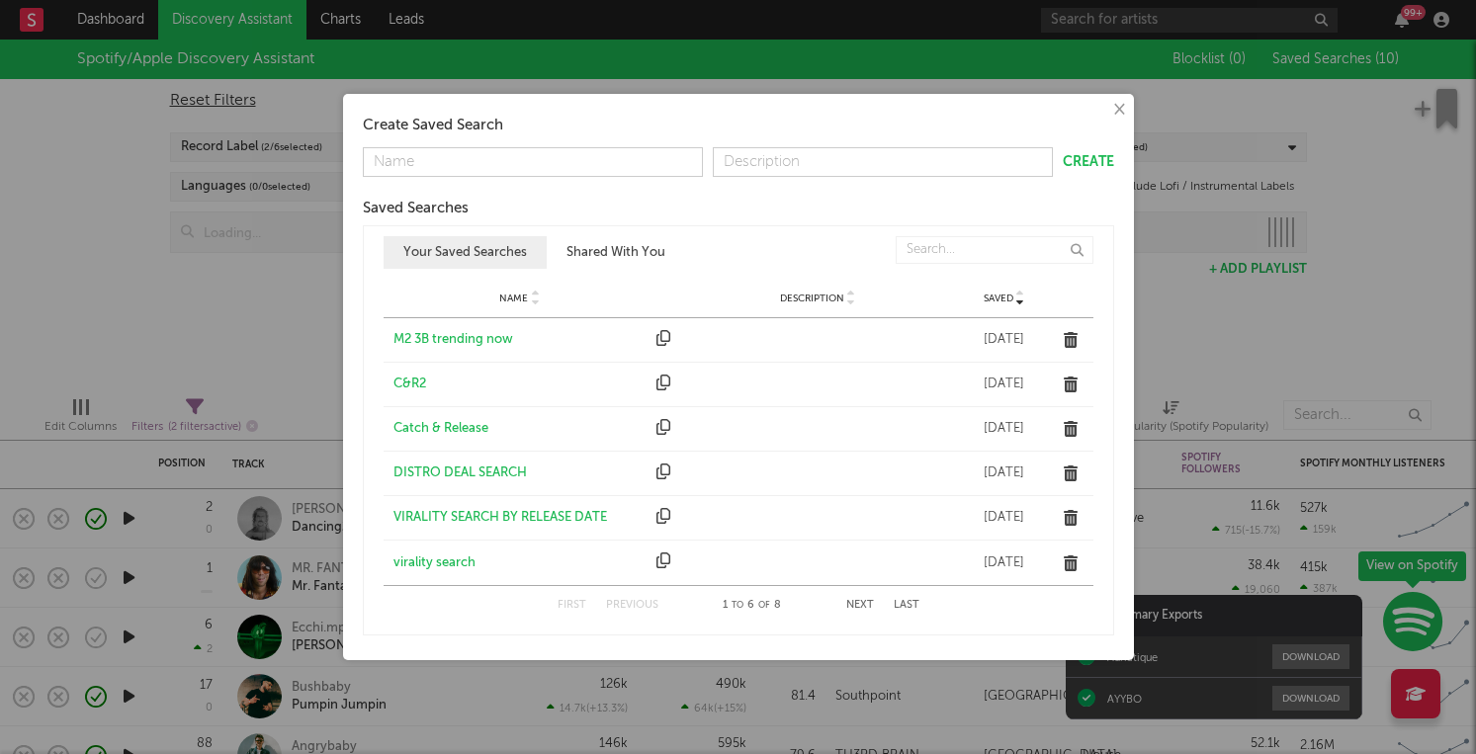
click at [479, 343] on div "M2 3B trending now" at bounding box center [520, 340] width 254 height 20
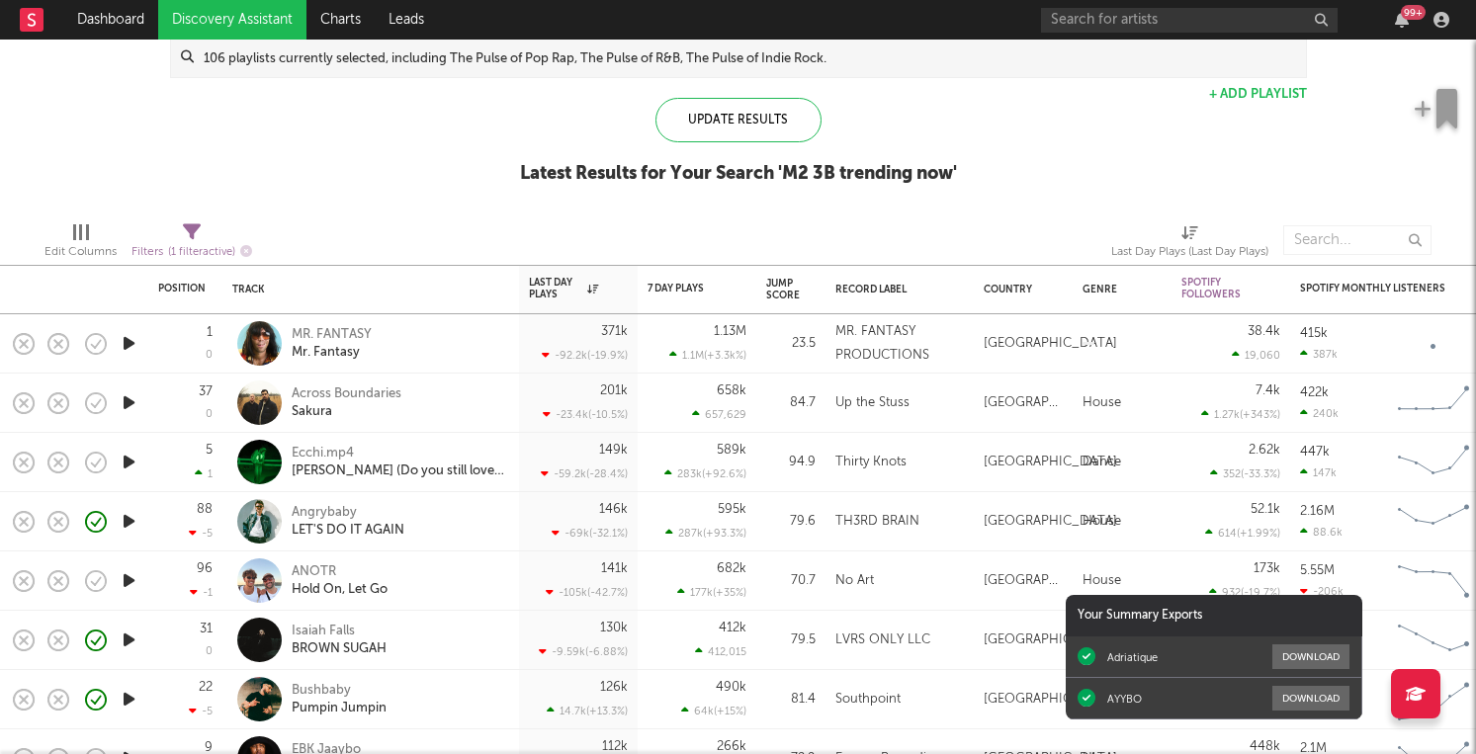
click at [125, 343] on icon "button" at bounding box center [129, 343] width 21 height 25
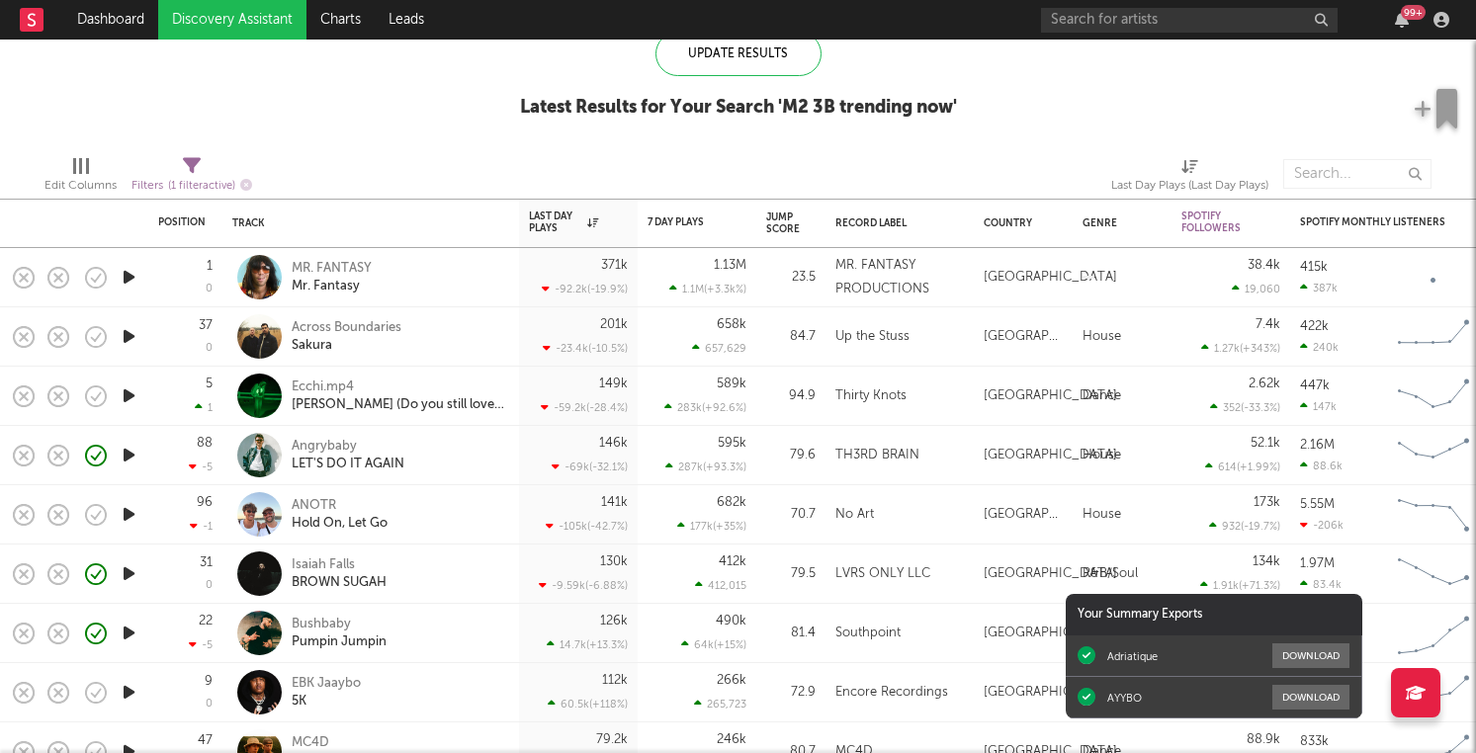
click at [130, 334] on icon "button" at bounding box center [129, 336] width 21 height 25
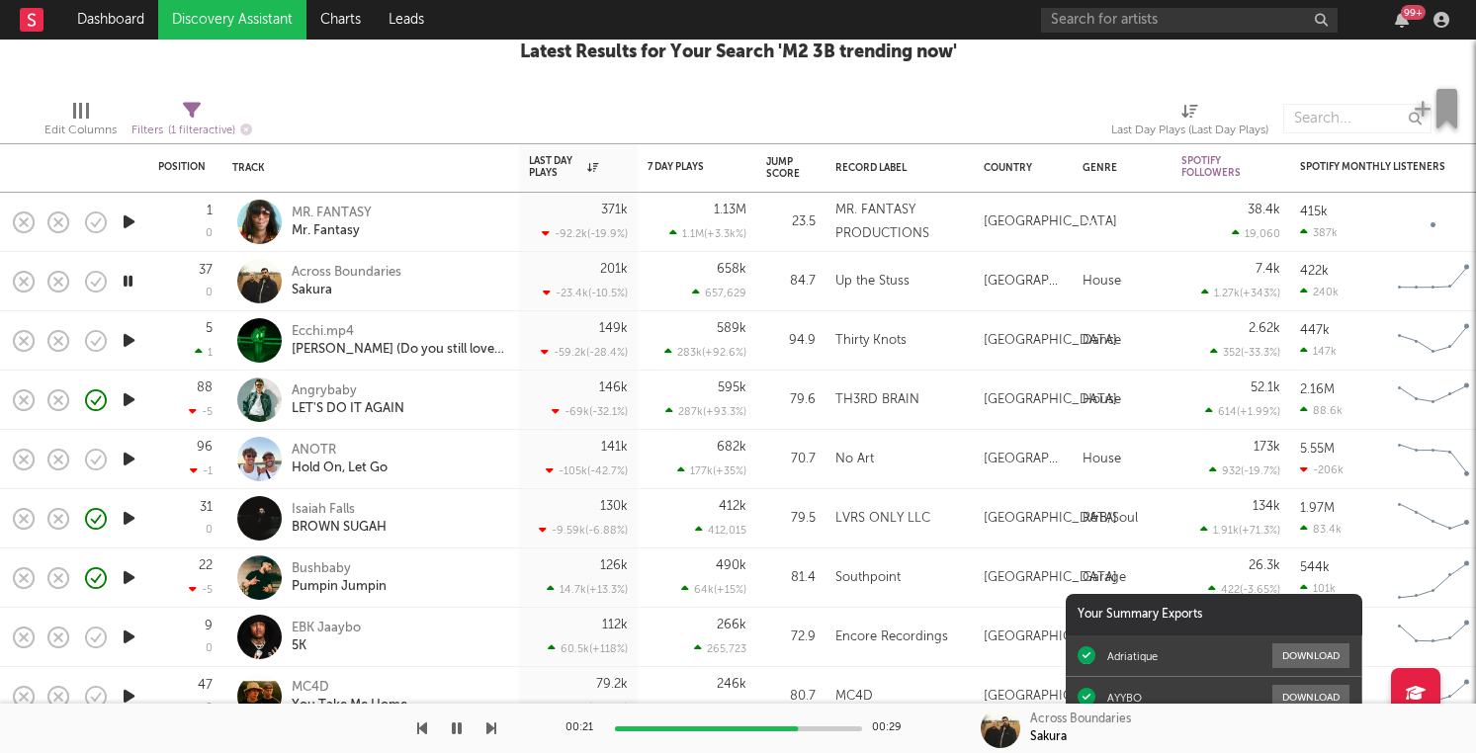
click at [113, 330] on div at bounding box center [129, 340] width 40 height 59
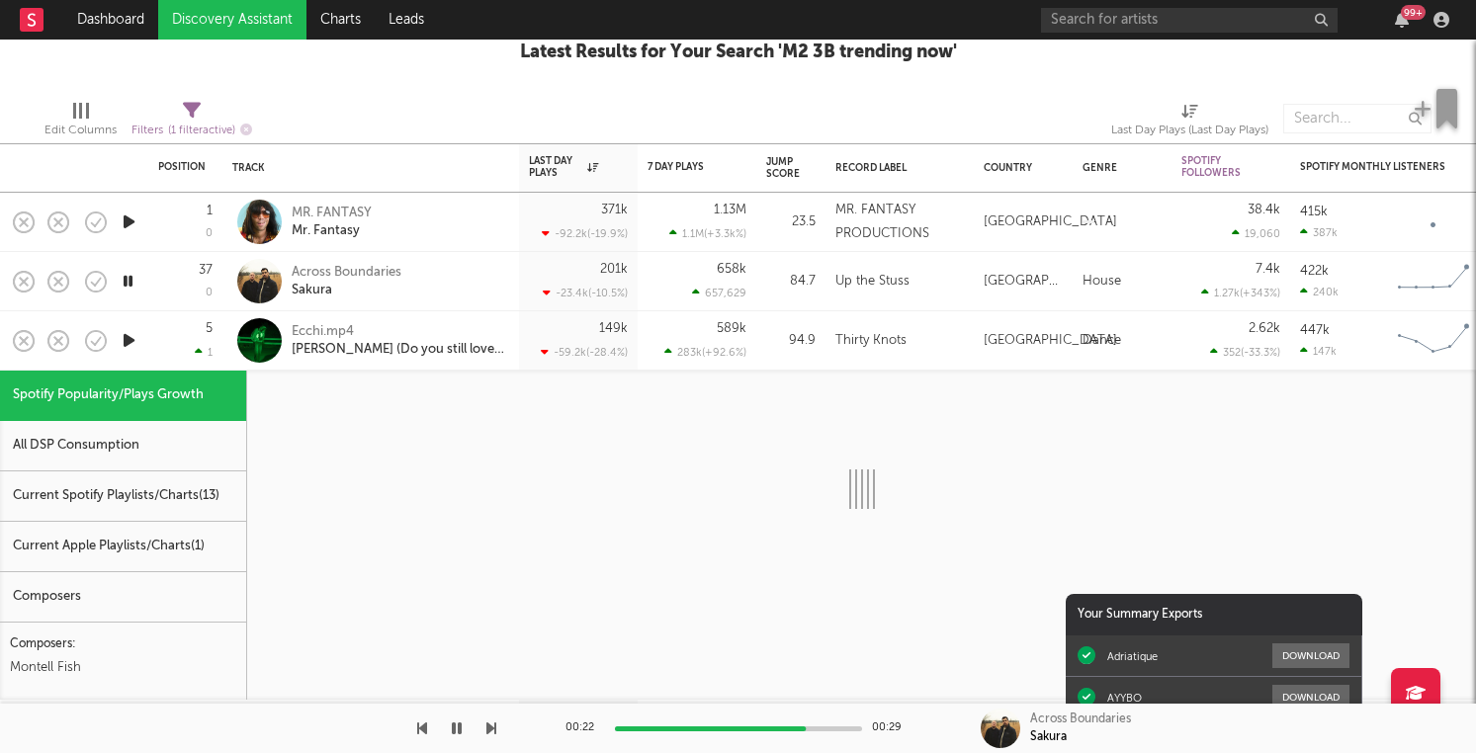
click at [113, 330] on div at bounding box center [129, 340] width 40 height 59
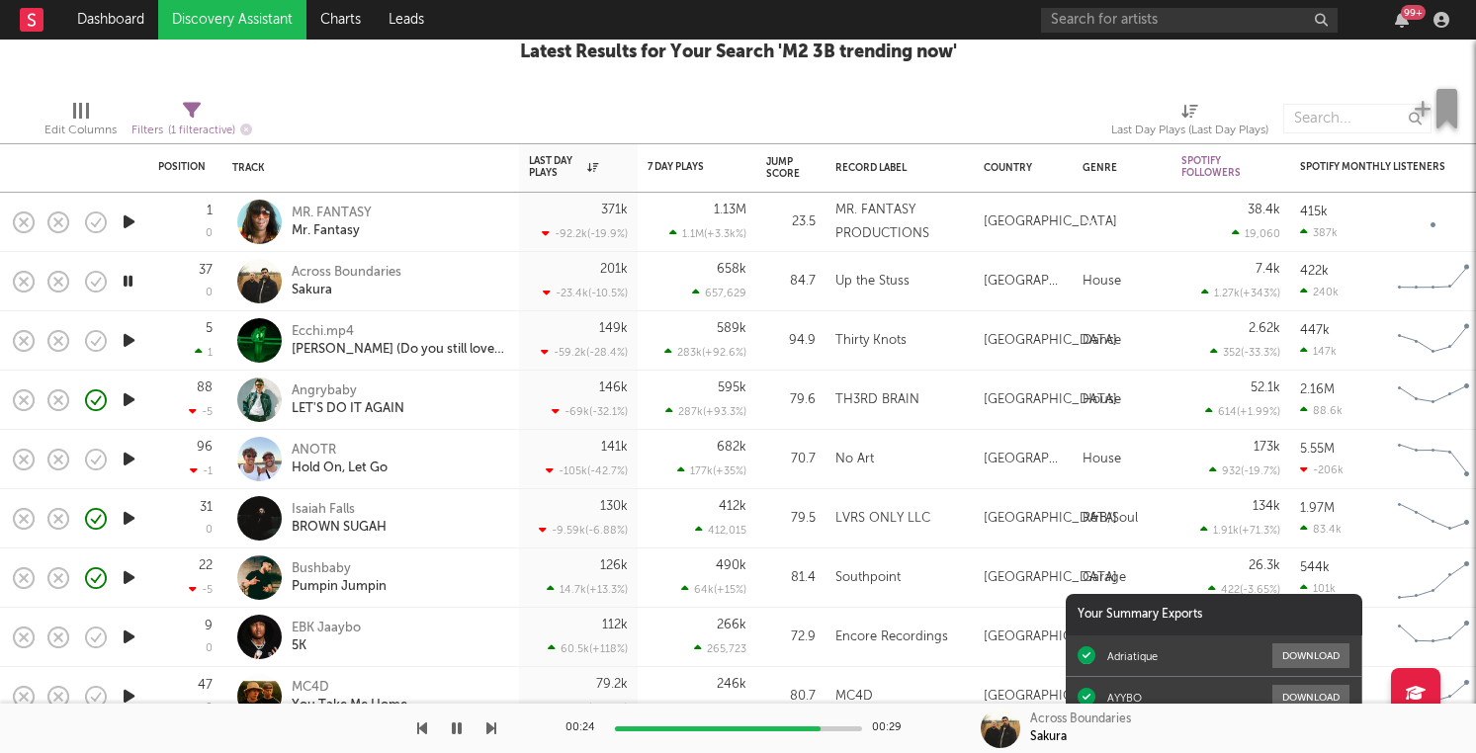
click at [129, 341] on icon "button" at bounding box center [129, 340] width 21 height 25
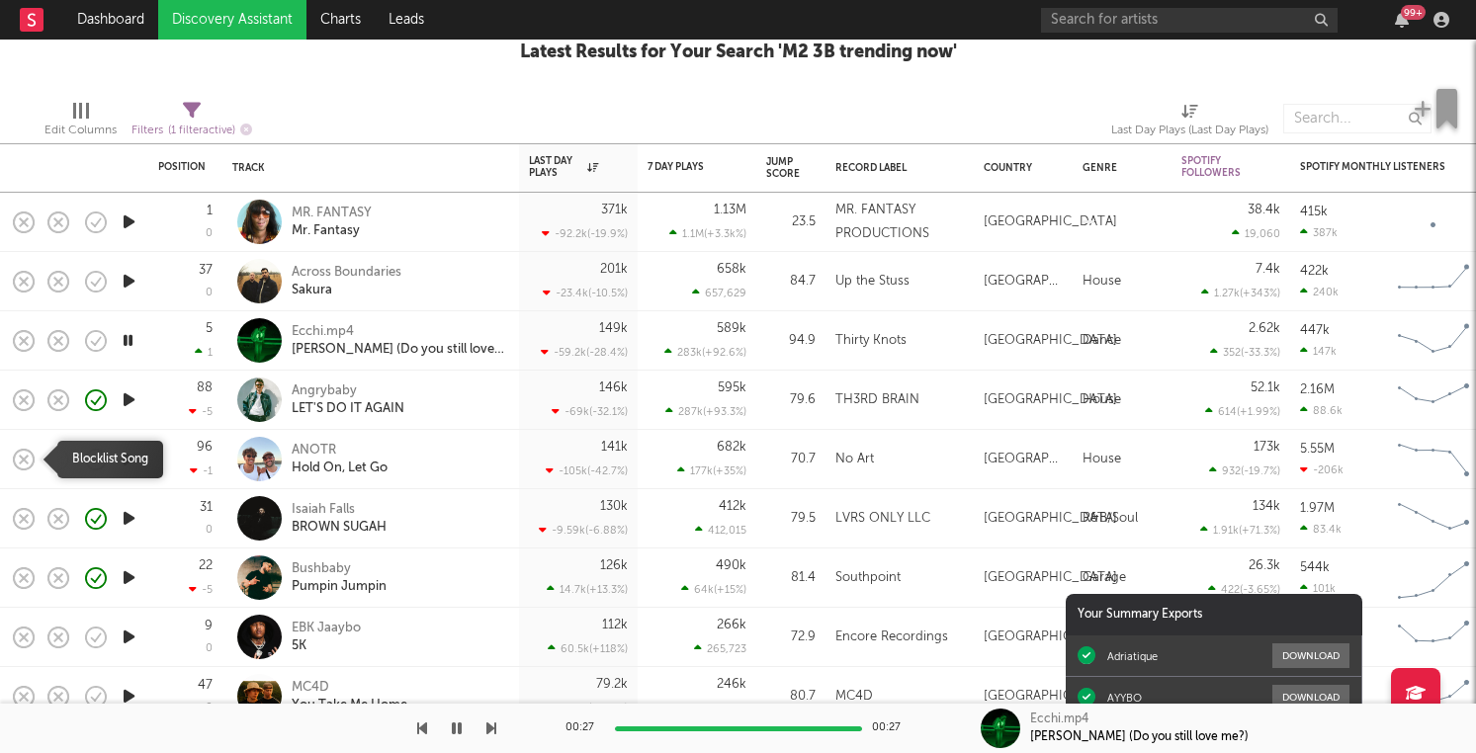
click at [22, 450] on icon "button" at bounding box center [24, 459] width 21 height 21
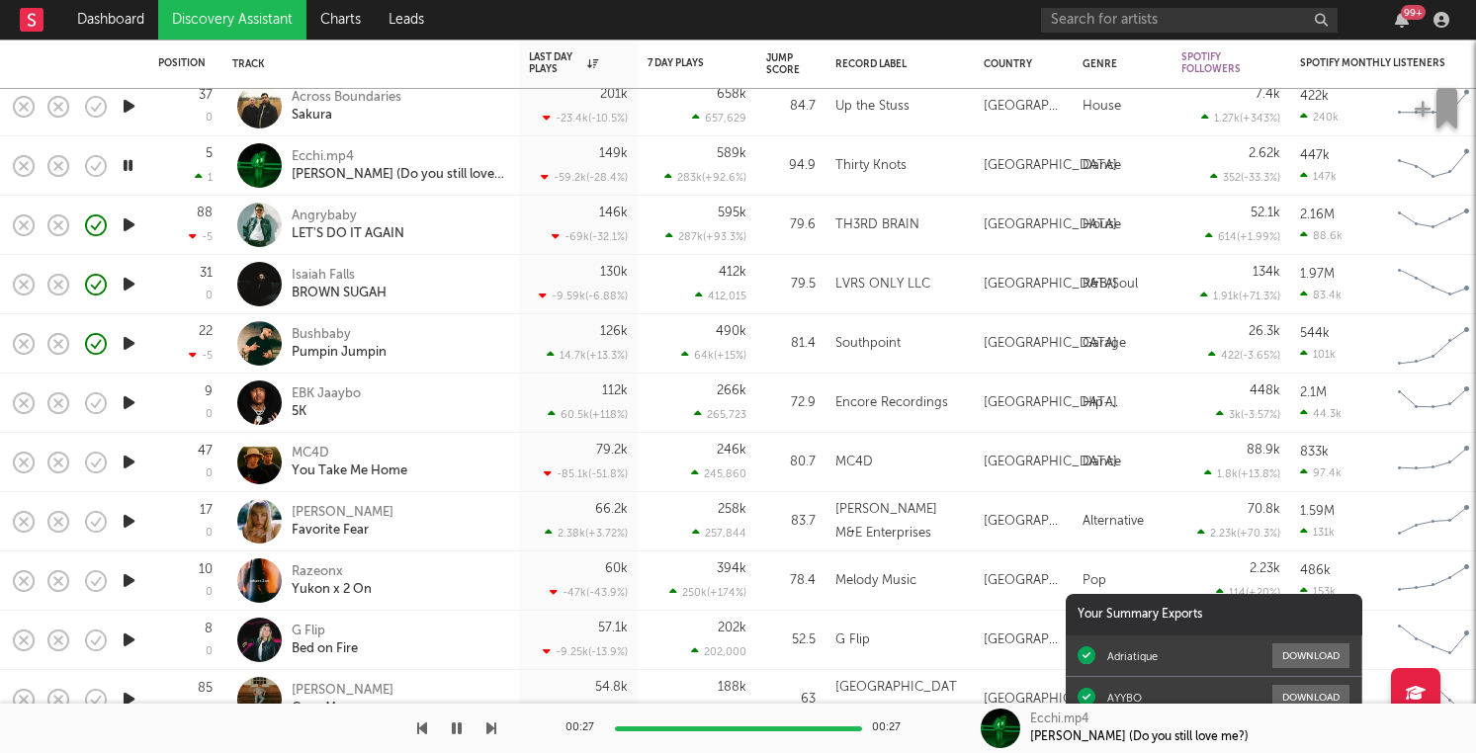
click at [126, 436] on div at bounding box center [129, 462] width 40 height 59
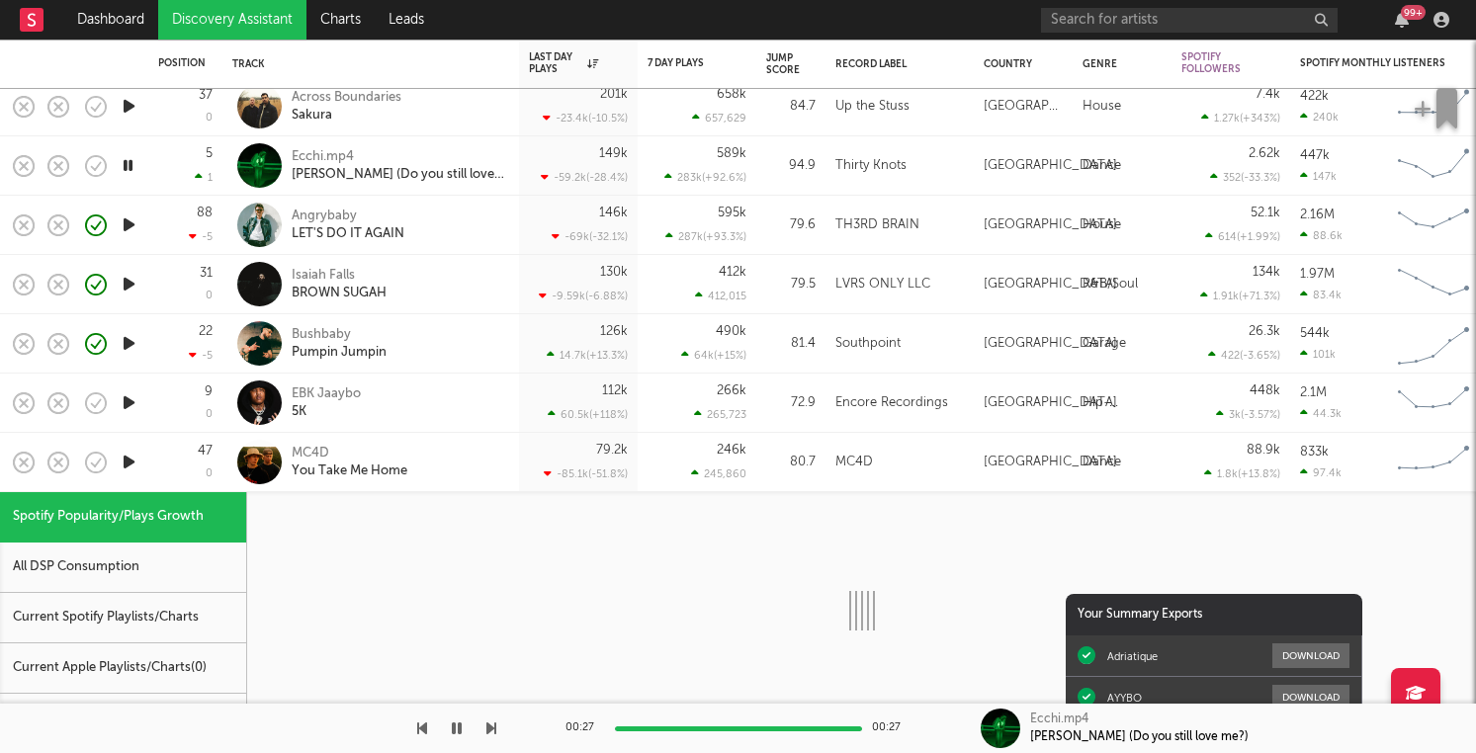
click at [126, 436] on div at bounding box center [129, 462] width 40 height 59
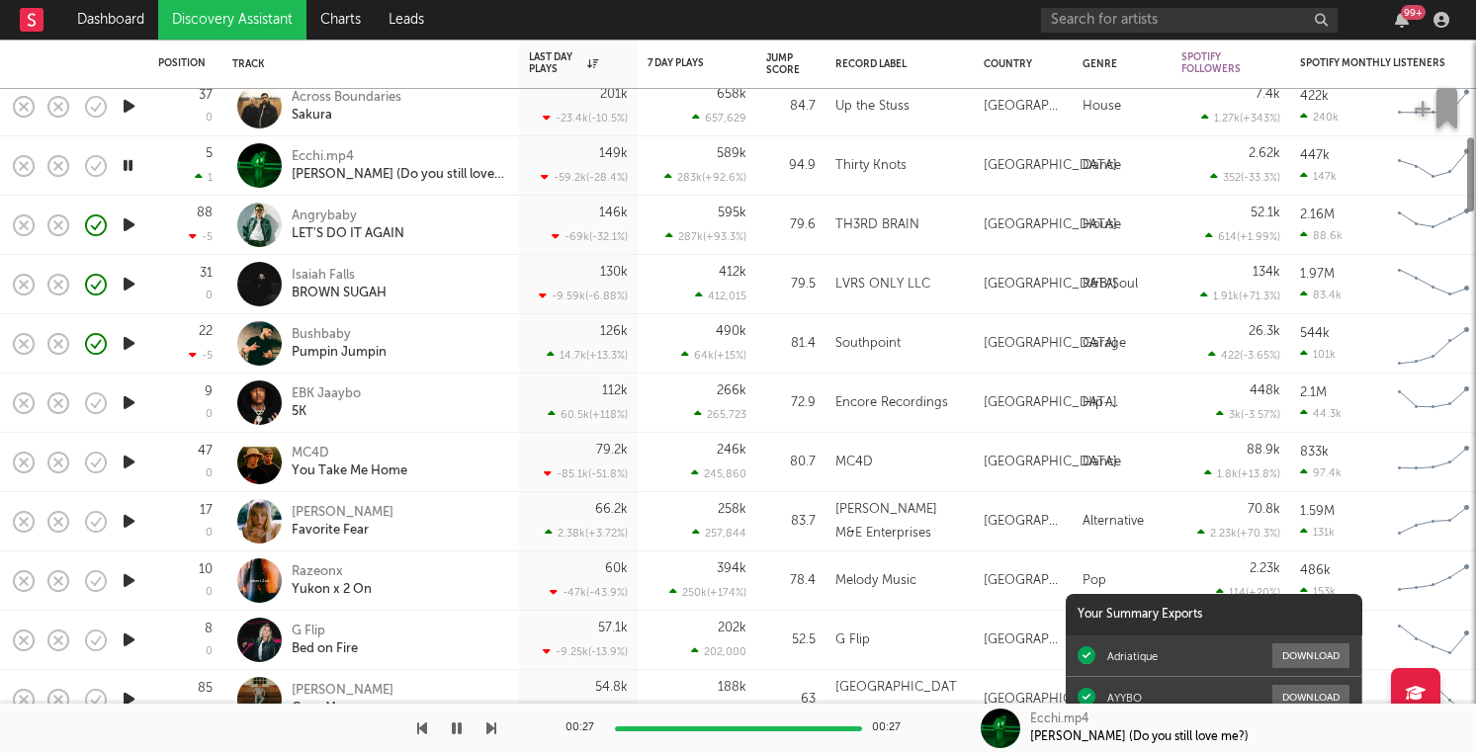
click at [126, 436] on div at bounding box center [129, 462] width 40 height 59
select select "1w"
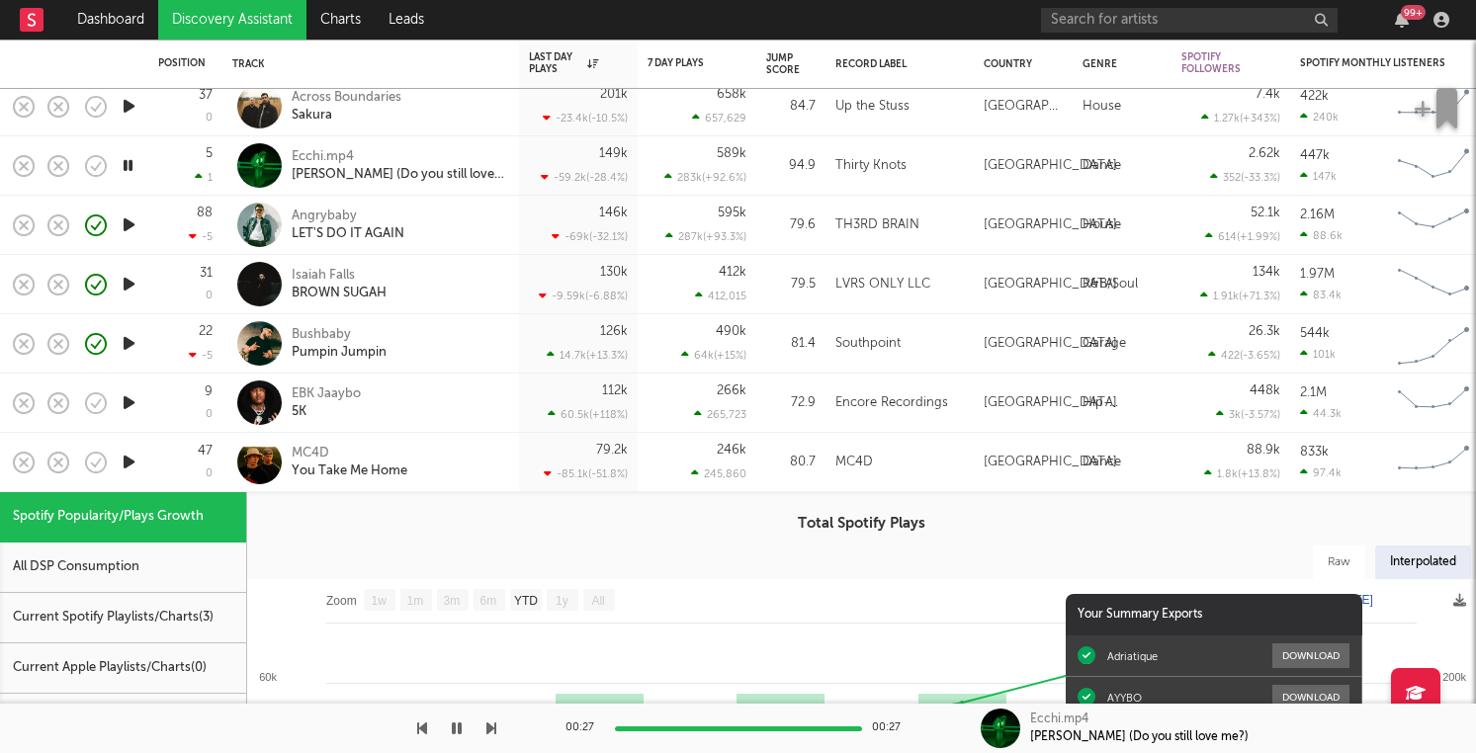
click at [126, 436] on div at bounding box center [129, 462] width 40 height 59
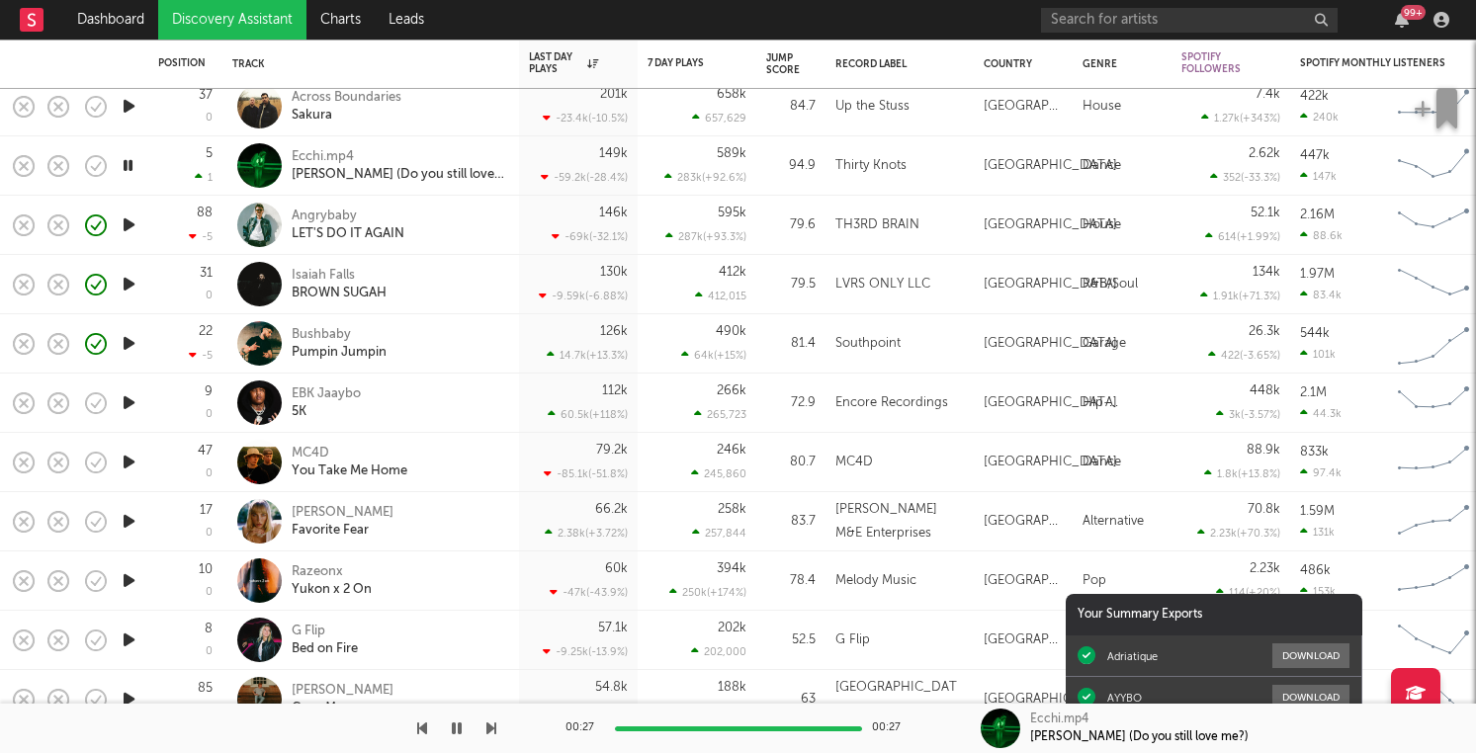
drag, startPoint x: 132, startPoint y: 383, endPoint x: 170, endPoint y: 396, distance: 40.0
click at [136, 397] on icon "button" at bounding box center [129, 403] width 21 height 25
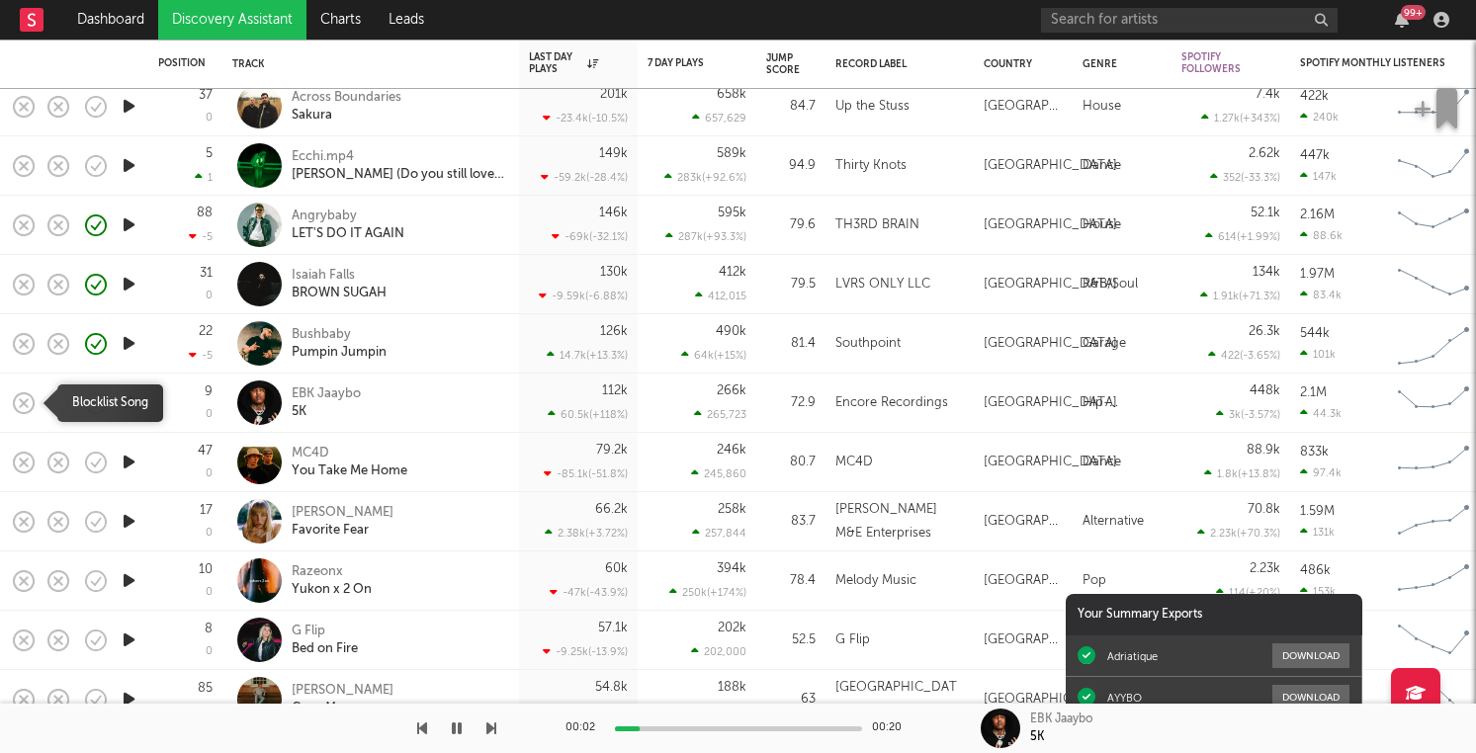
click at [22, 401] on rect "button" at bounding box center [24, 402] width 8 height 8
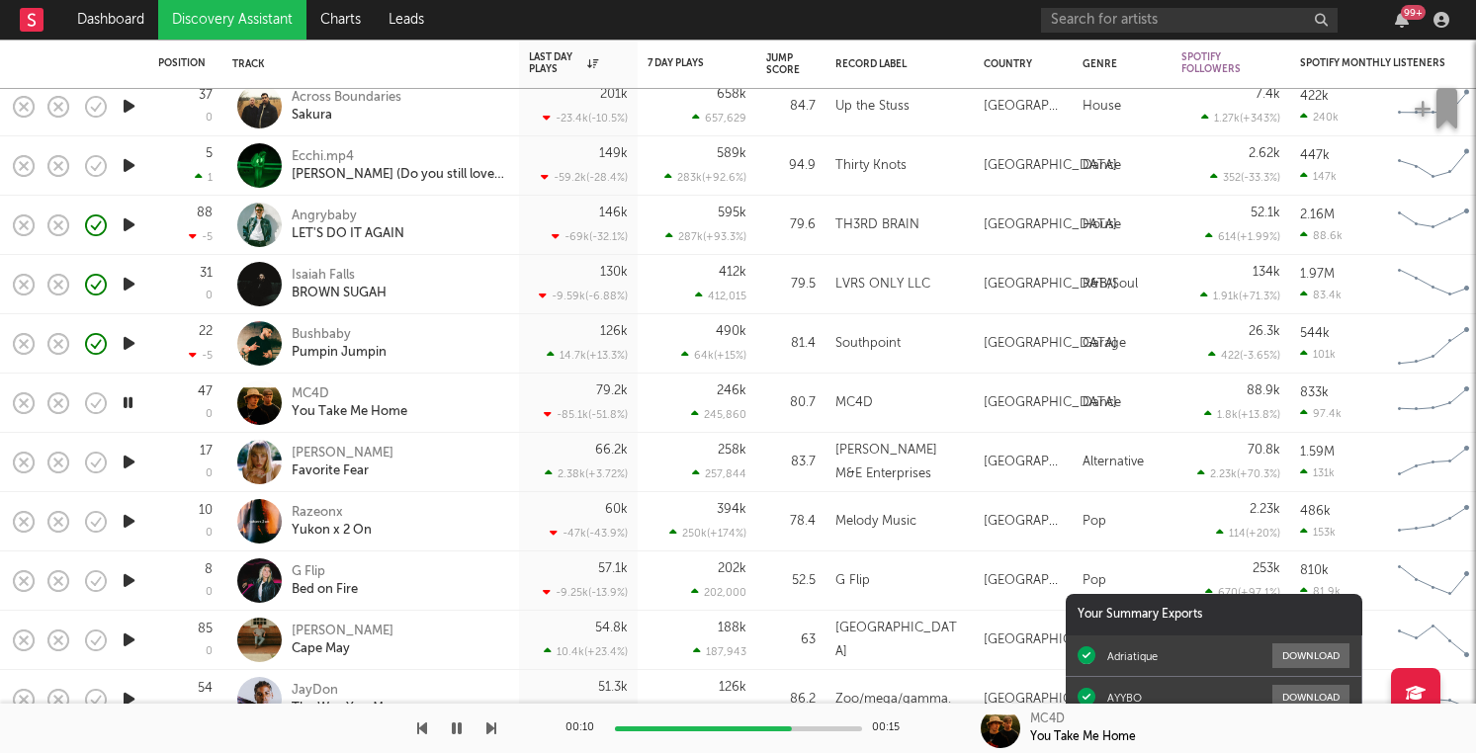
drag, startPoint x: 22, startPoint y: 401, endPoint x: 468, endPoint y: 369, distance: 447.1
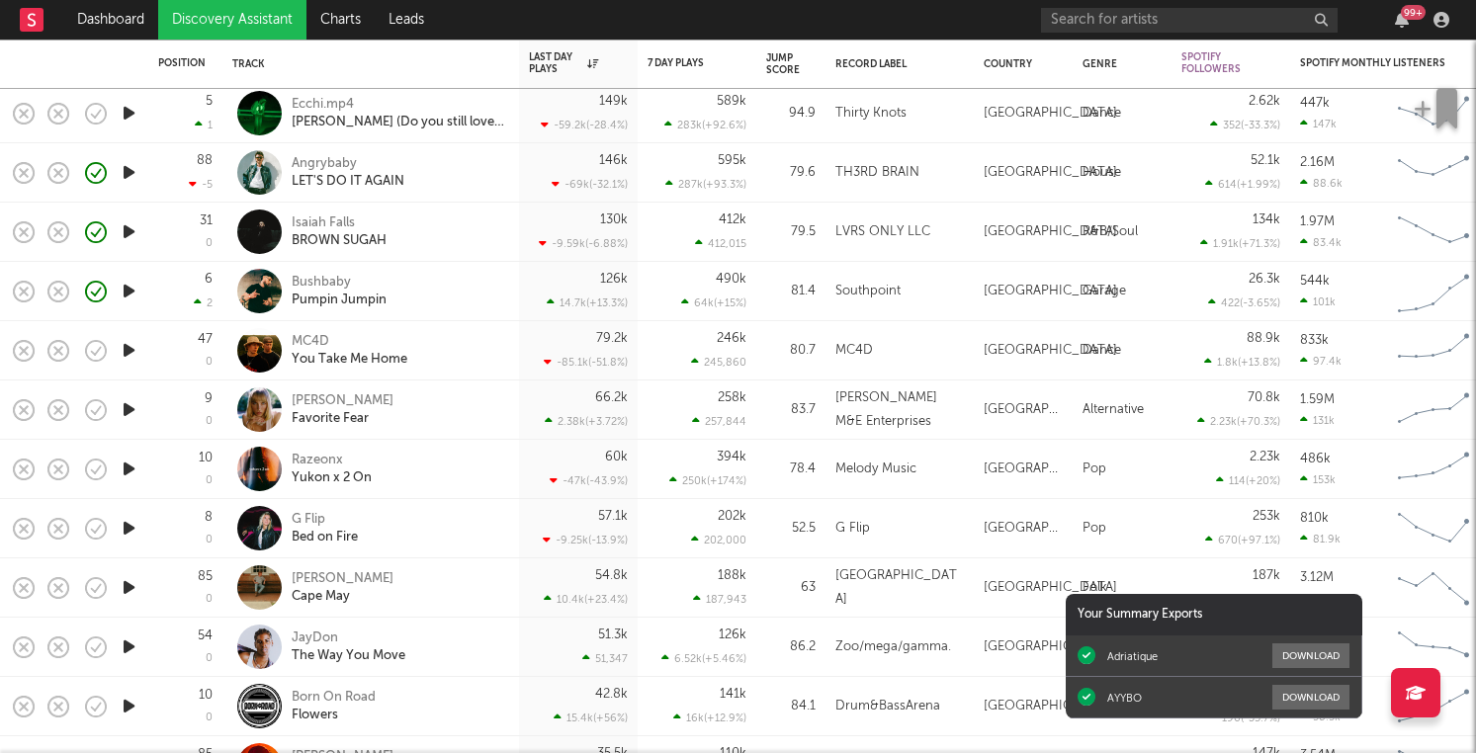
click at [131, 413] on icon "button" at bounding box center [129, 409] width 21 height 25
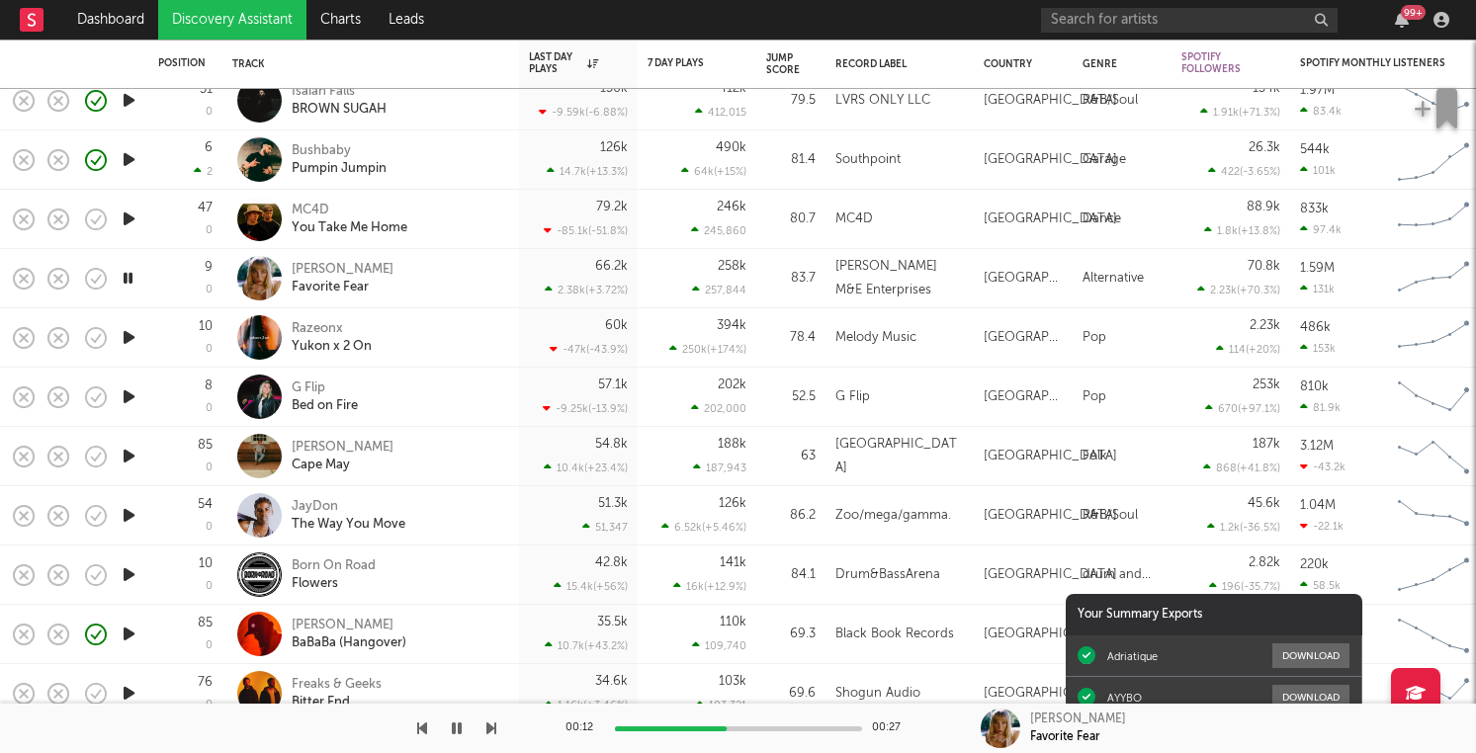
click at [129, 457] on icon "button" at bounding box center [129, 456] width 21 height 25
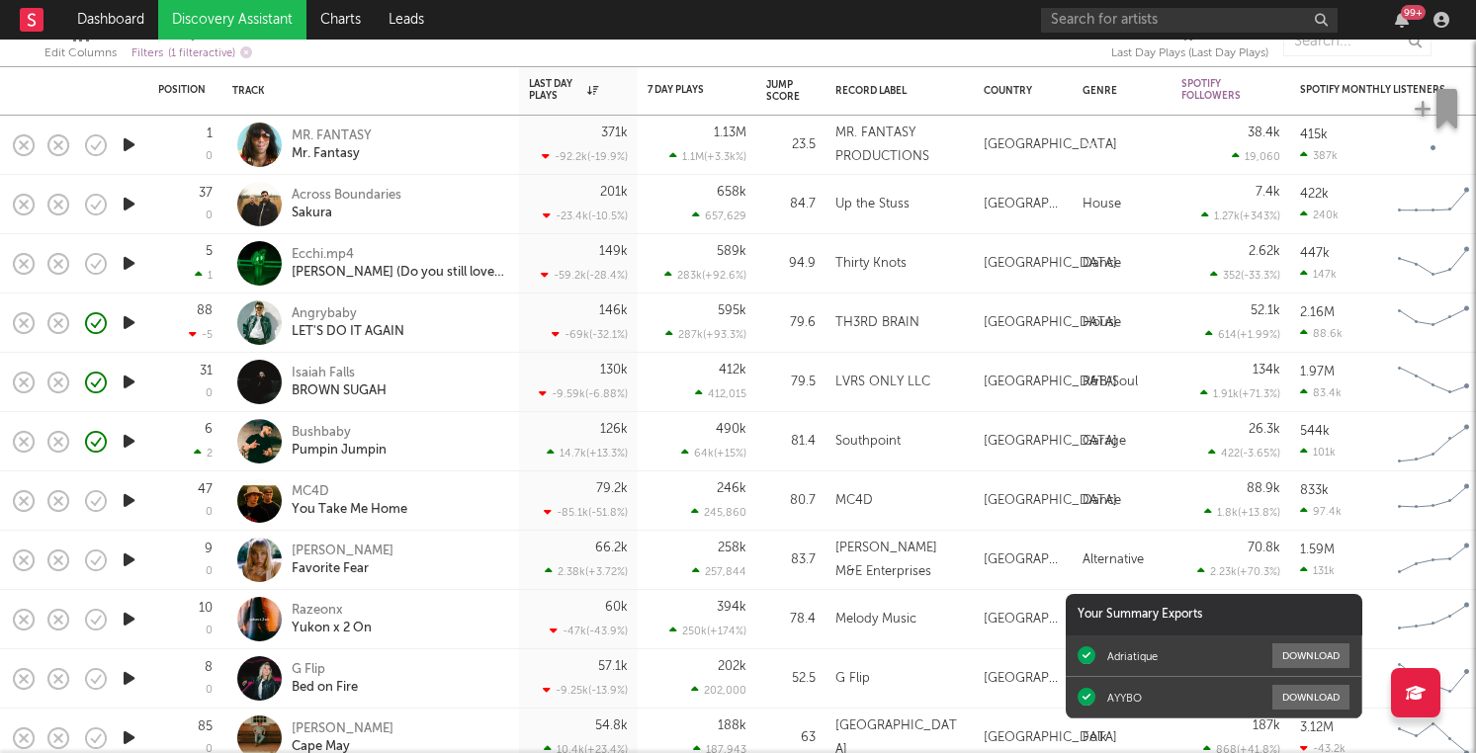
click at [124, 515] on div at bounding box center [129, 501] width 40 height 59
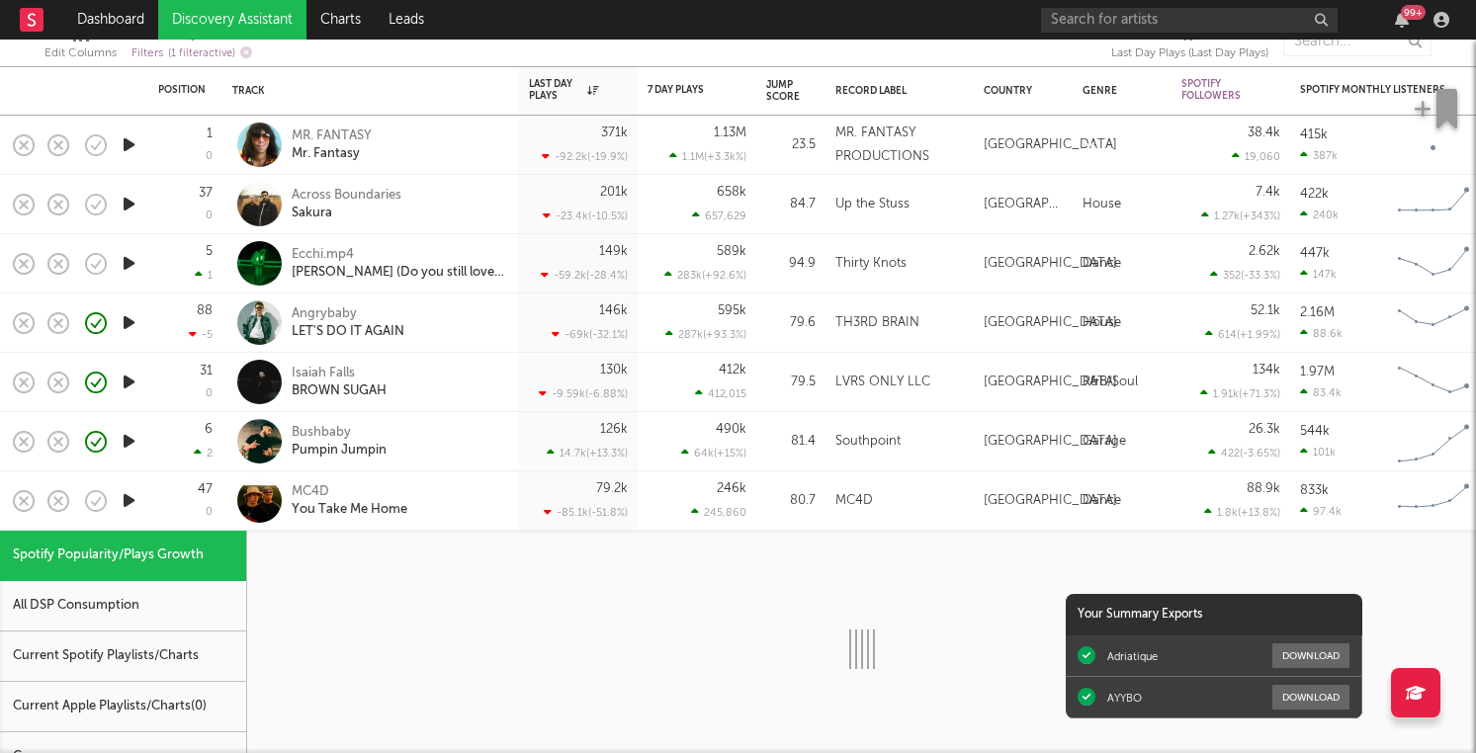
click at [131, 500] on icon "button" at bounding box center [129, 500] width 21 height 25
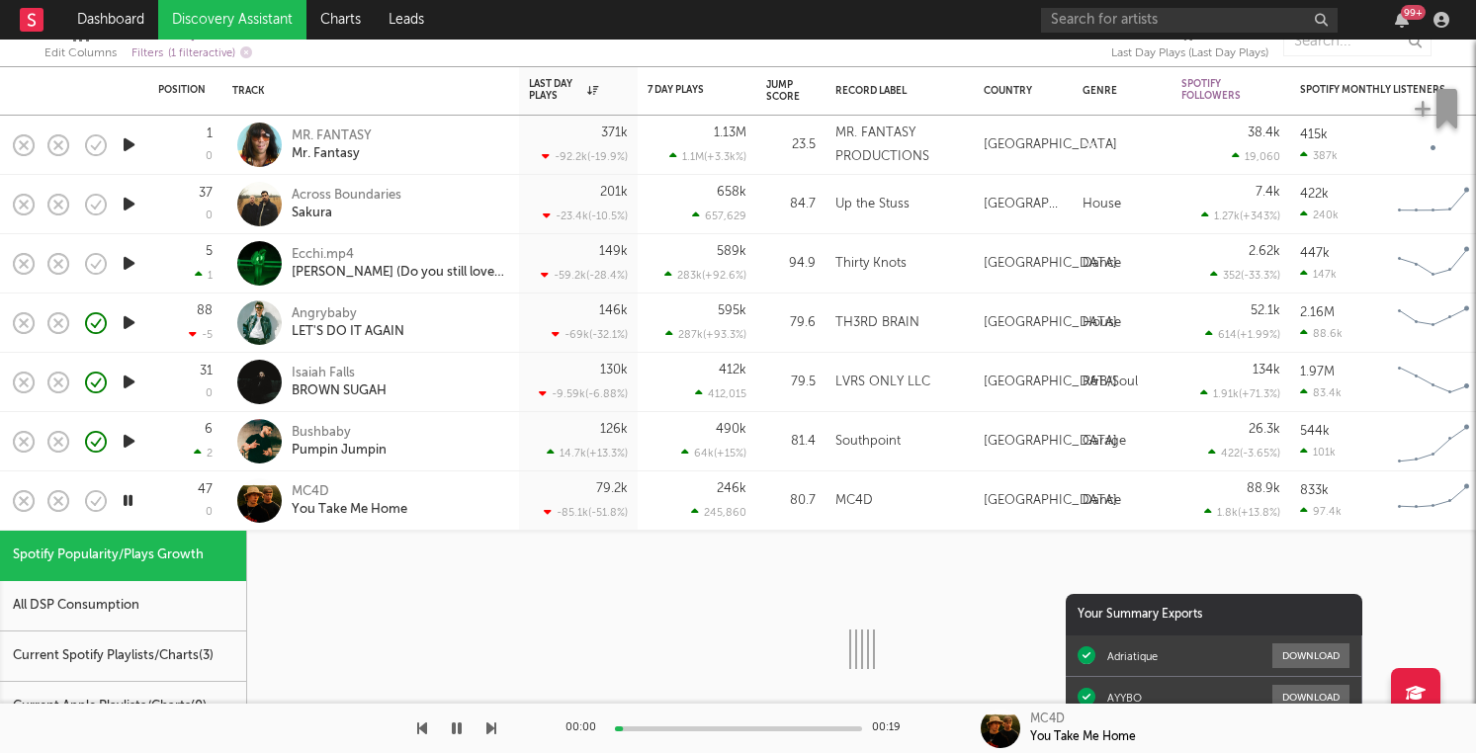
select select "1w"
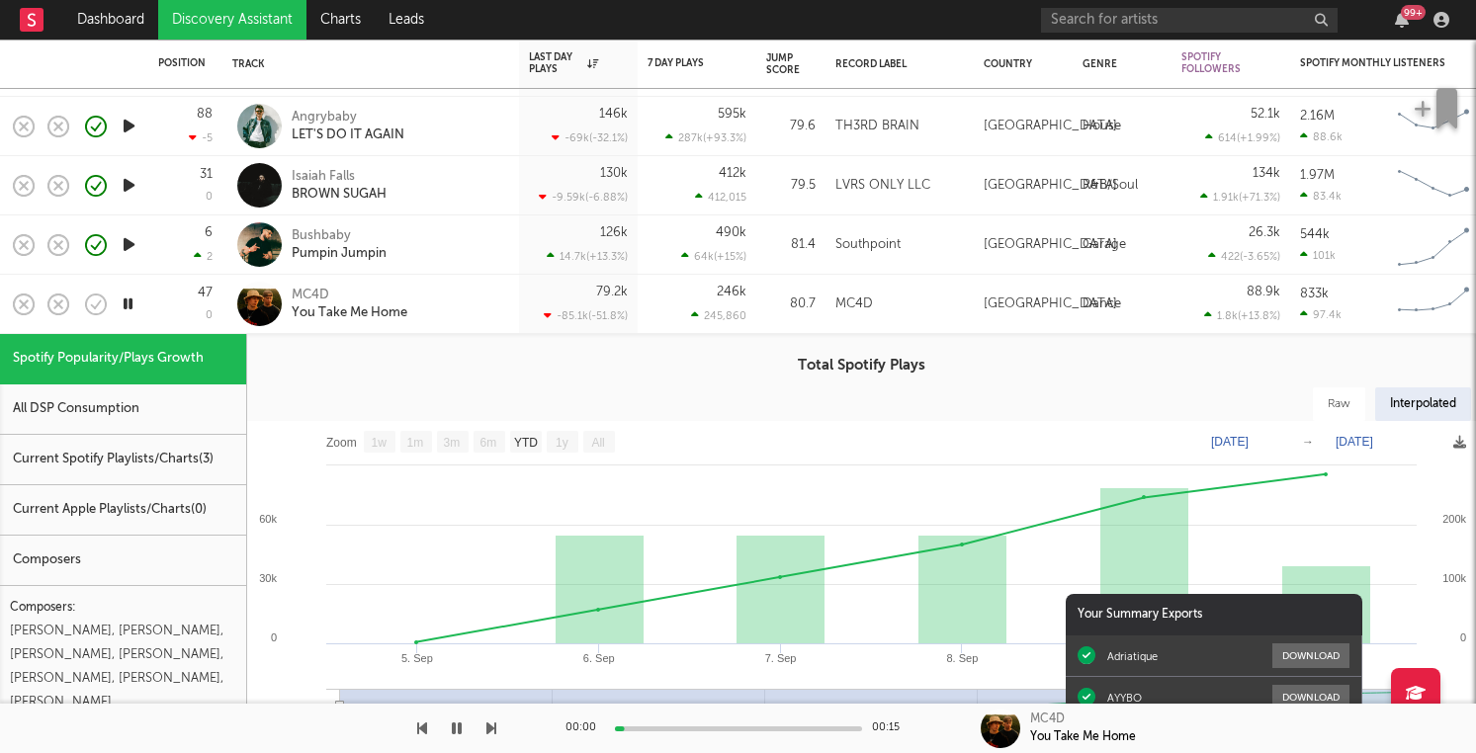
click at [160, 283] on div "47 0" at bounding box center [185, 304] width 54 height 58
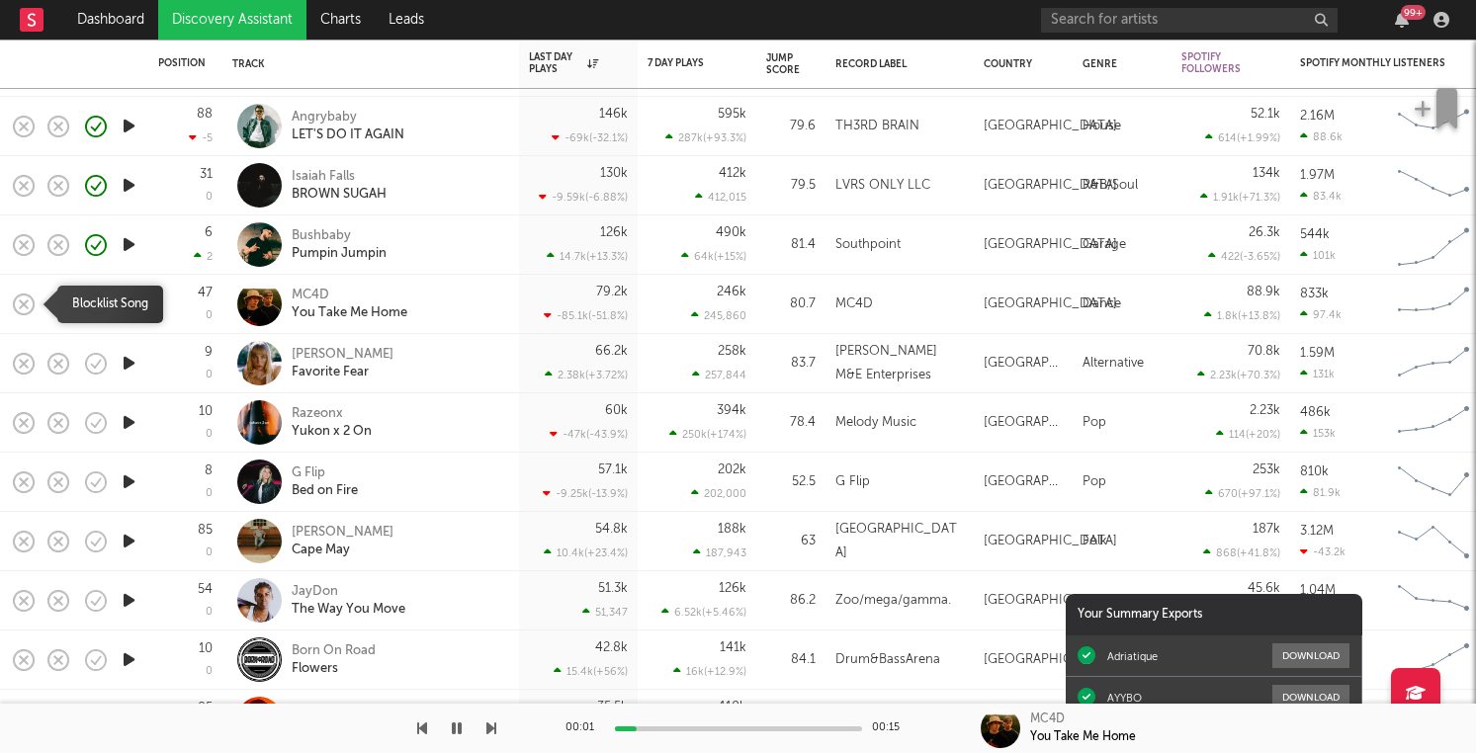
click at [29, 306] on icon "button" at bounding box center [24, 305] width 28 height 28
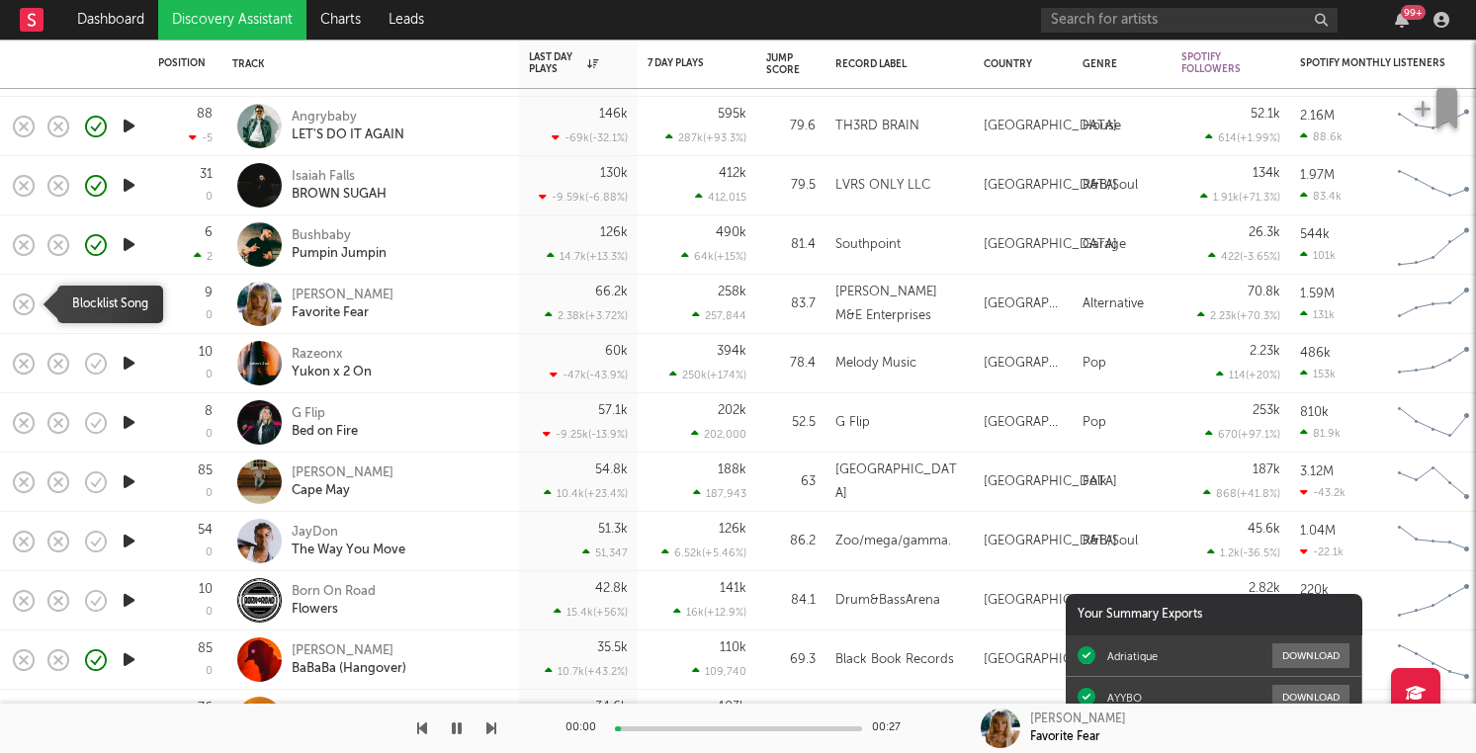
click at [28, 305] on icon "button" at bounding box center [24, 305] width 28 height 28
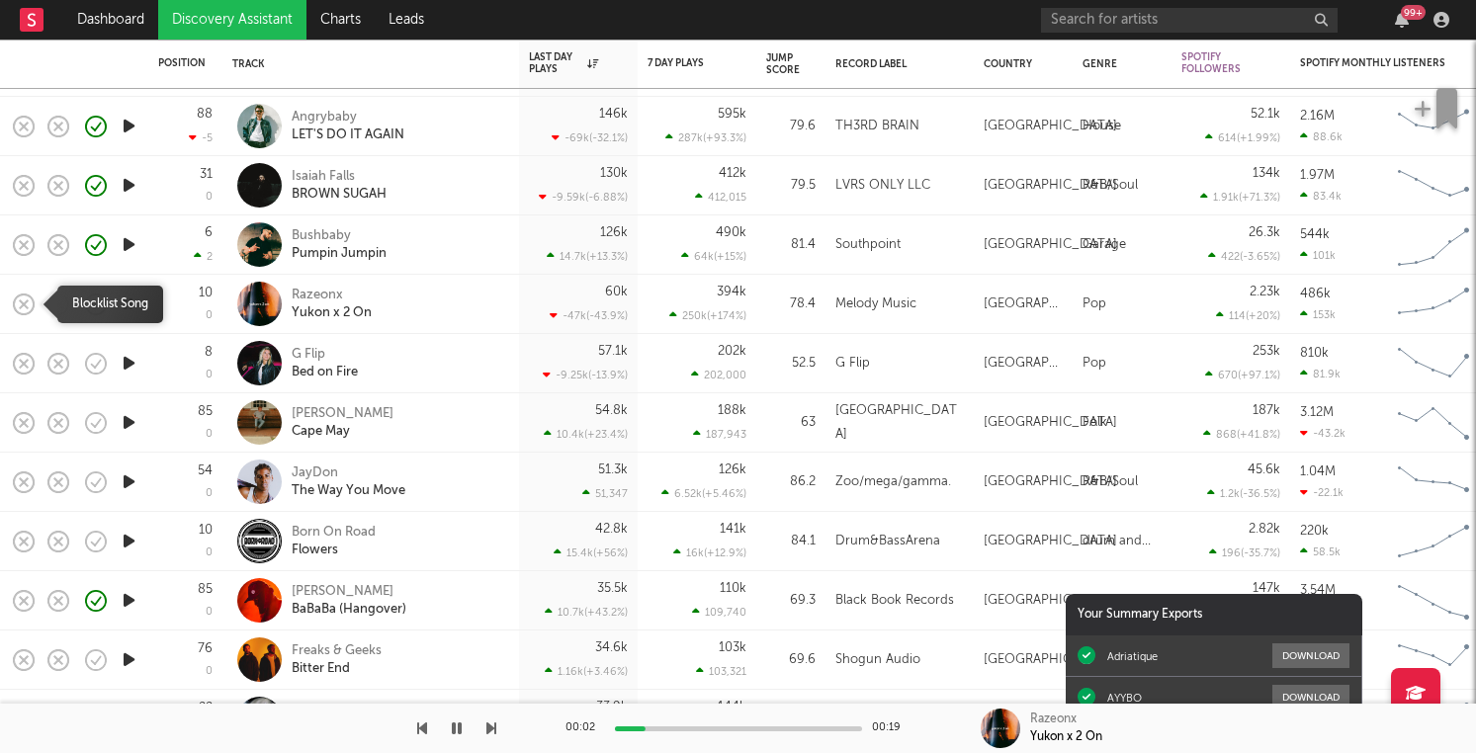
click at [29, 305] on icon "button" at bounding box center [24, 305] width 28 height 28
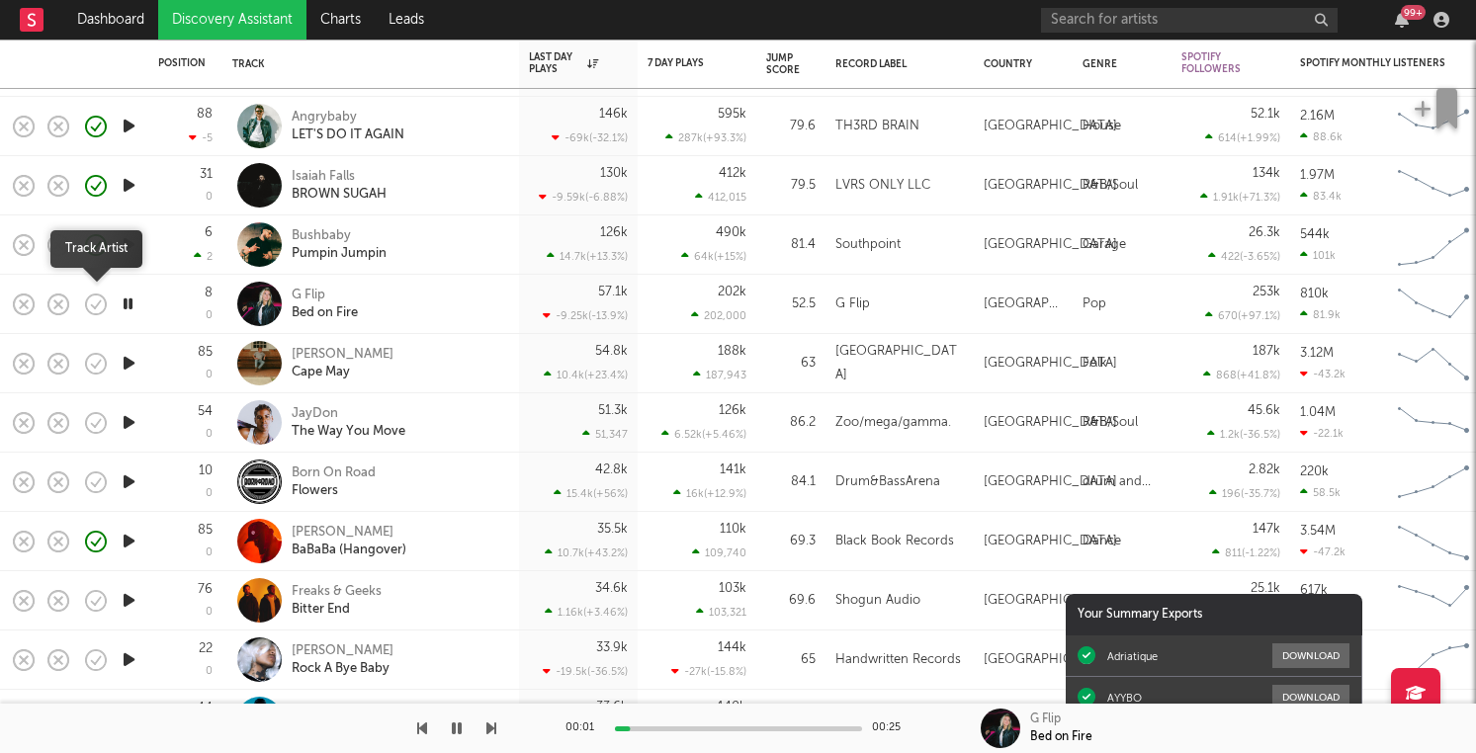
click at [94, 295] on icon "button" at bounding box center [96, 305] width 28 height 28
click at [137, 357] on icon "button" at bounding box center [129, 363] width 21 height 25
